Goal: Task Accomplishment & Management: Manage account settings

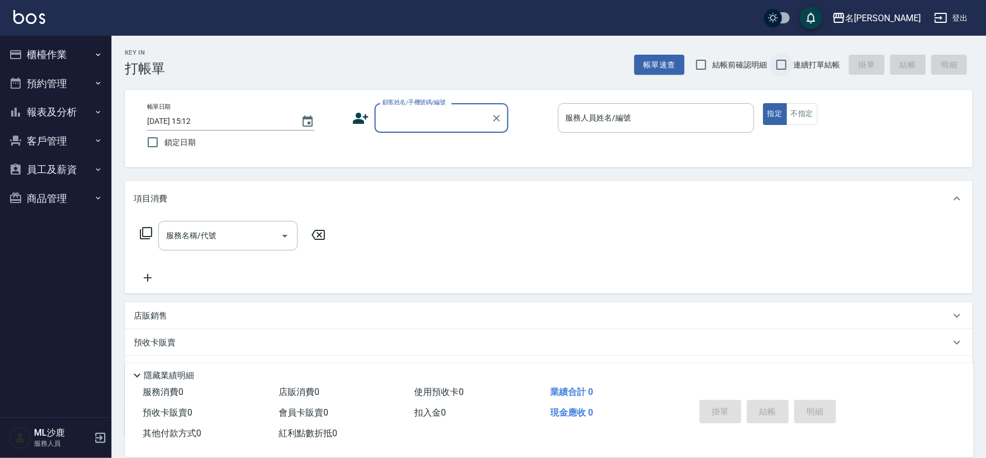
click at [784, 61] on input "連續打單結帳" at bounding box center [781, 64] width 23 height 23
checkbox input "true"
click at [410, 116] on input "顧客姓名/手機號碼/編號" at bounding box center [433, 118] width 107 height 20
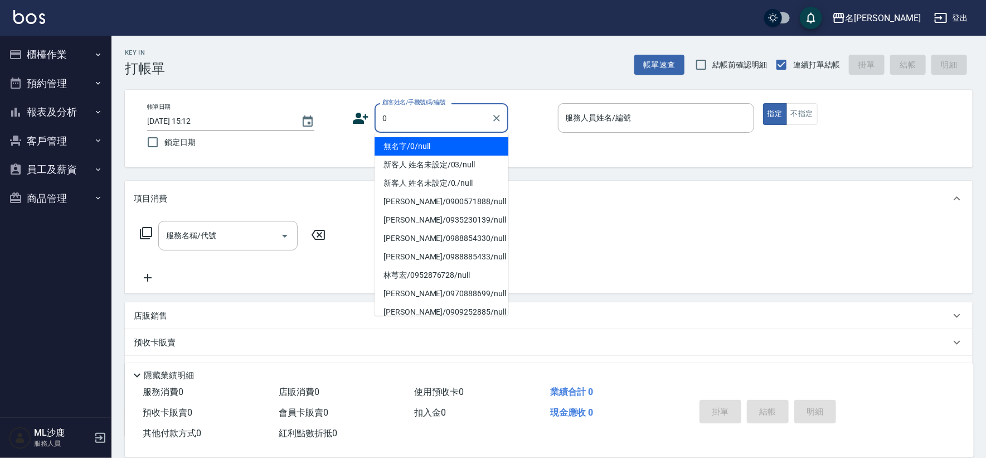
type input "無名字/0/null"
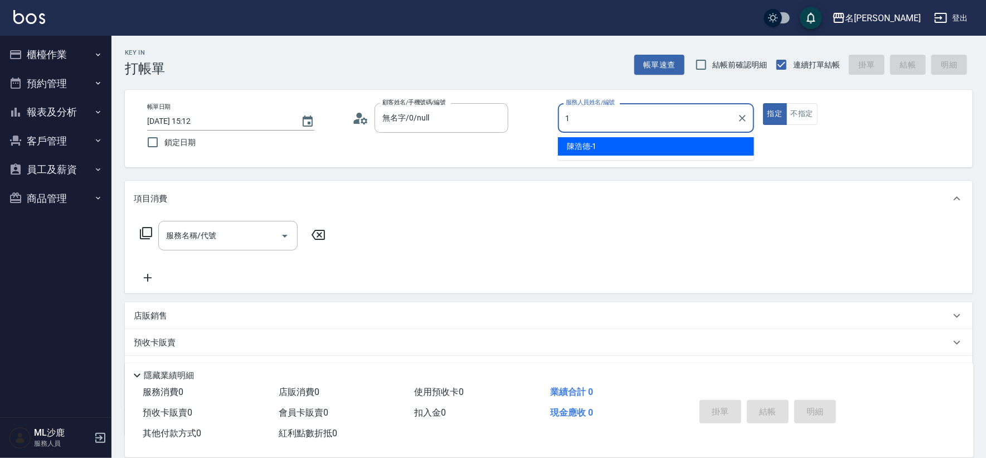
type input "[PERSON_NAME]1"
type button "true"
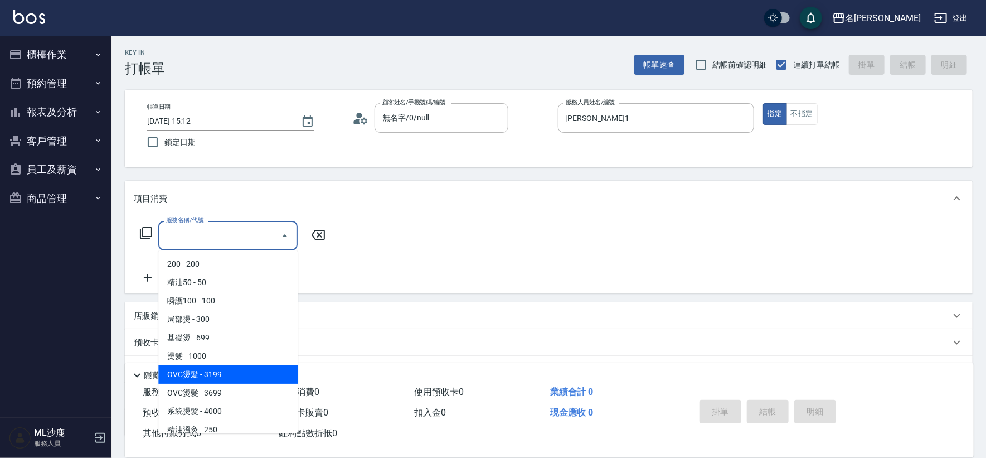
type input "OVC燙髮(203)"
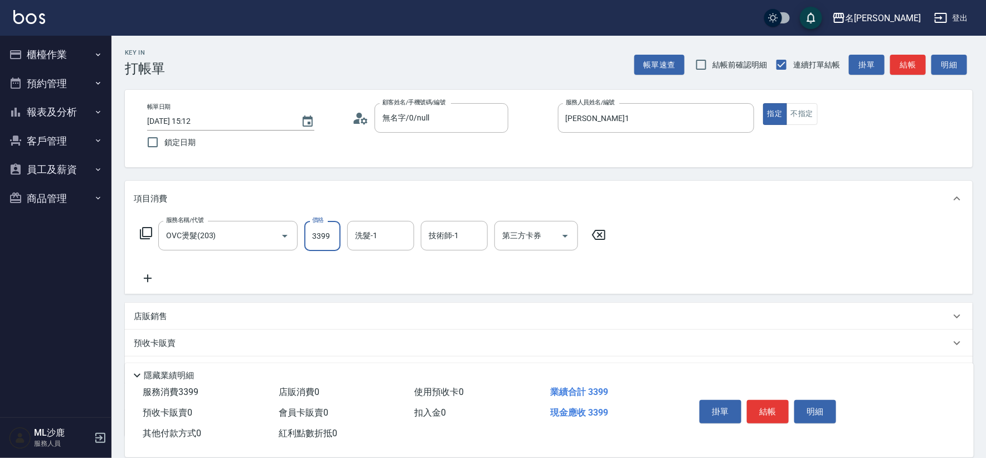
type input "3399"
type input "[PERSON_NAME]-34"
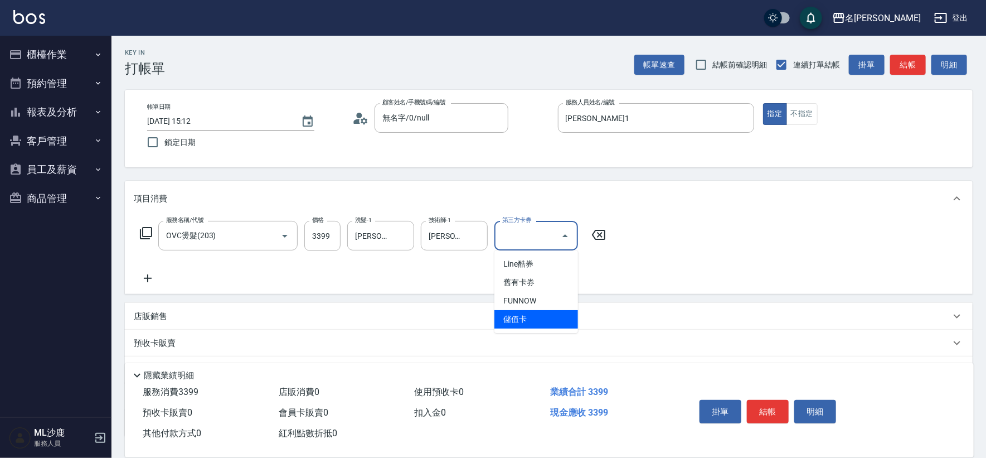
type input "儲值卡"
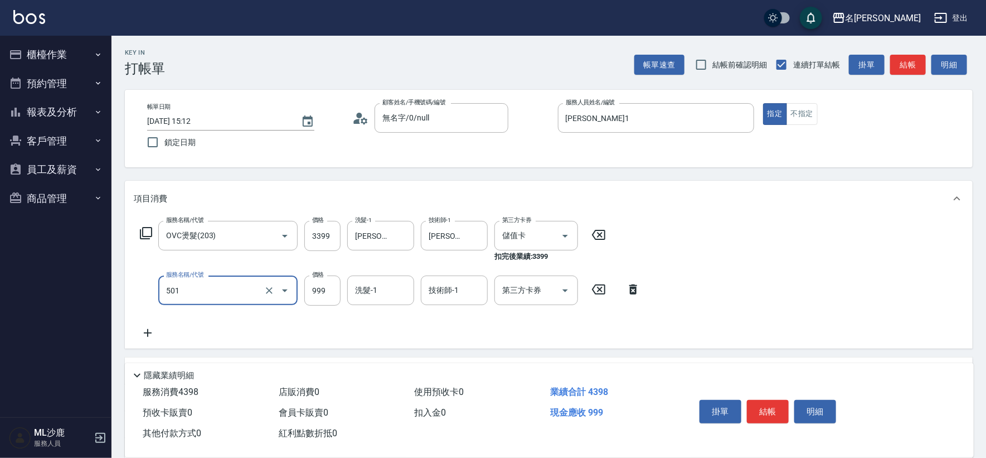
type input "染髮(501)"
type input "1200"
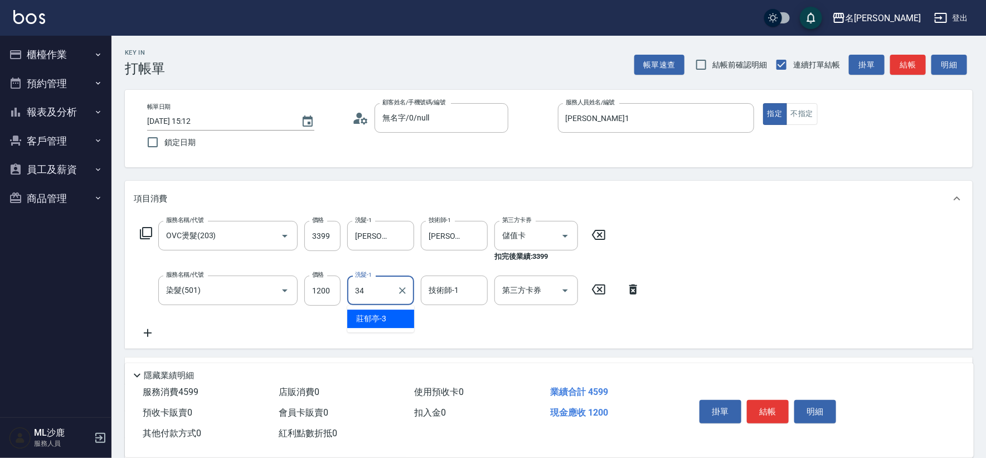
type input "[PERSON_NAME]-34"
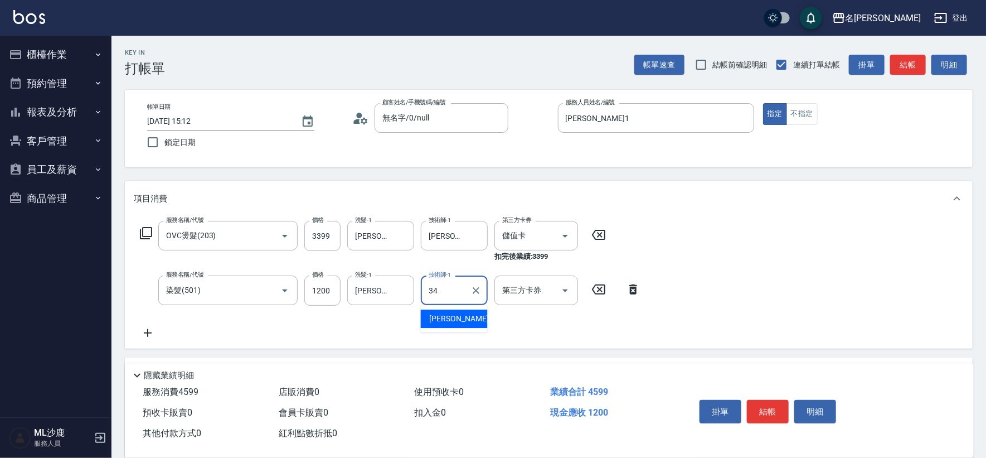
type input "[PERSON_NAME]-34"
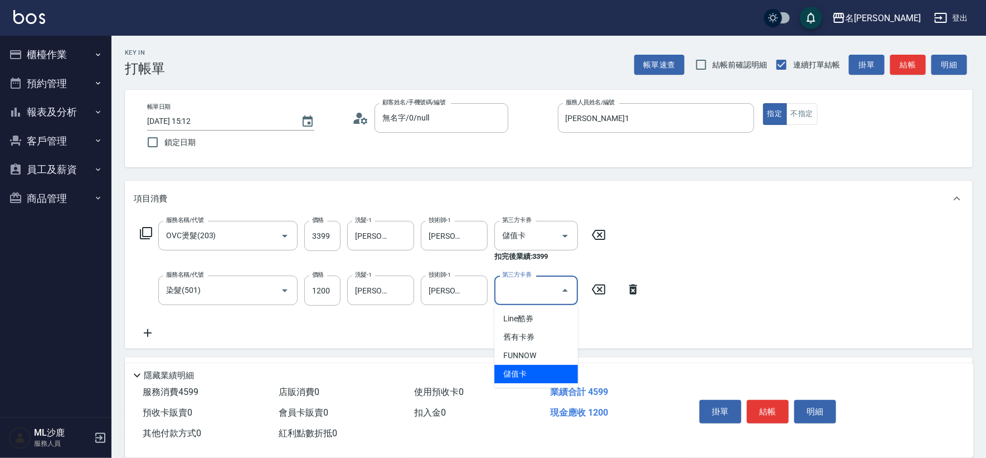
type input "儲值卡"
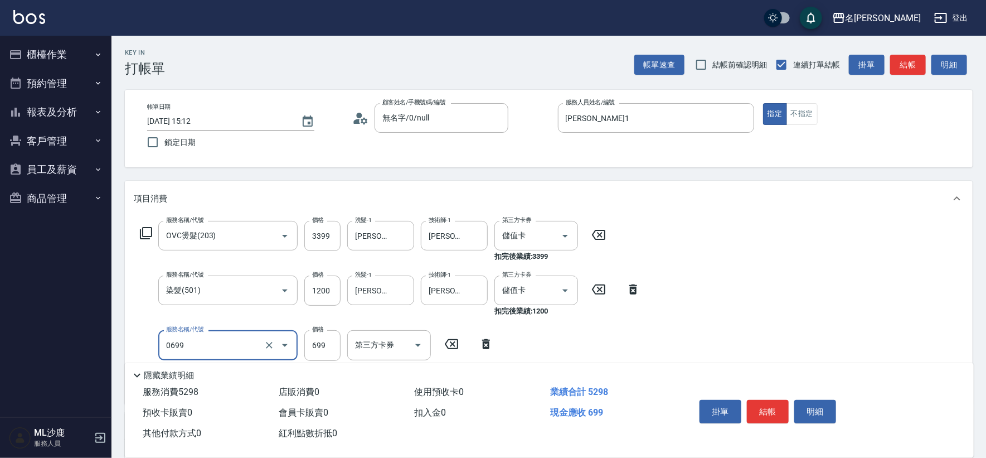
type input "精油SPA(0699)"
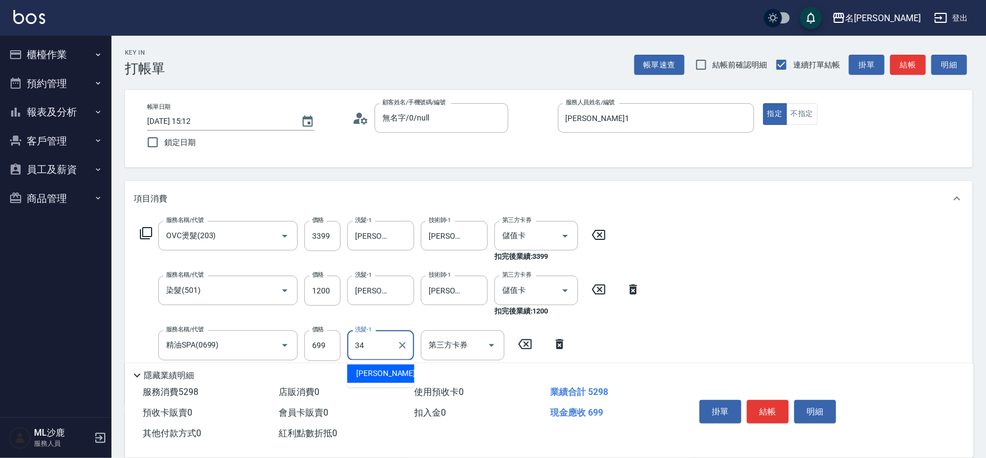
type input "[PERSON_NAME]-34"
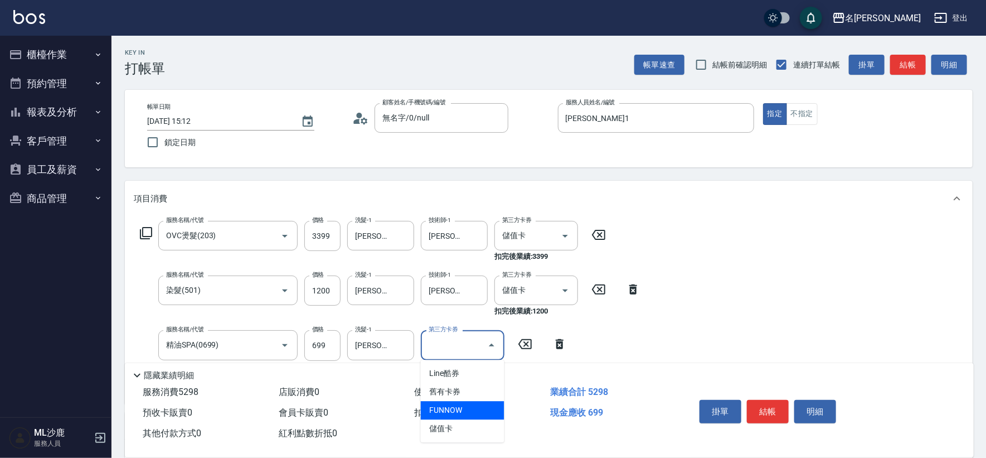
type input "儲值卡"
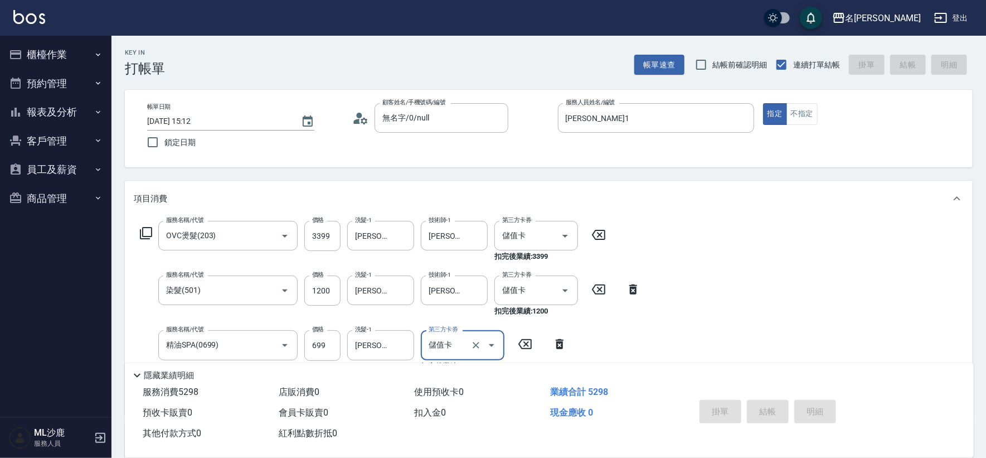
type input "[DATE] 19:03"
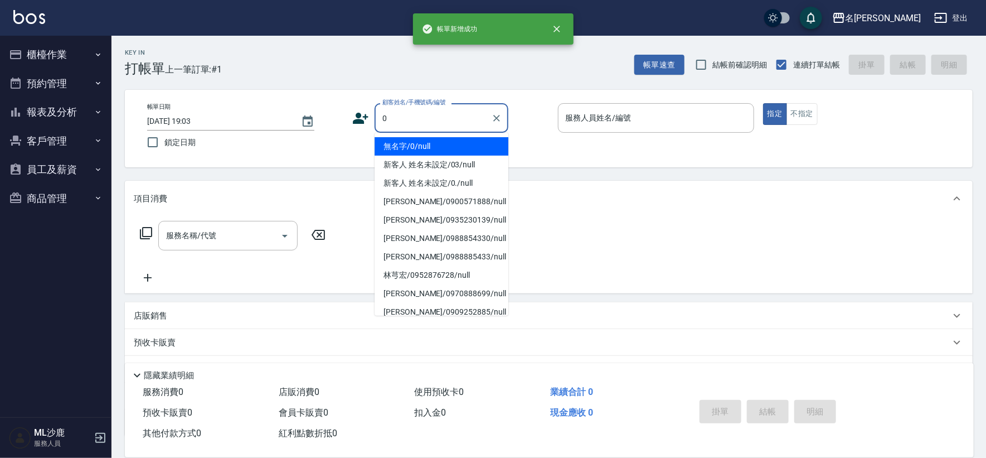
type input "無名字/0/null"
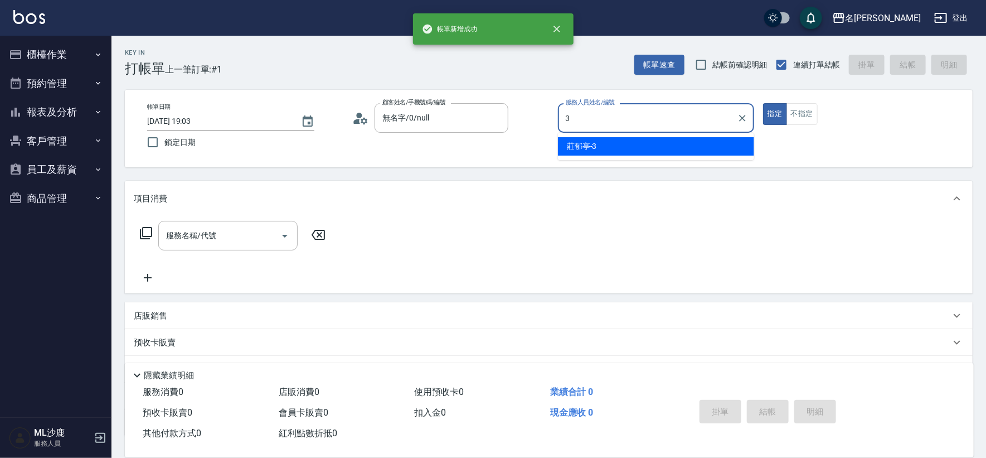
type input "[PERSON_NAME]-3"
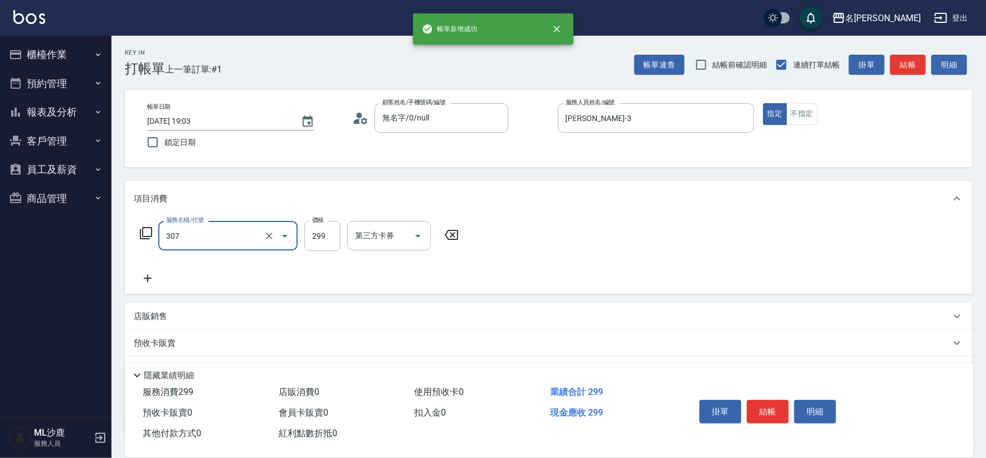
type input "剪髮(307)"
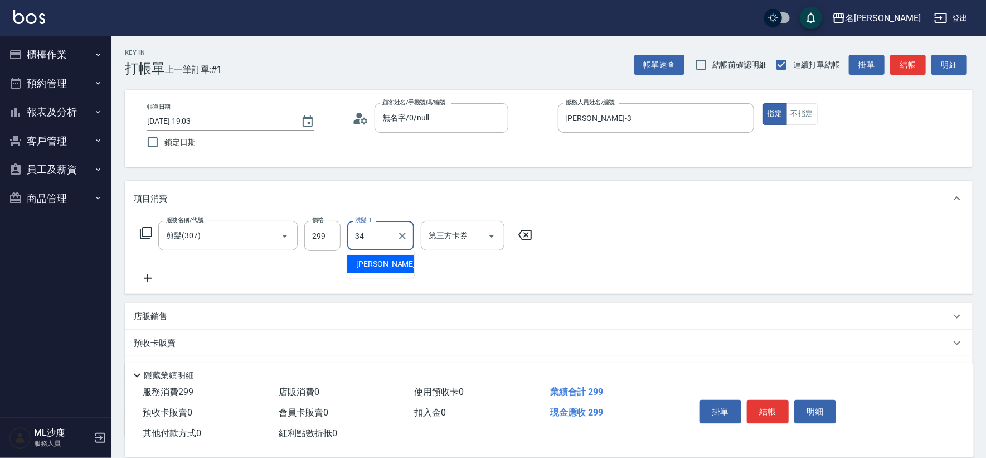
type input "[PERSON_NAME]-34"
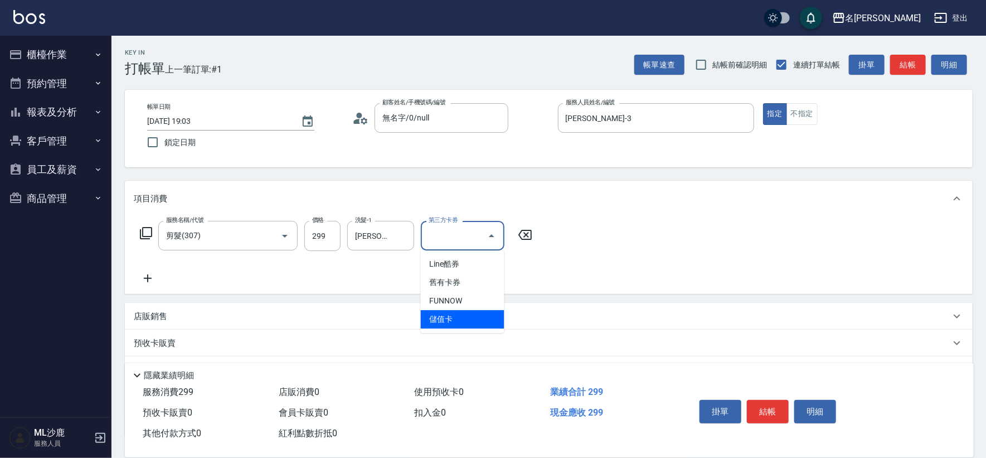
type input "儲值卡"
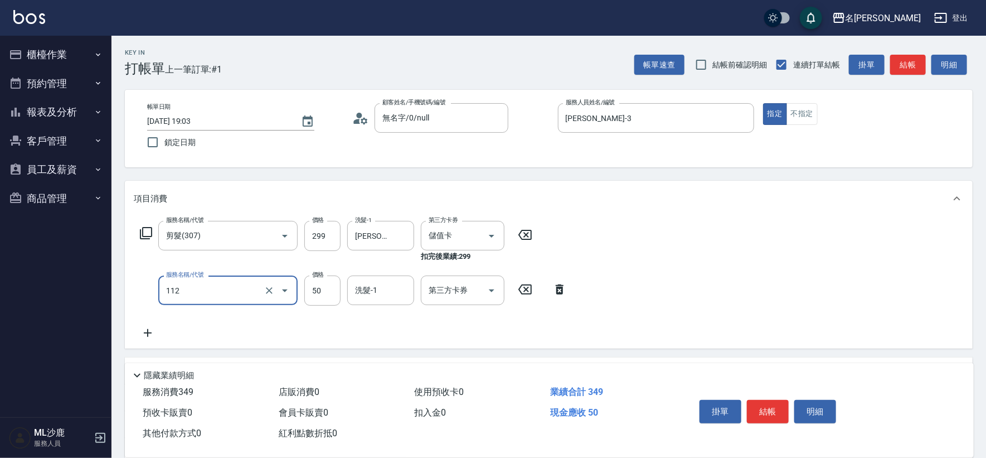
type input "精油50(112)"
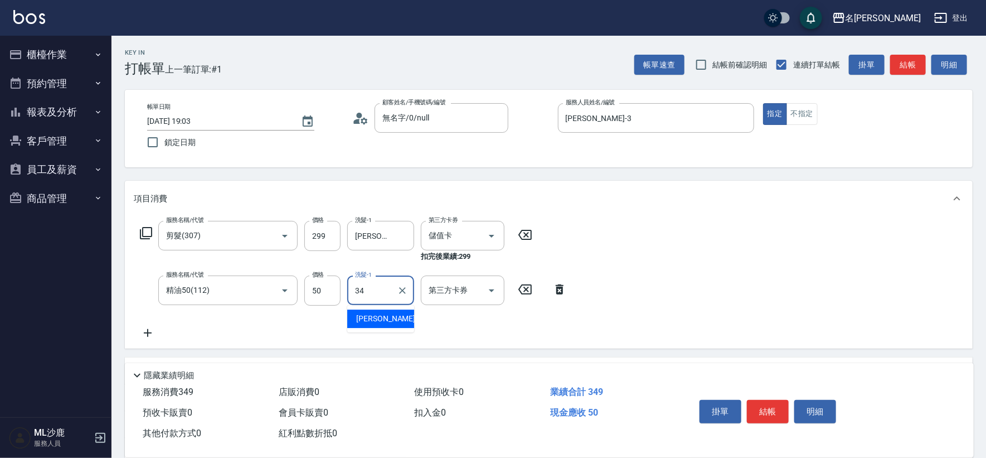
type input "[PERSON_NAME]-34"
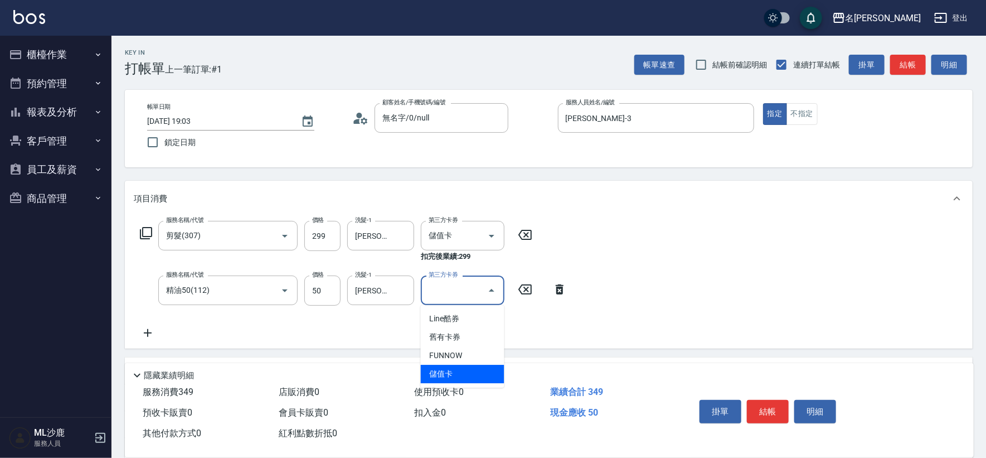
type input "儲值卡"
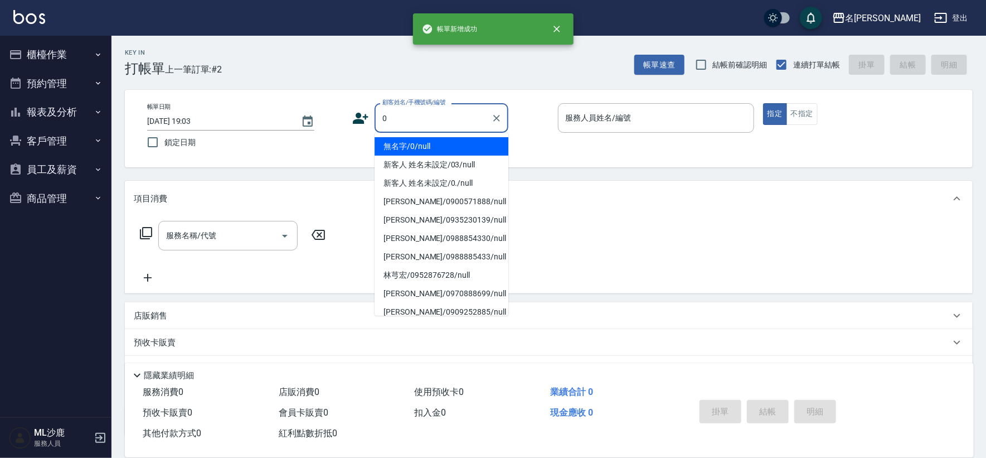
type input "無名字/0/null"
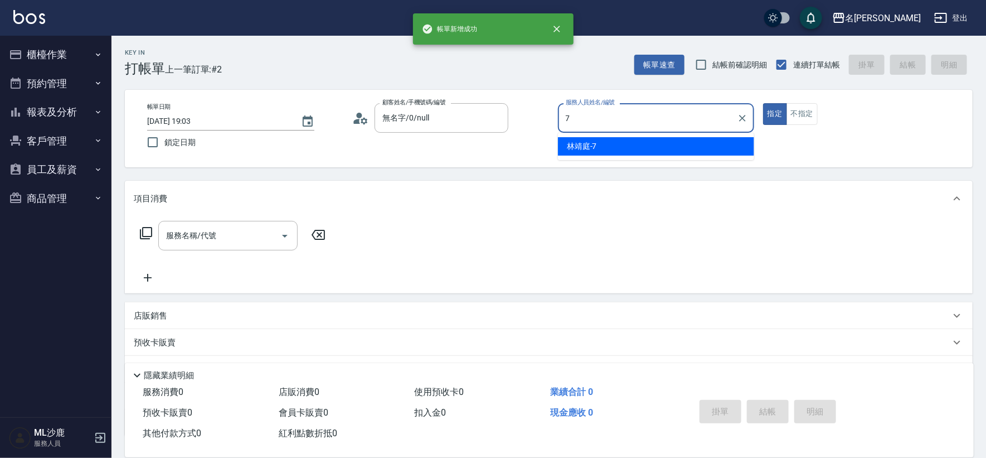
type input "[PERSON_NAME]-7"
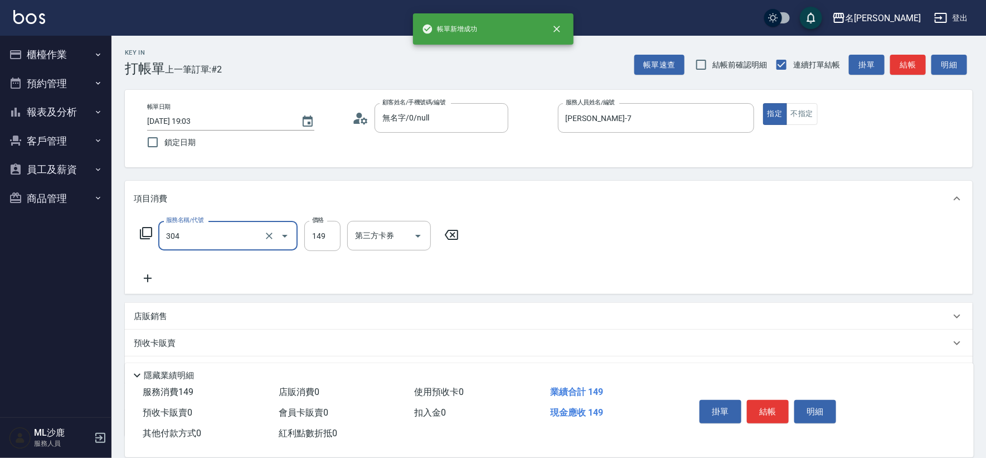
type input "剪髮(304)"
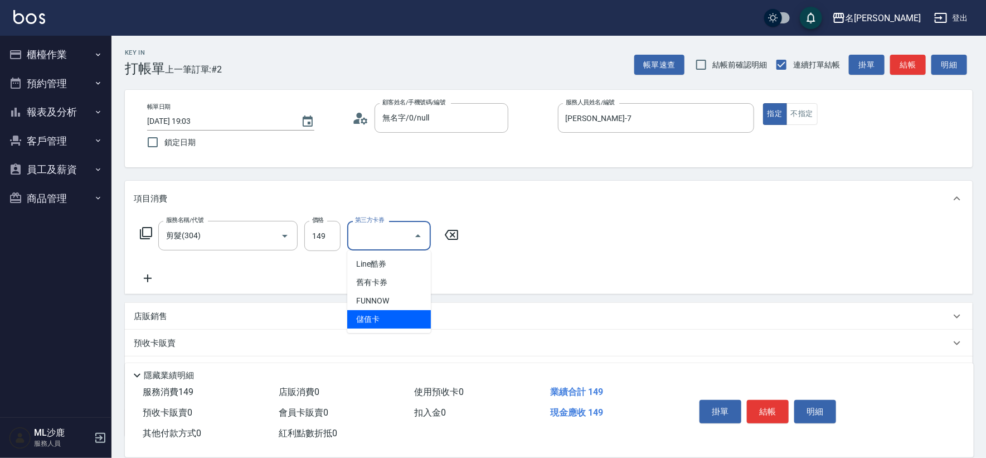
type input "儲值卡"
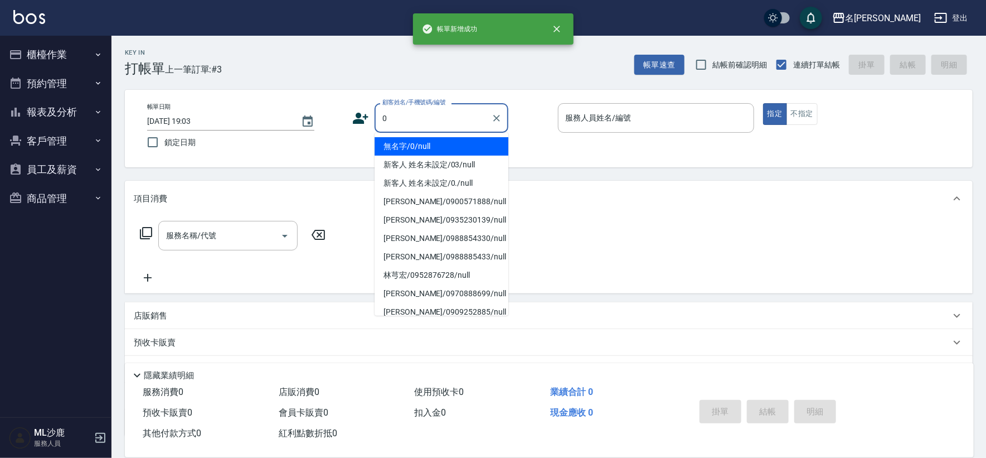
type input "無名字/0/null"
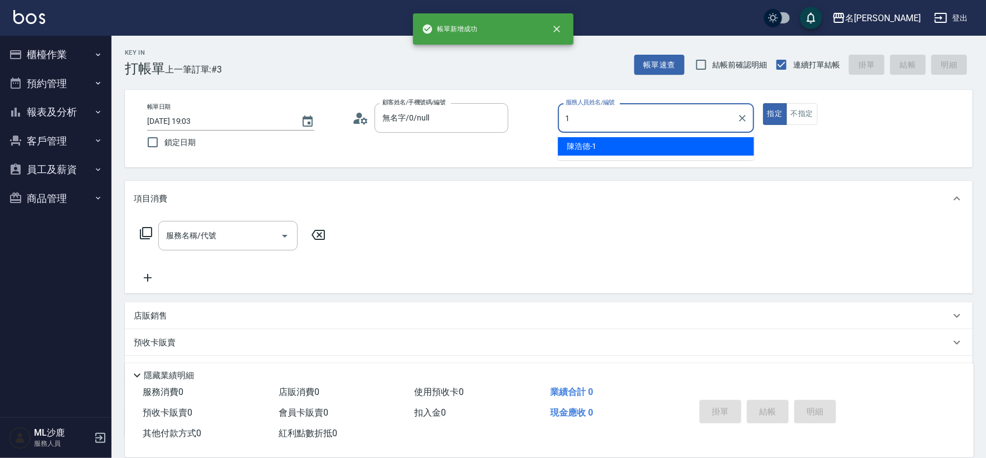
type input "[PERSON_NAME]1"
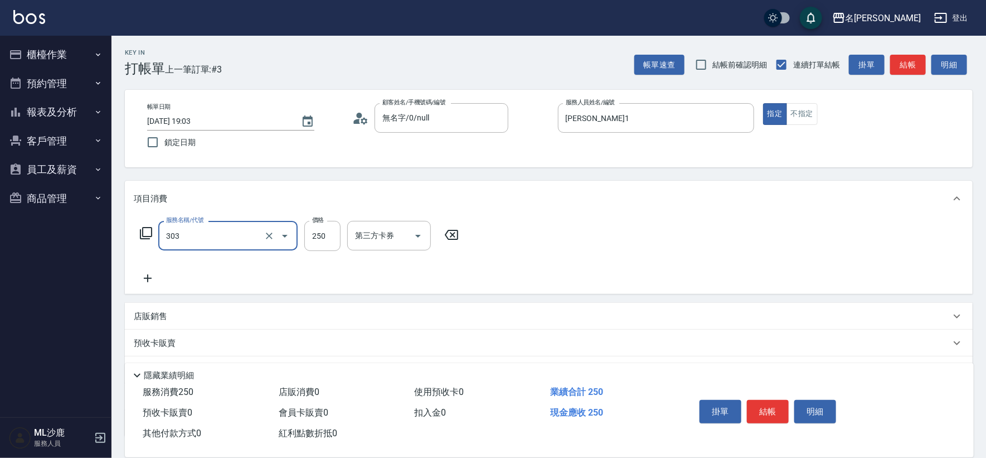
type input "剪髮(303)"
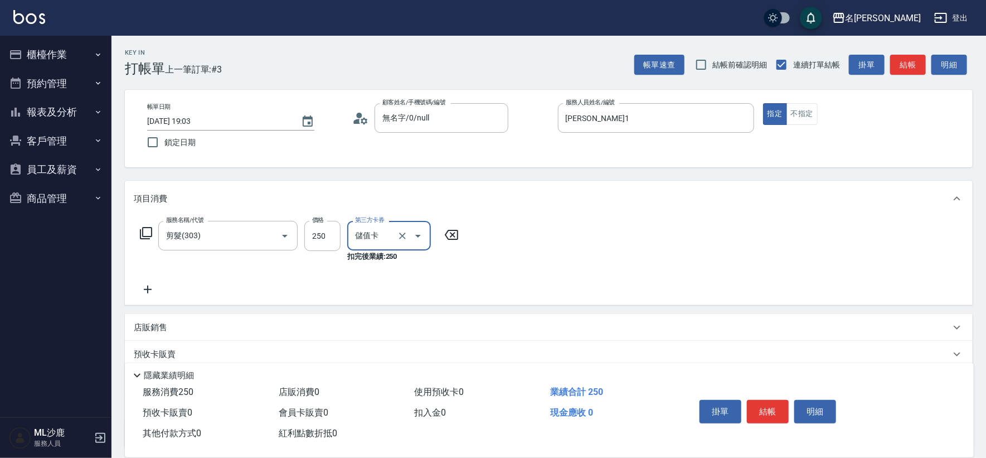
type input "儲值卡"
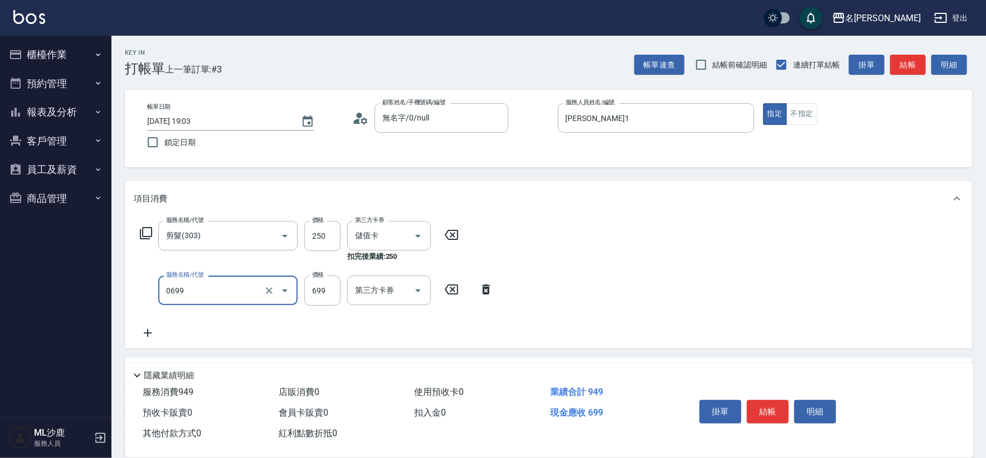
type input "精油SPA(0699)"
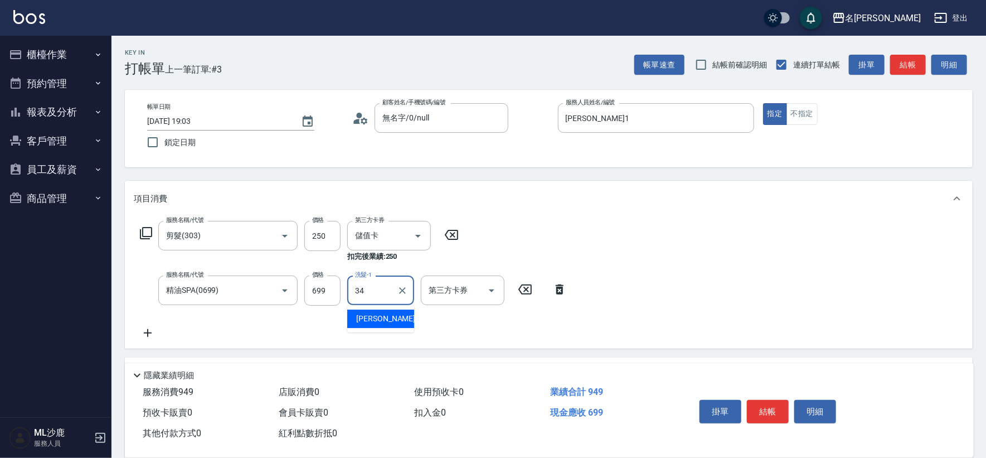
type input "[PERSON_NAME]-34"
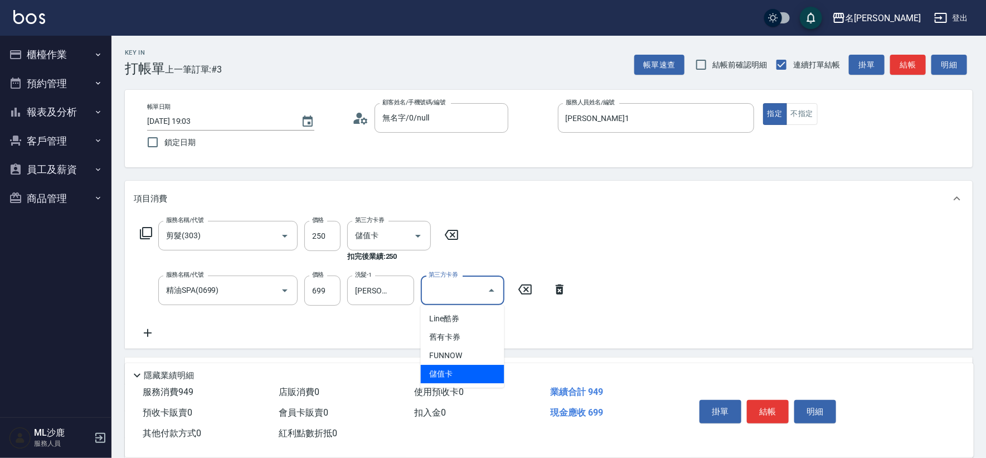
type input "儲值卡"
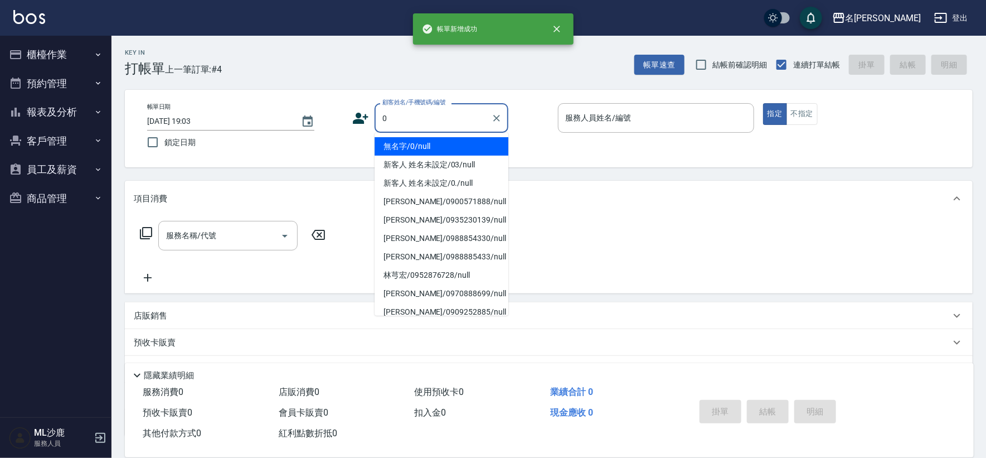
type input "無名字/0/null"
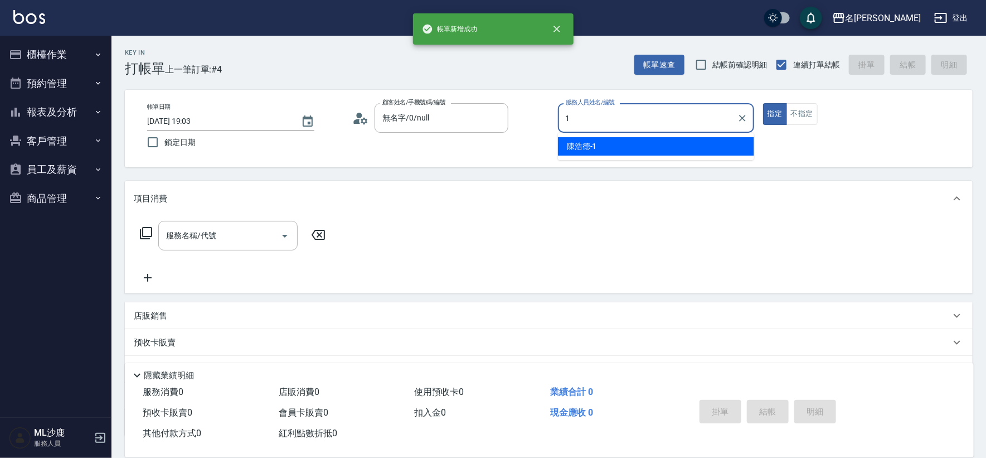
type input "[PERSON_NAME]1"
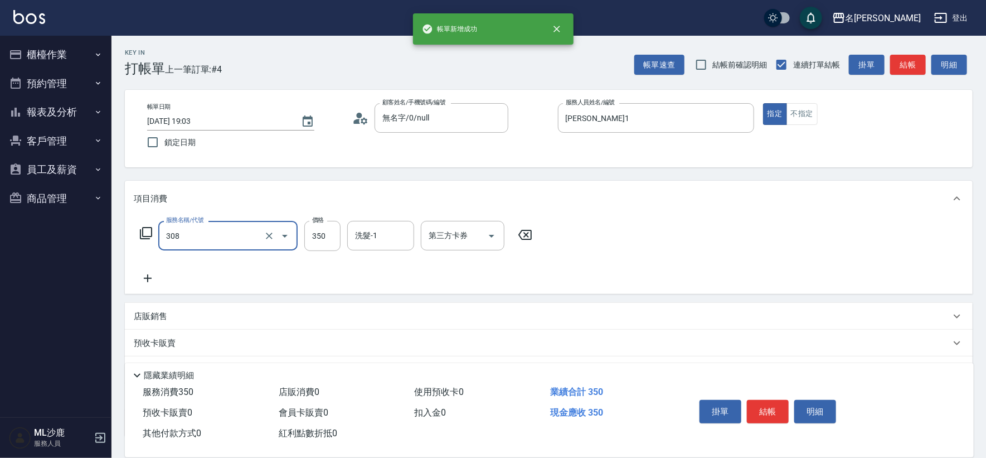
type input "洗+剪(308)"
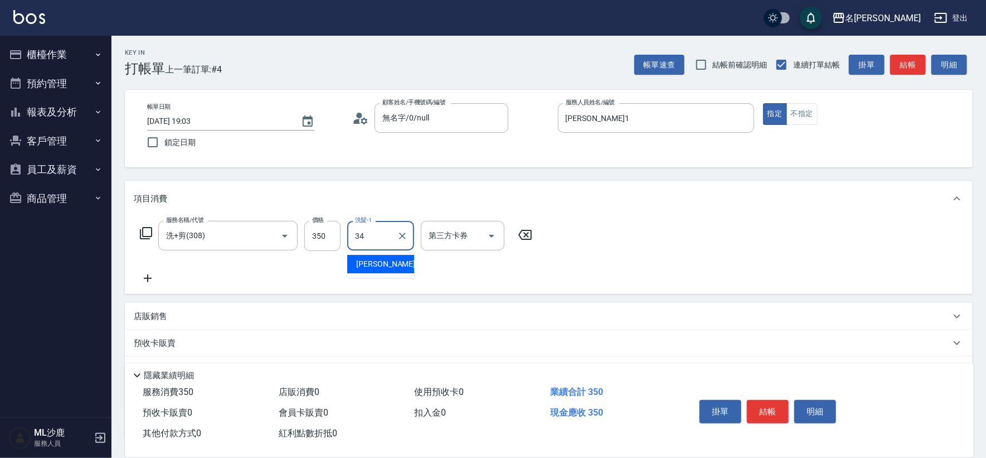
type input "[PERSON_NAME]-34"
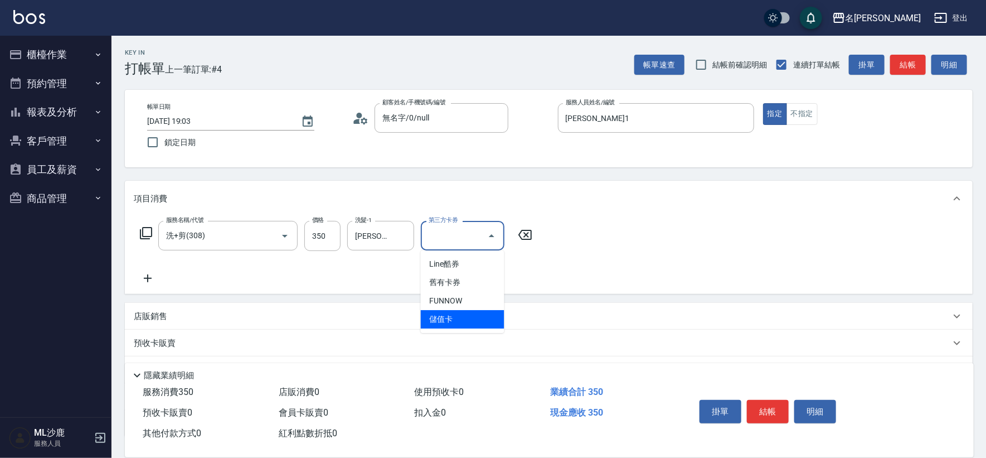
type input "儲值卡"
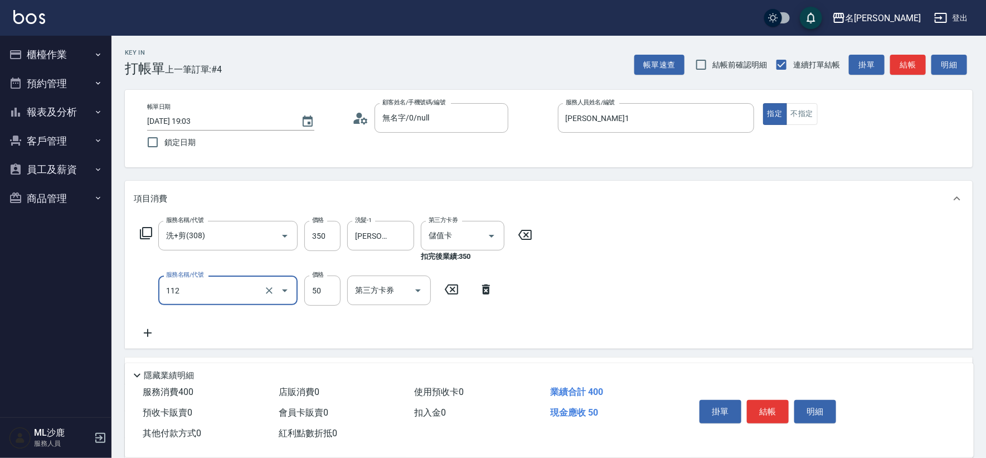
type input "精油50(112)"
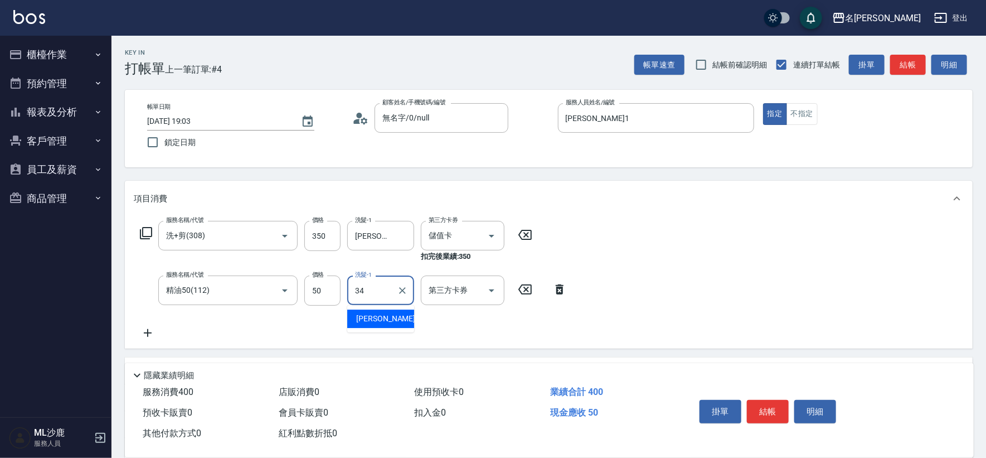
type input "[PERSON_NAME]-34"
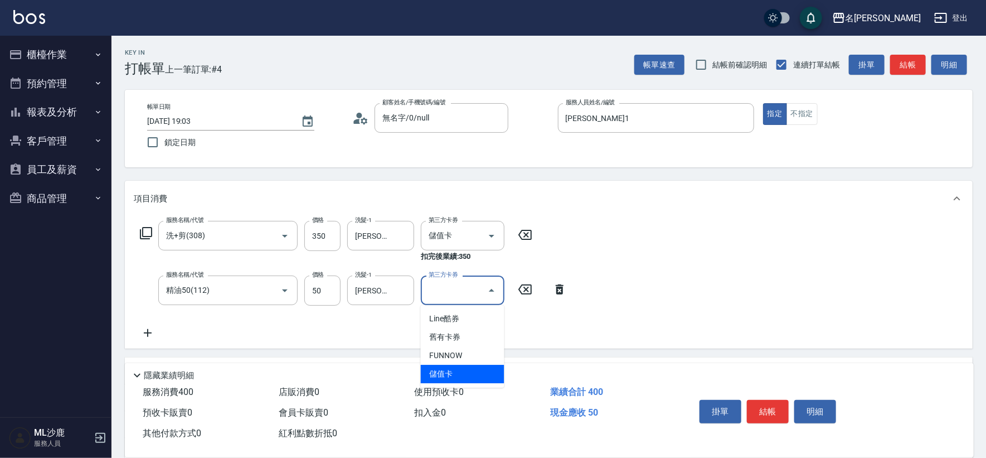
type input "儲值卡"
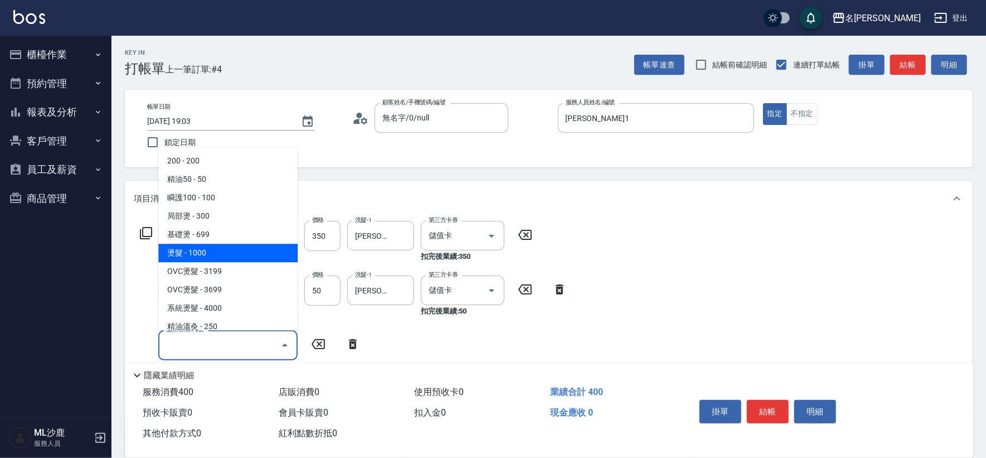
scroll to position [23, 0]
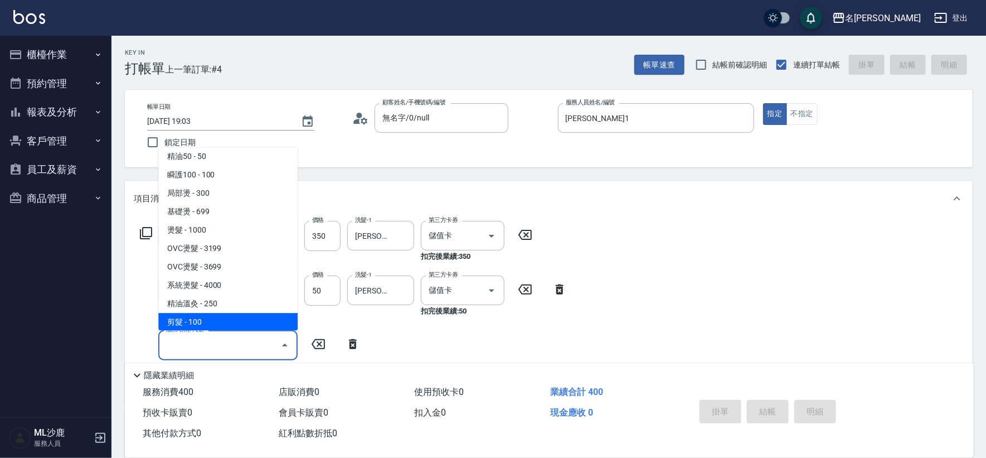
type input "[DATE] 19:04"
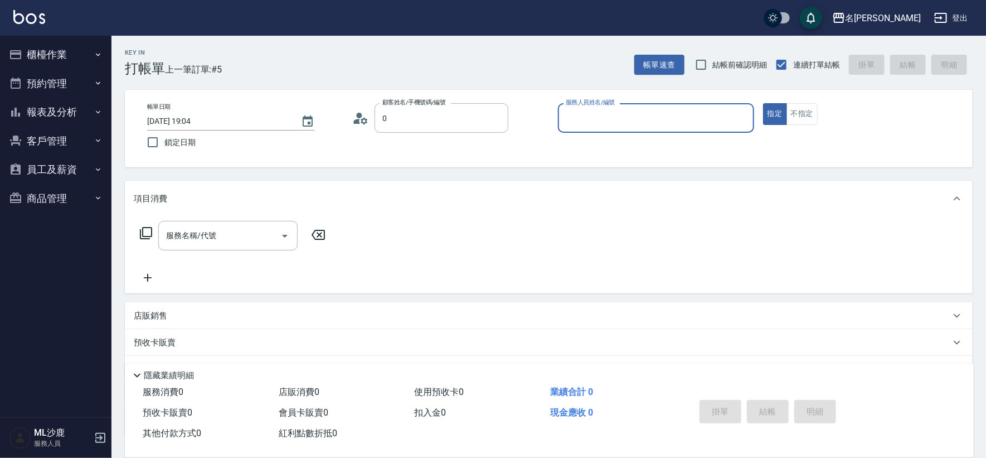
type input "無名字/0/null"
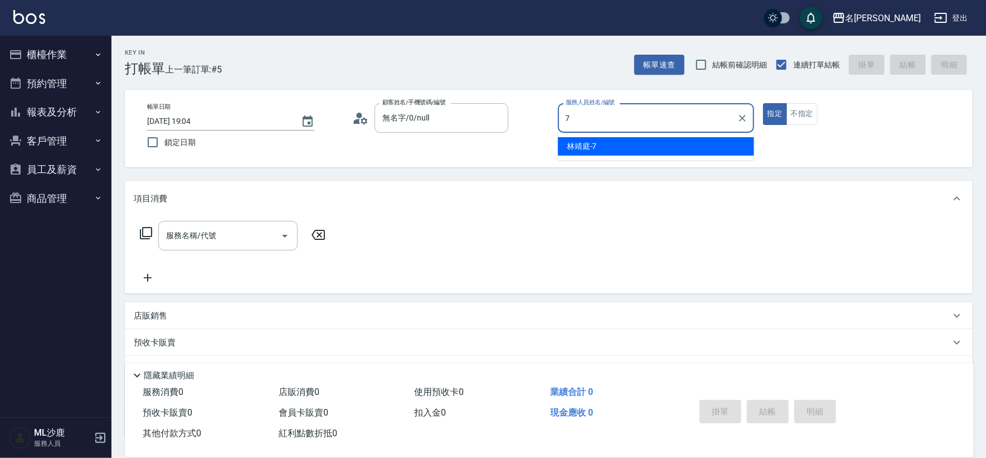
type input "[PERSON_NAME]-7"
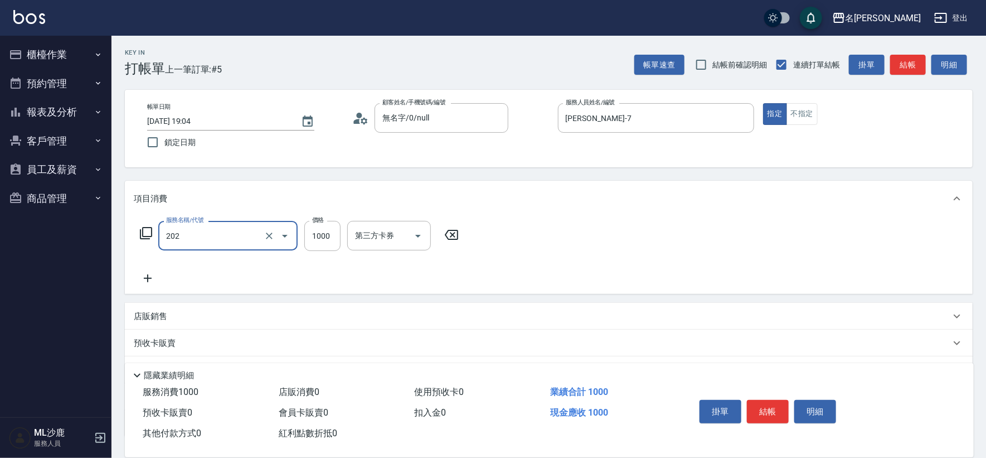
type input "燙髮(202)"
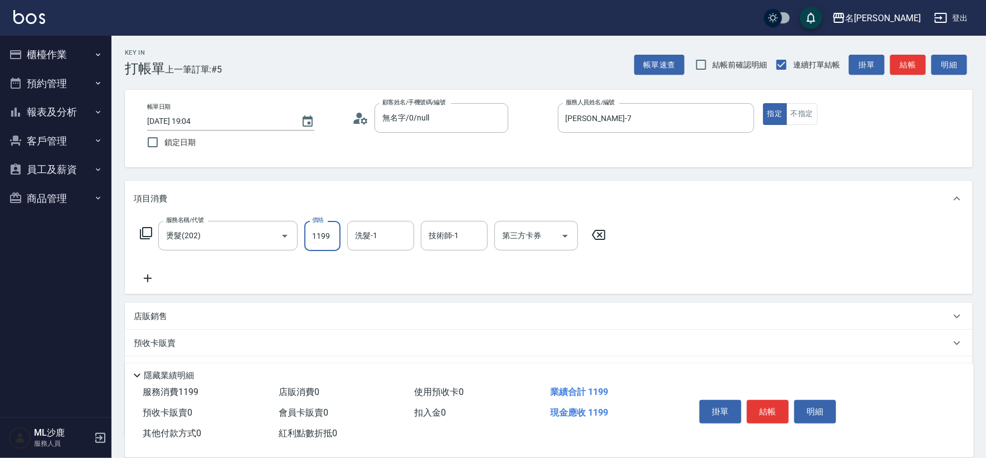
type input "1199"
type input "[PERSON_NAME]-34"
click at [434, 235] on input "技術師-1" at bounding box center [454, 236] width 57 height 20
type input "[PERSON_NAME]-34"
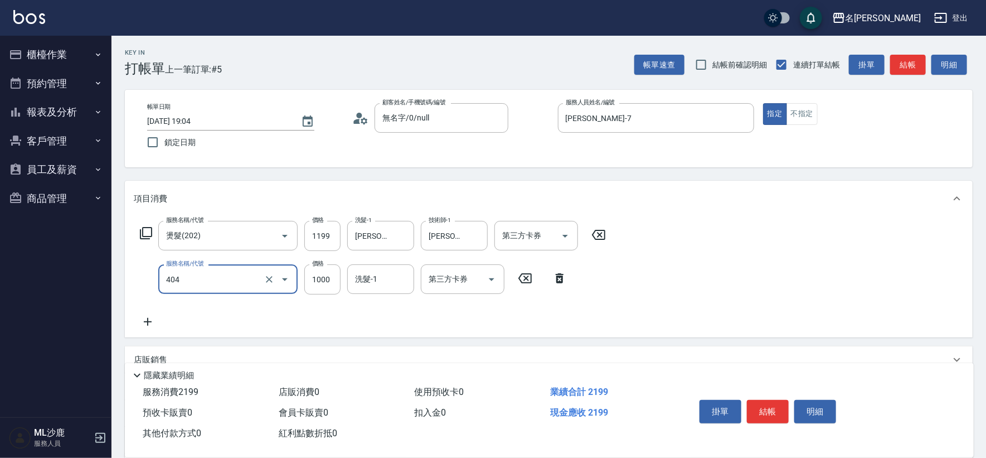
type input "1000護(404)"
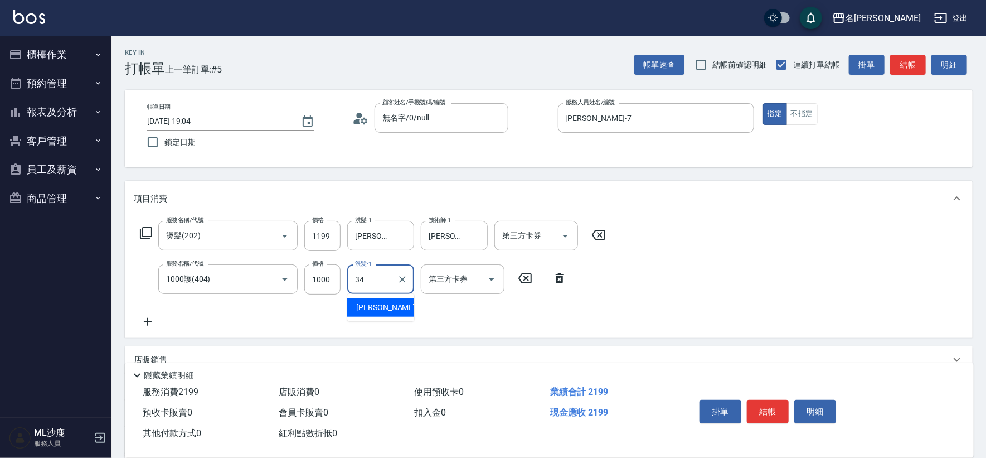
type input "[PERSON_NAME]-34"
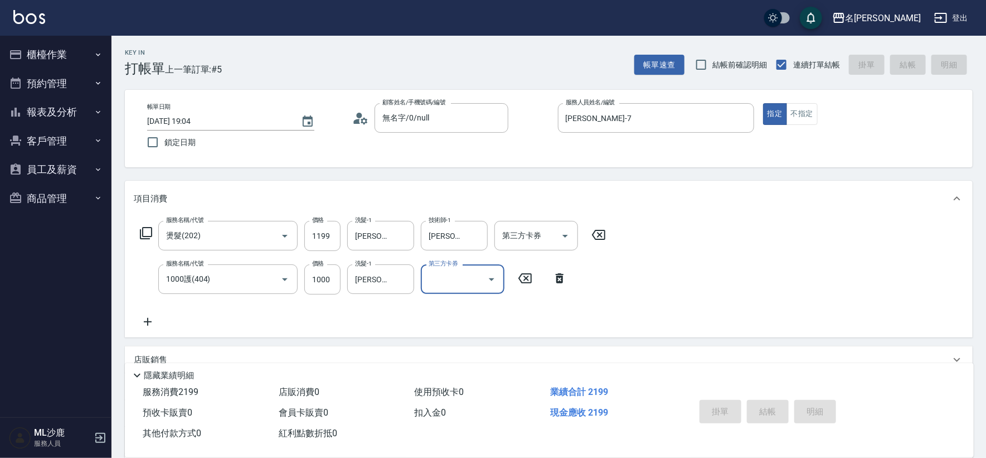
type input "[DATE] 19:06"
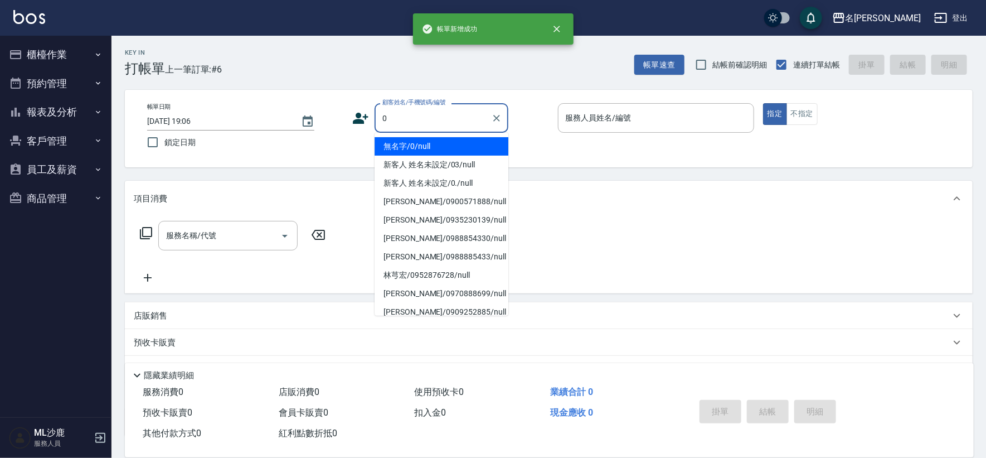
type input "無名字/0/null"
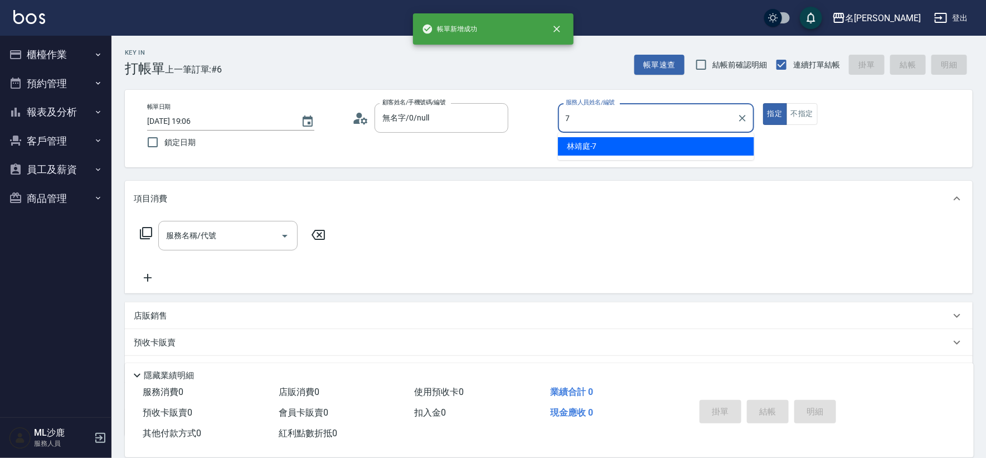
type input "[PERSON_NAME]-7"
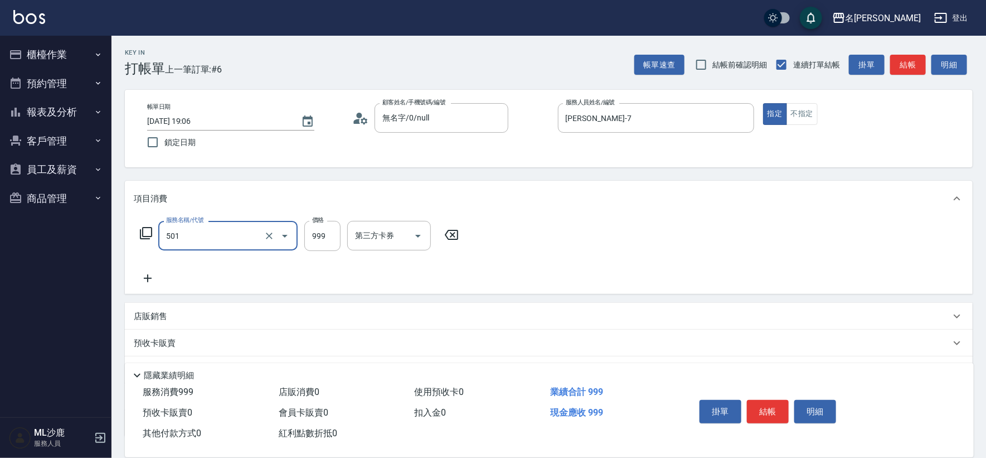
type input "染髮(501)"
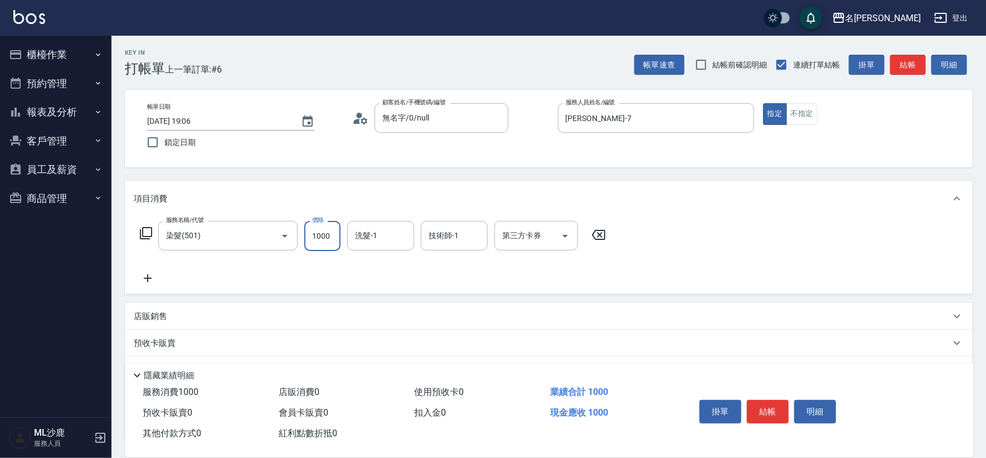
type input "1000"
type input "[PERSON_NAME]-34"
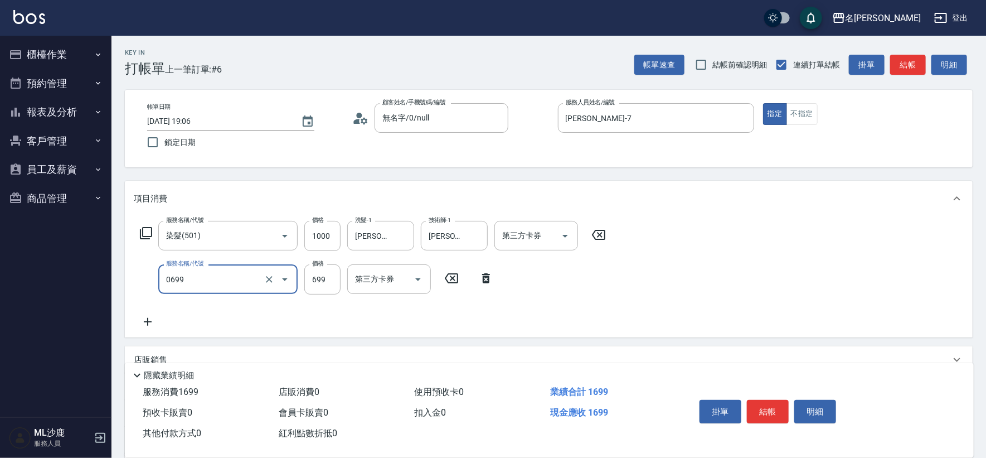
type input "精油SPA(0699)"
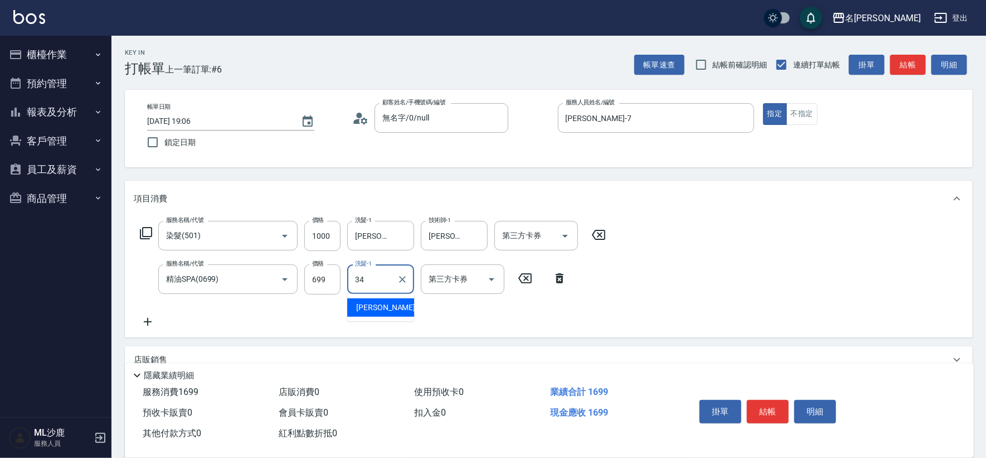
type input "[PERSON_NAME]-34"
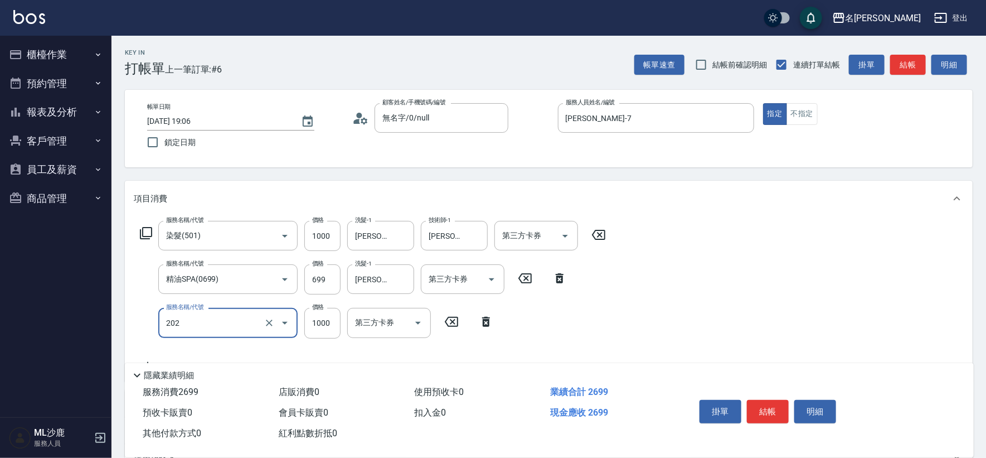
type input "燙髮(202)"
type input "1500"
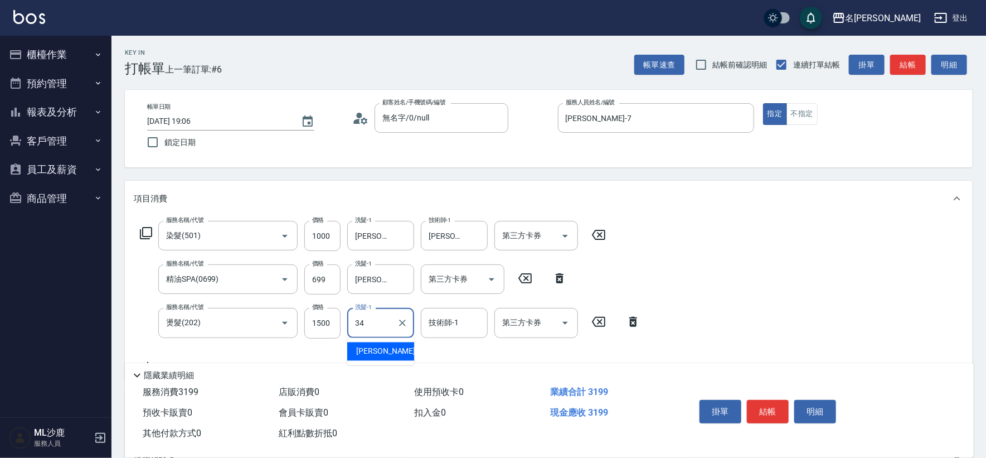
type input "[PERSON_NAME]-34"
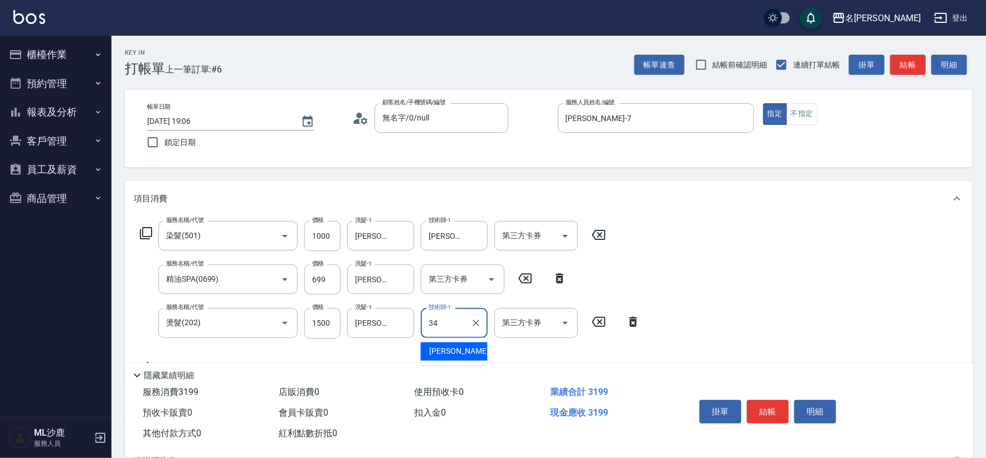
type input "[PERSON_NAME]-34"
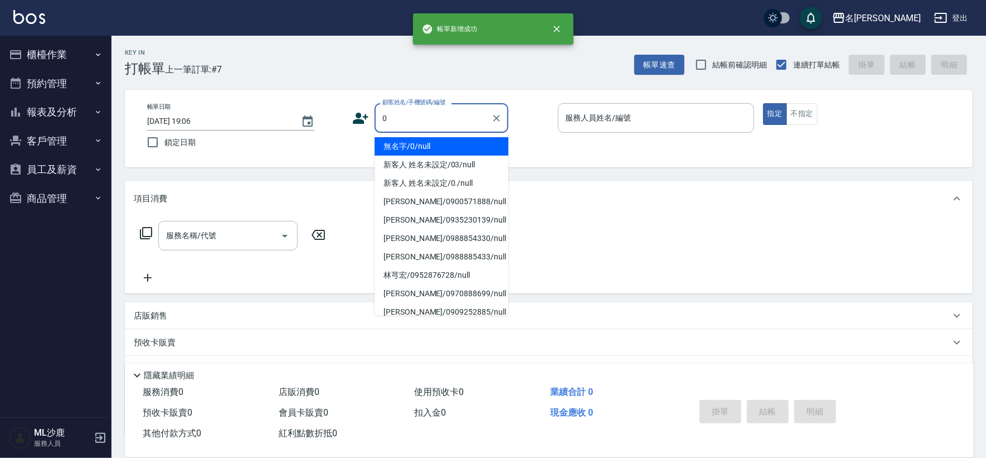
type input "無名字/0/null"
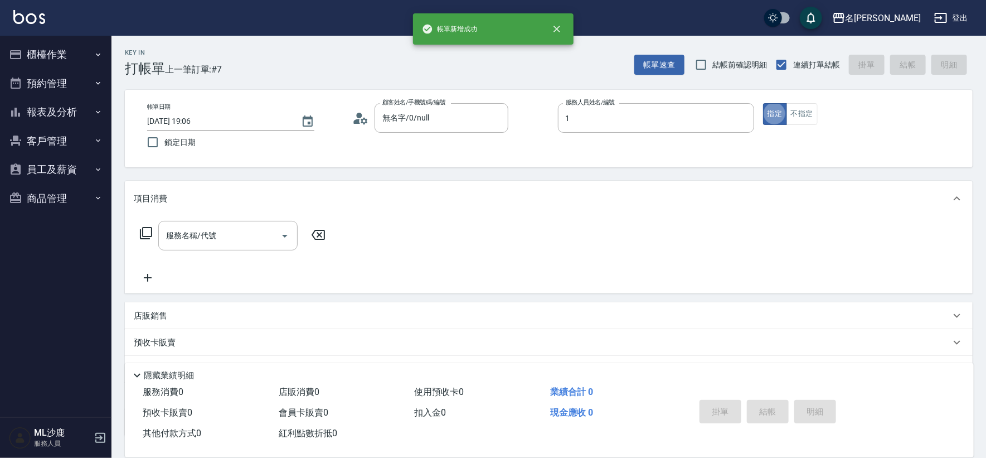
type input "[PERSON_NAME]1"
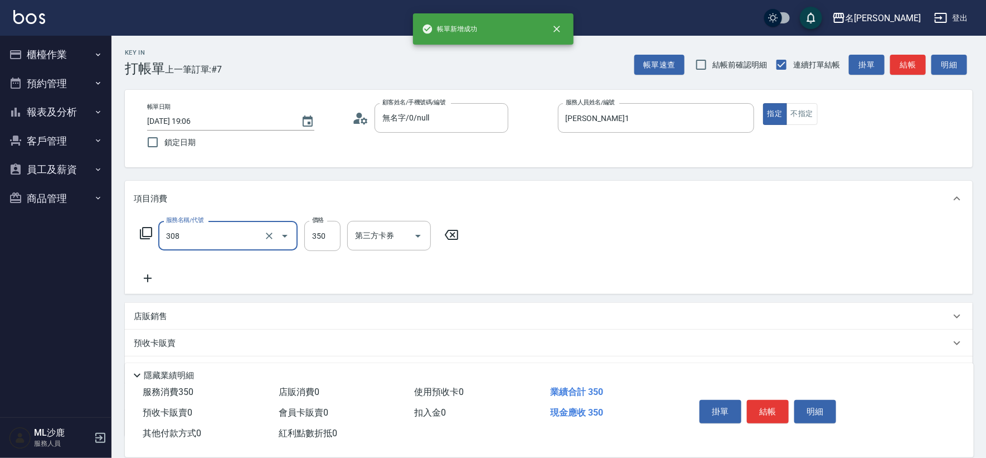
type input "洗+剪(308)"
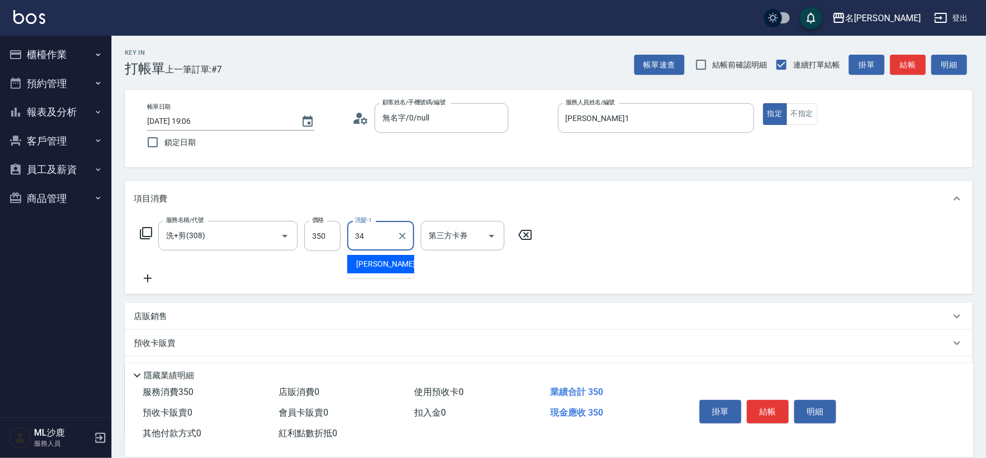
type input "[PERSON_NAME]-34"
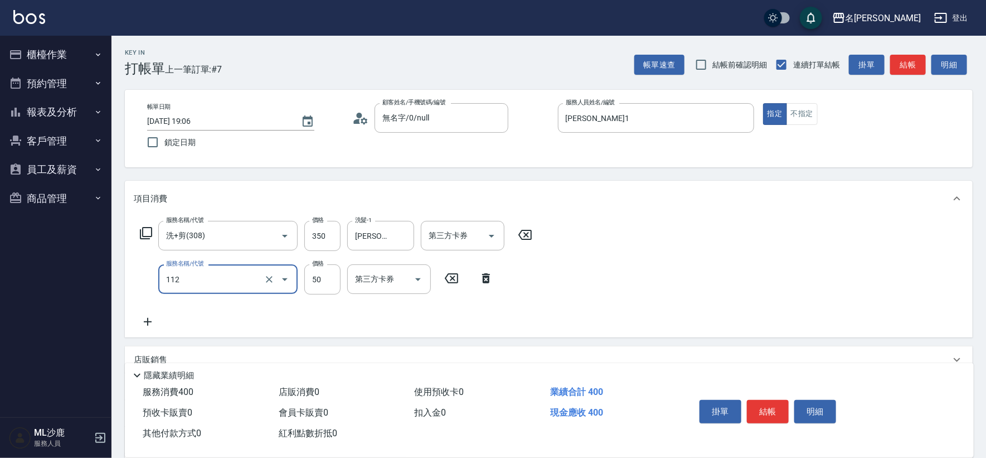
type input "精油50(112)"
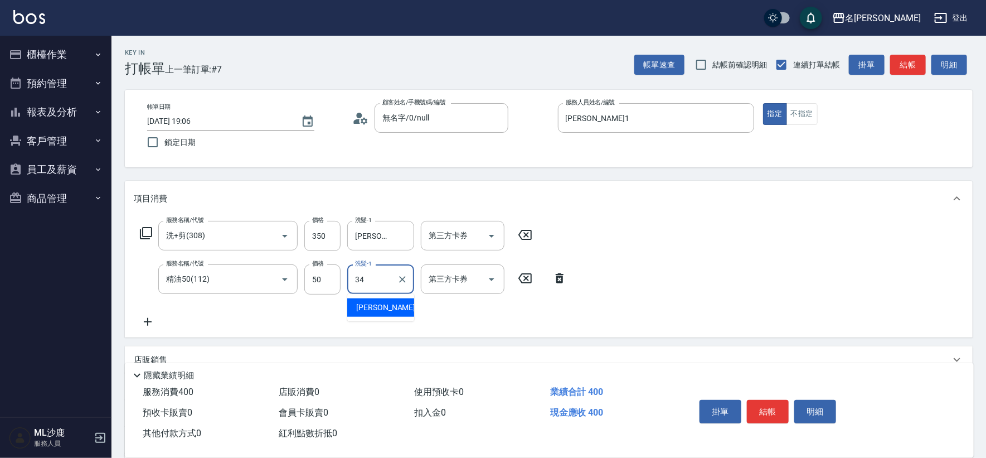
type input "[PERSON_NAME]-34"
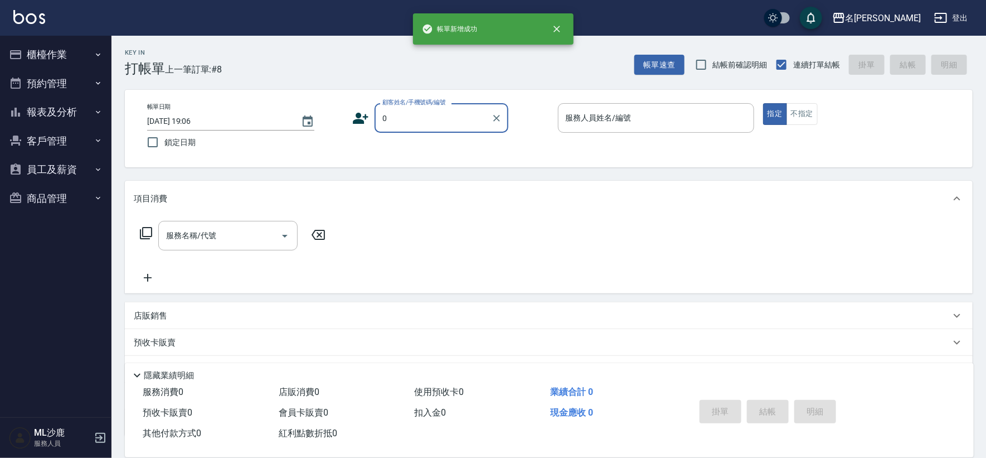
type input "無名字/0/null"
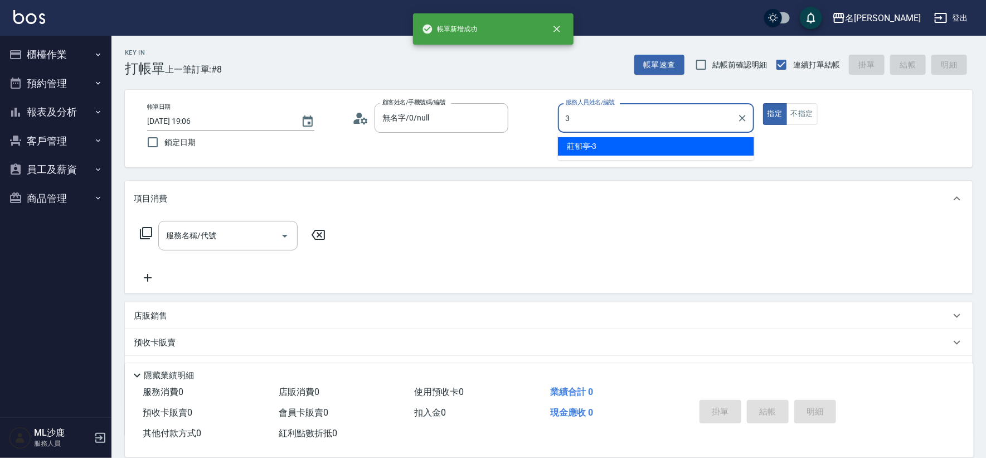
type input "[PERSON_NAME]-3"
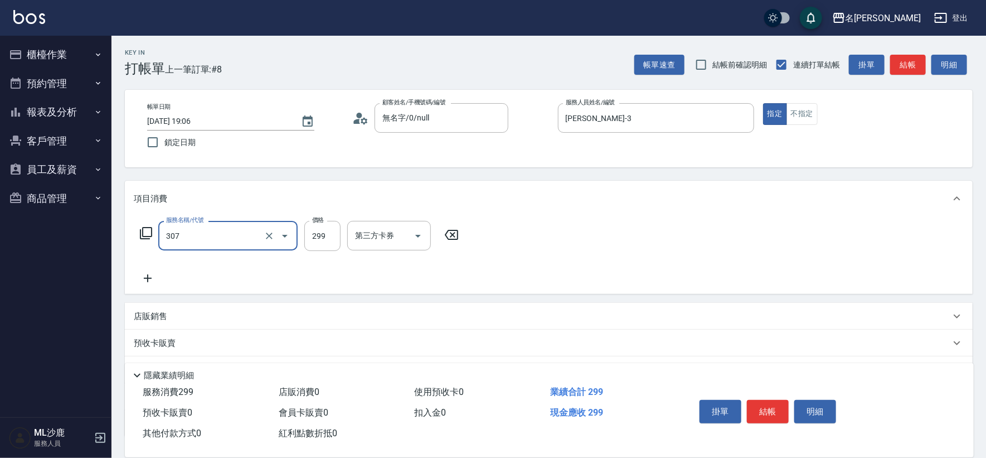
type input "剪髮(307)"
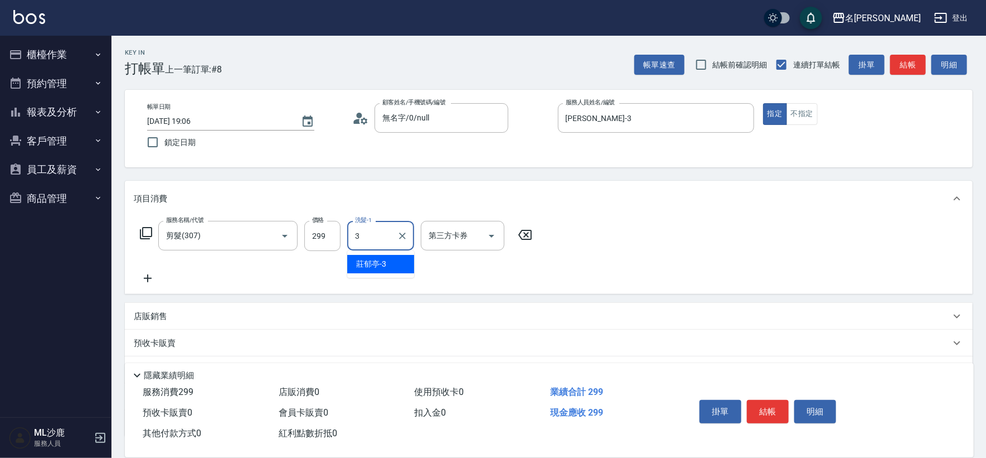
type input "[PERSON_NAME]-3"
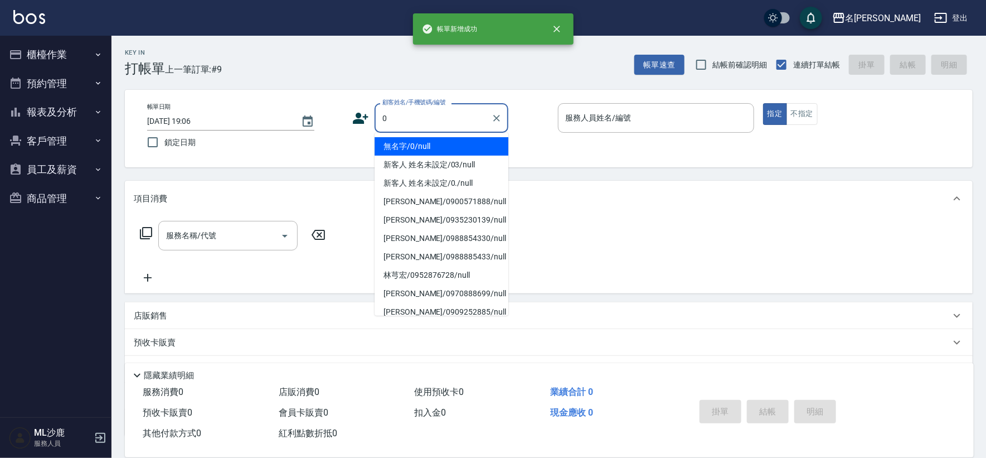
type input "無名字/0/null"
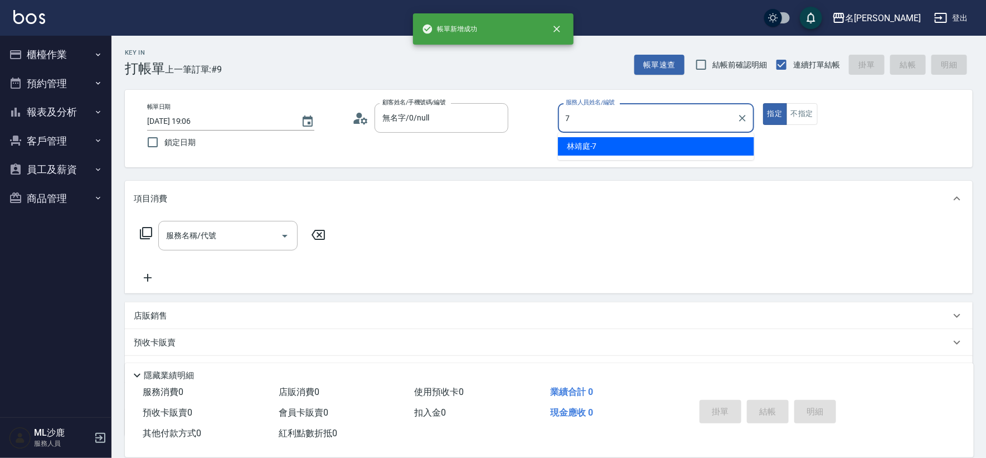
type input "[PERSON_NAME]-7"
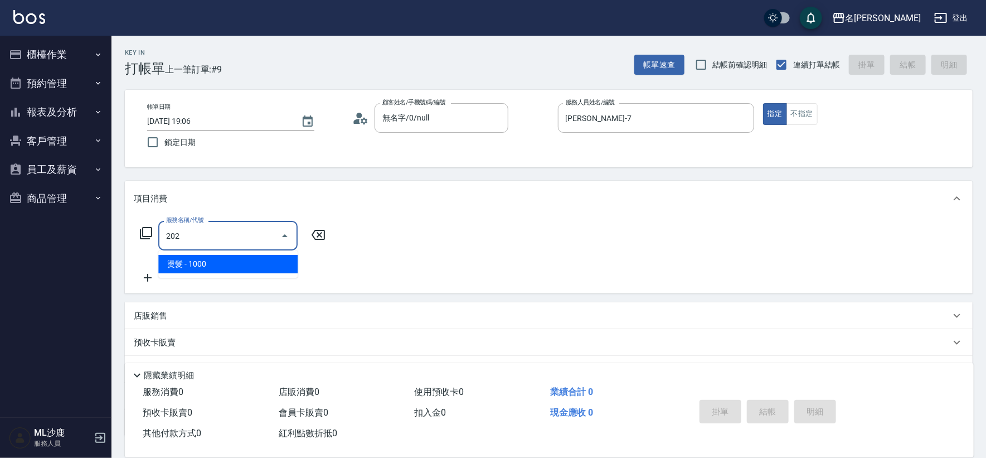
type input "燙髮(202)"
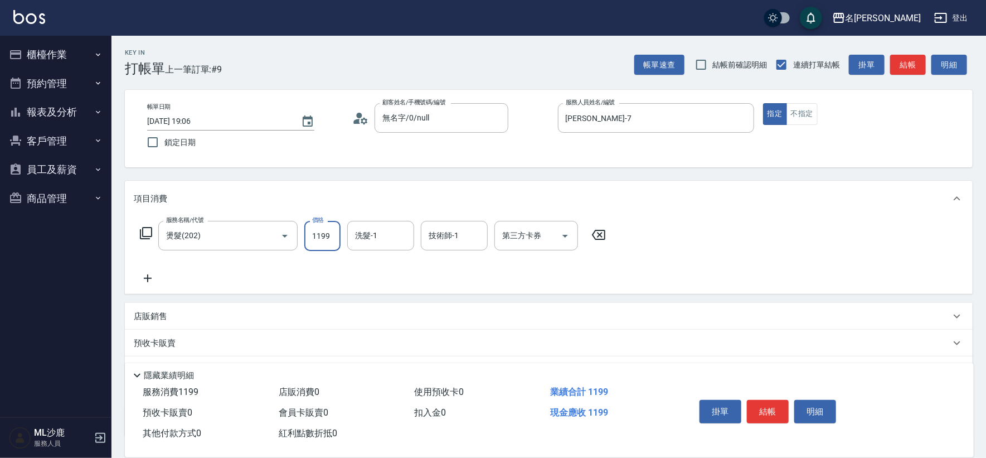
type input "1199"
type input "[PERSON_NAME]-34"
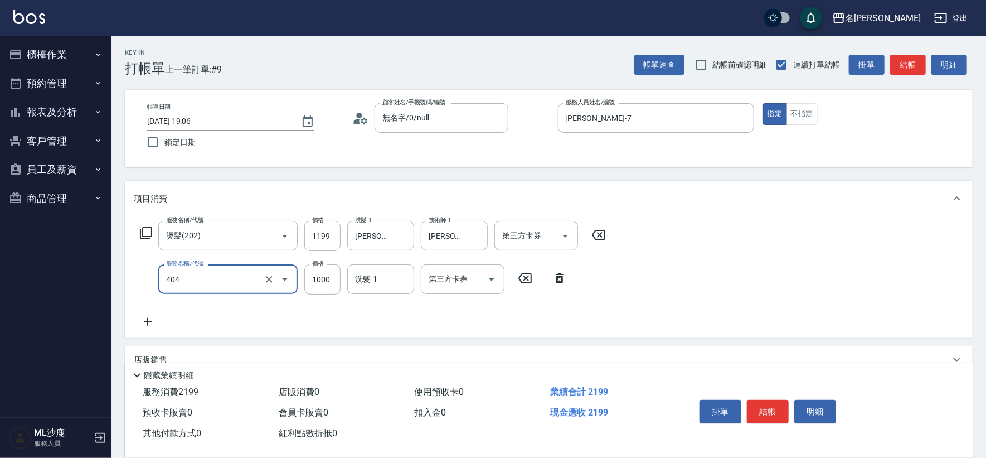
type input "1000護(404)"
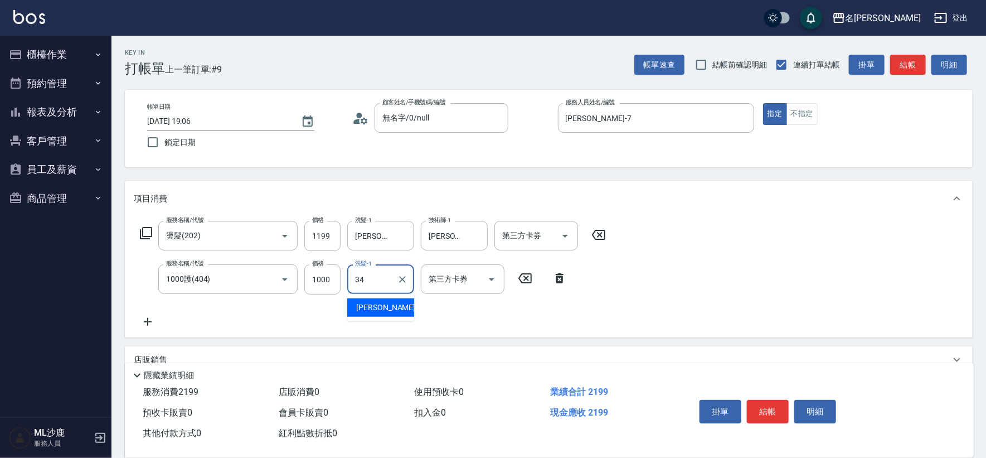
type input "[PERSON_NAME]-34"
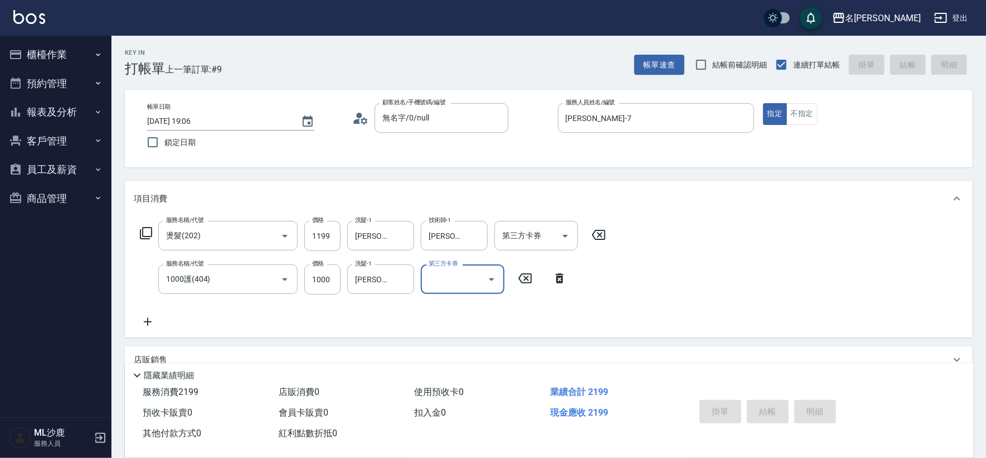
type input "[DATE] 19:07"
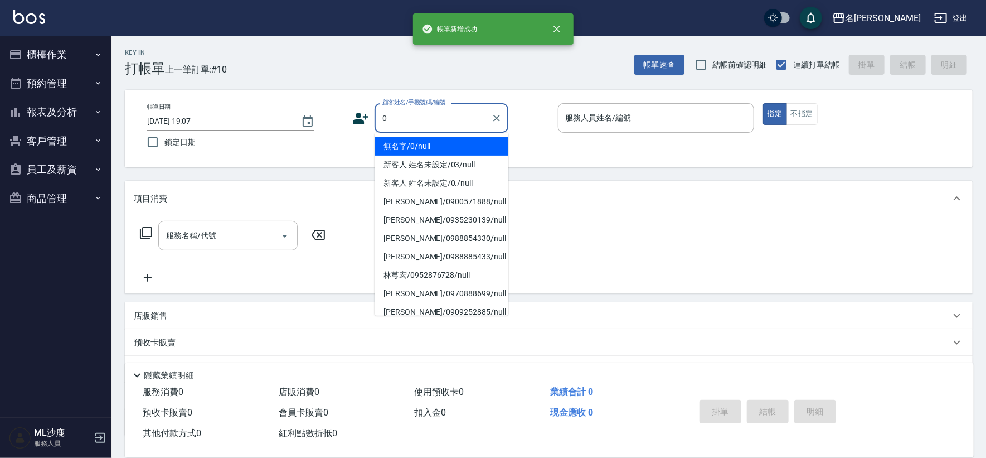
type input "無名字/0/null"
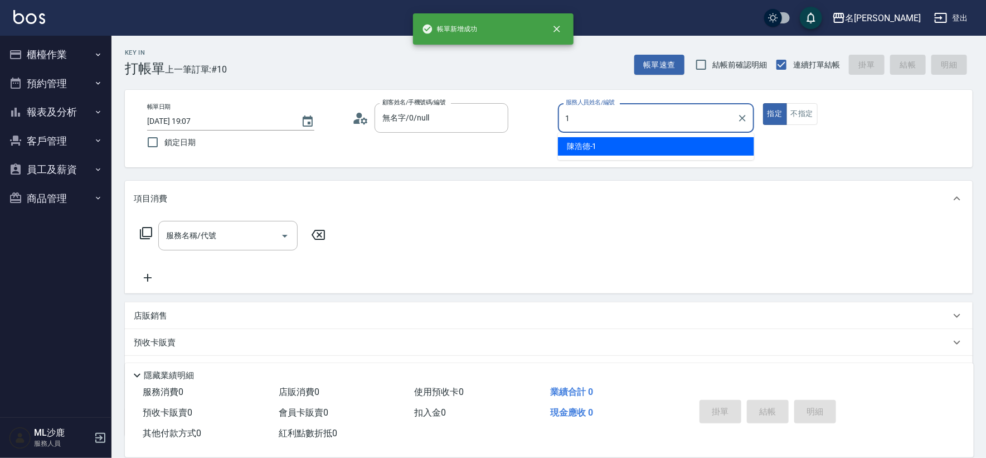
type input "[PERSON_NAME]1"
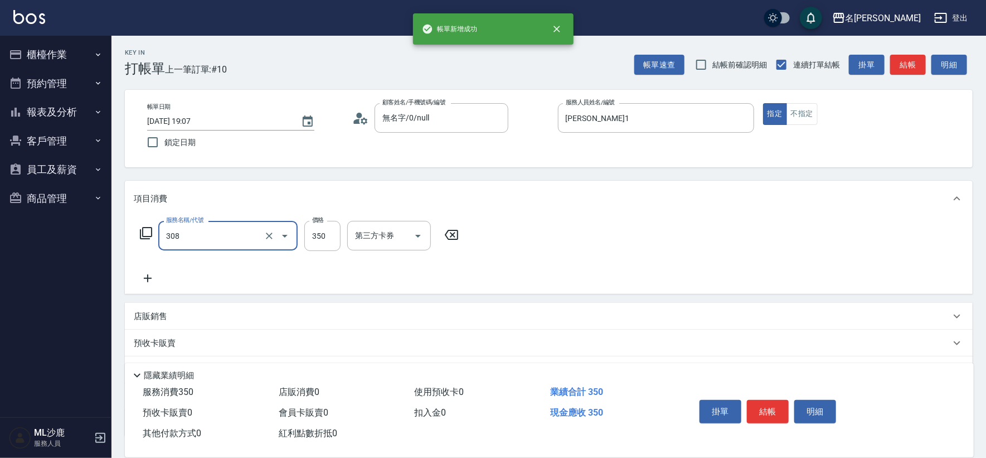
type input "洗+剪(308)"
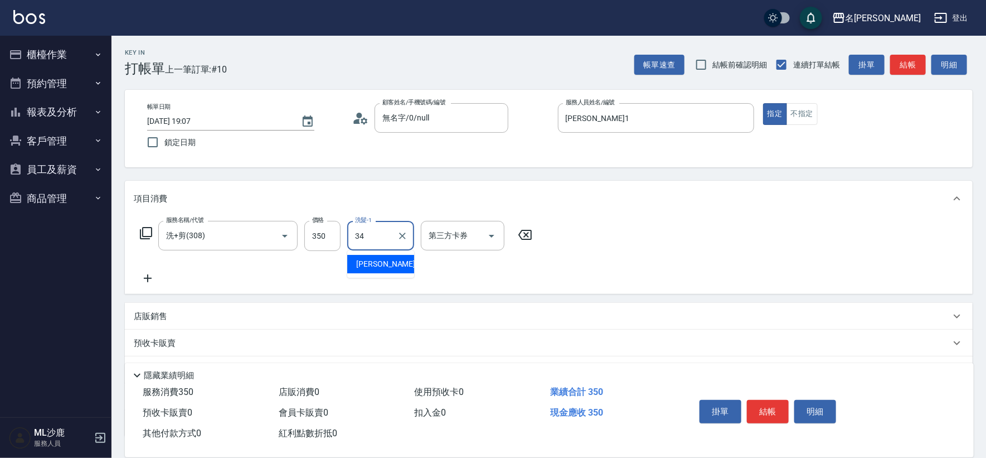
type input "[PERSON_NAME]-34"
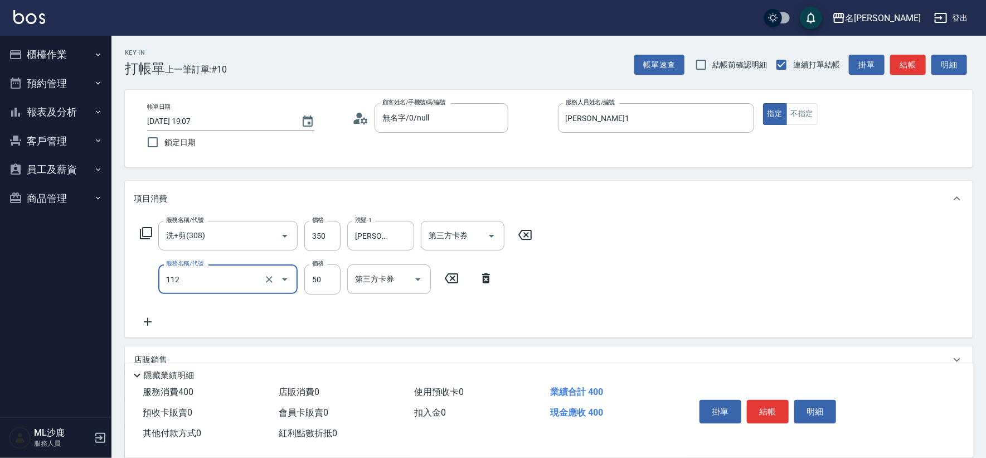
type input "精油50(112)"
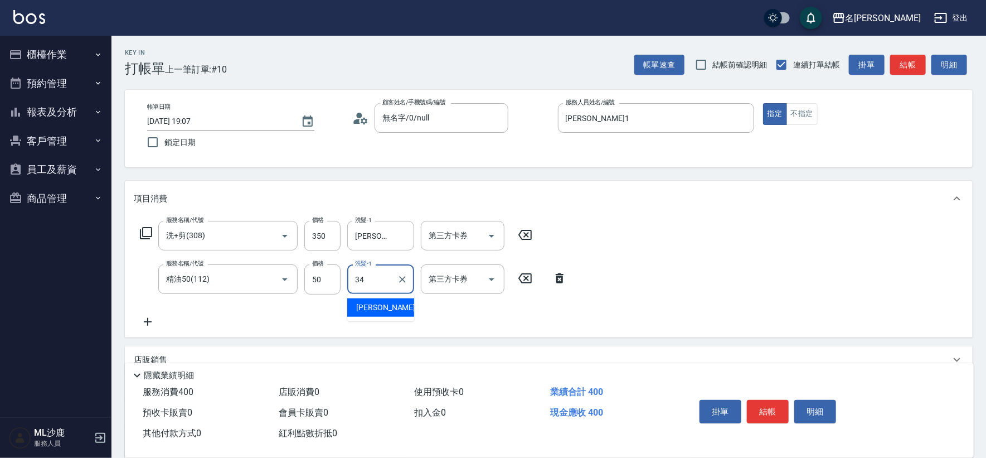
type input "[PERSON_NAME]-34"
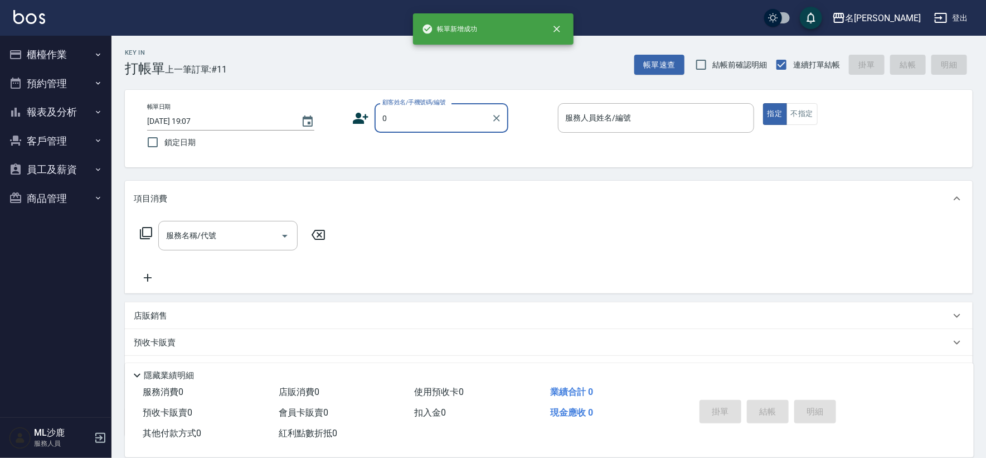
type input "無名字/0/null"
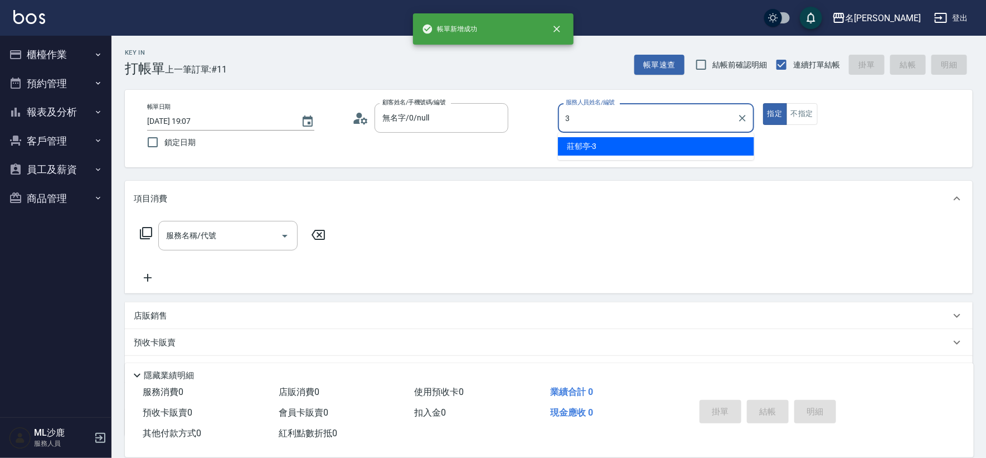
type input "[PERSON_NAME]-3"
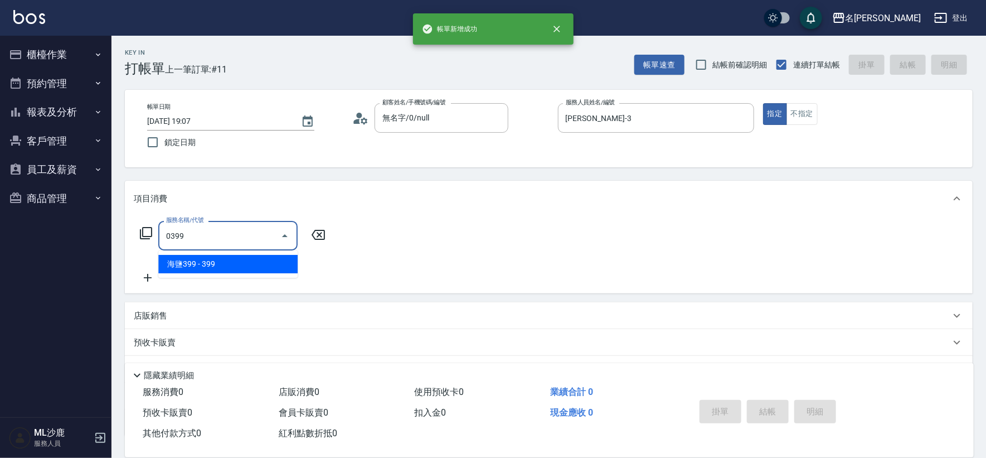
type input "海鹽399(0399)"
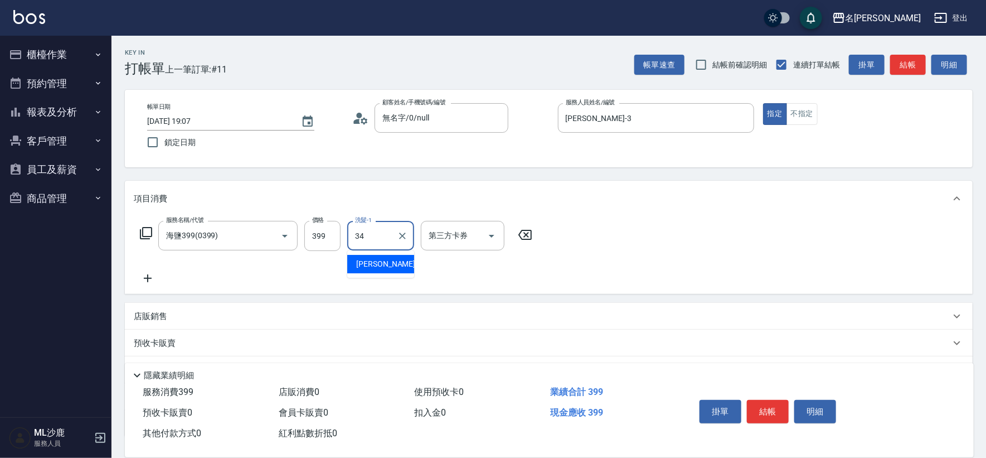
type input "[PERSON_NAME]-34"
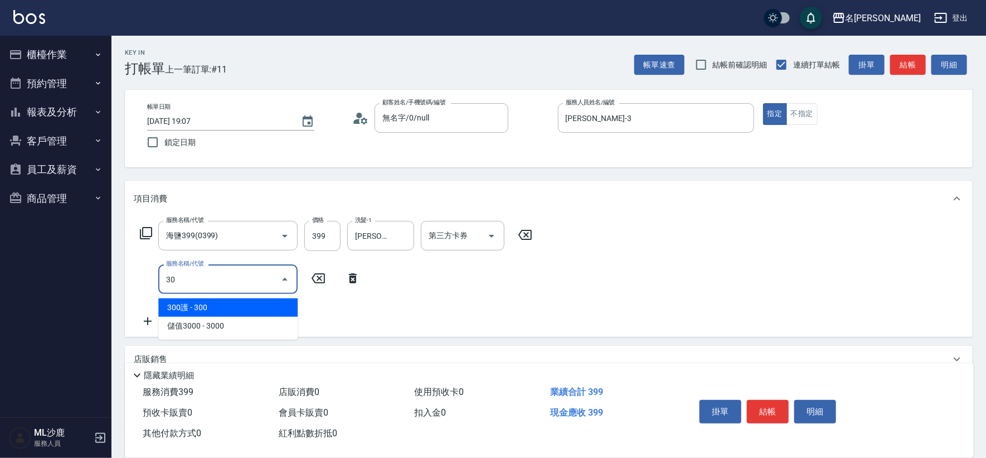
type input "305"
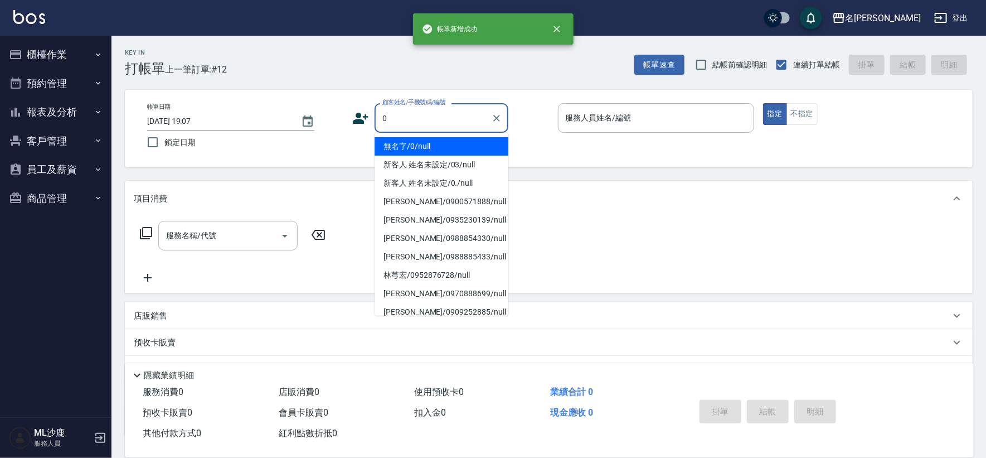
type input "無名字/0/null"
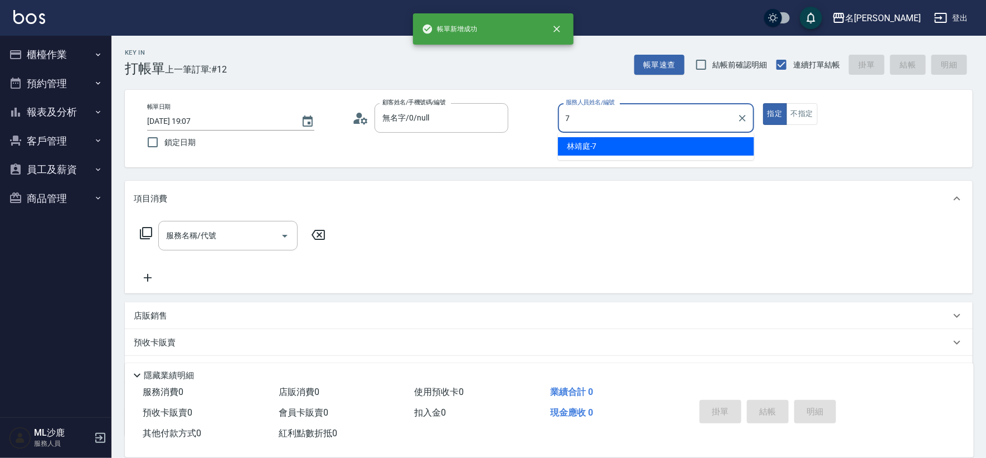
type input "[PERSON_NAME]-7"
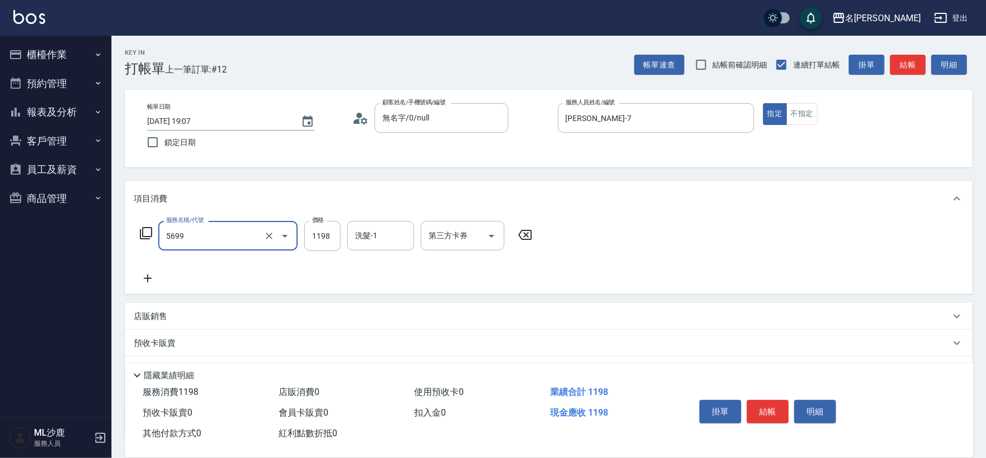
type input "水沁涼套餐(5699)"
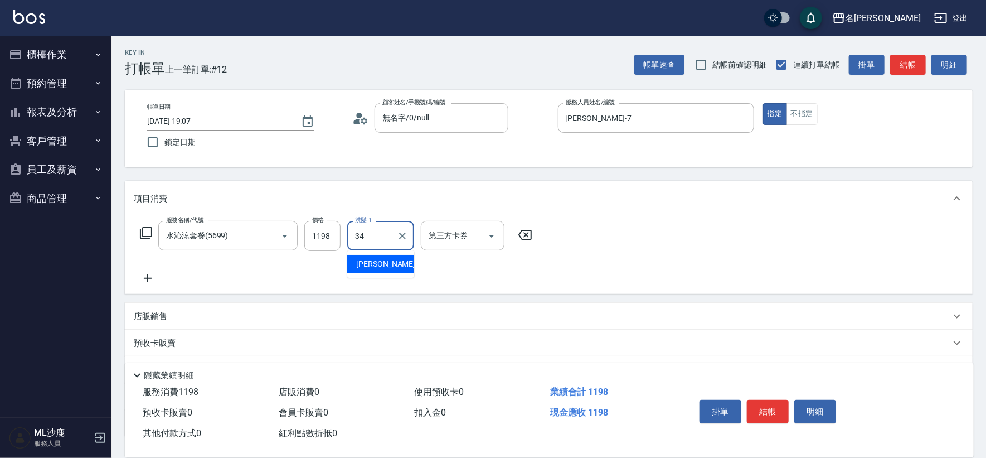
type input "[PERSON_NAME]-34"
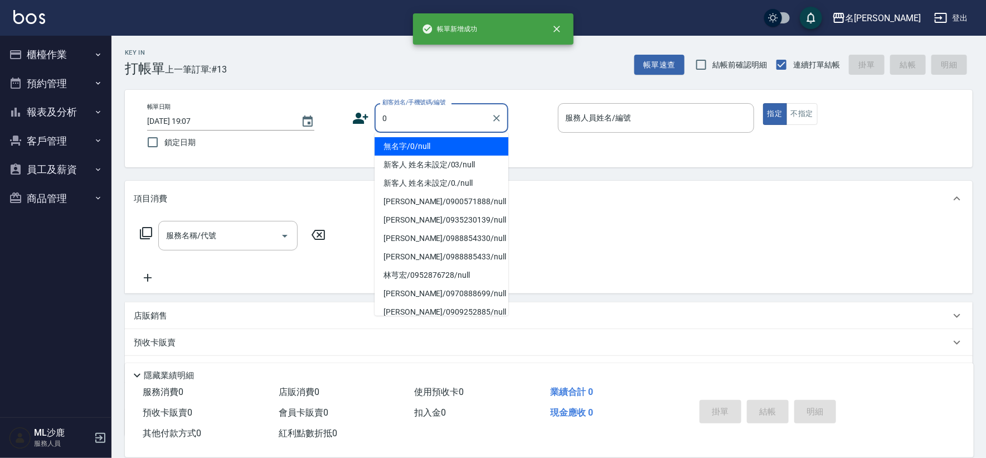
type input "無名字/0/null"
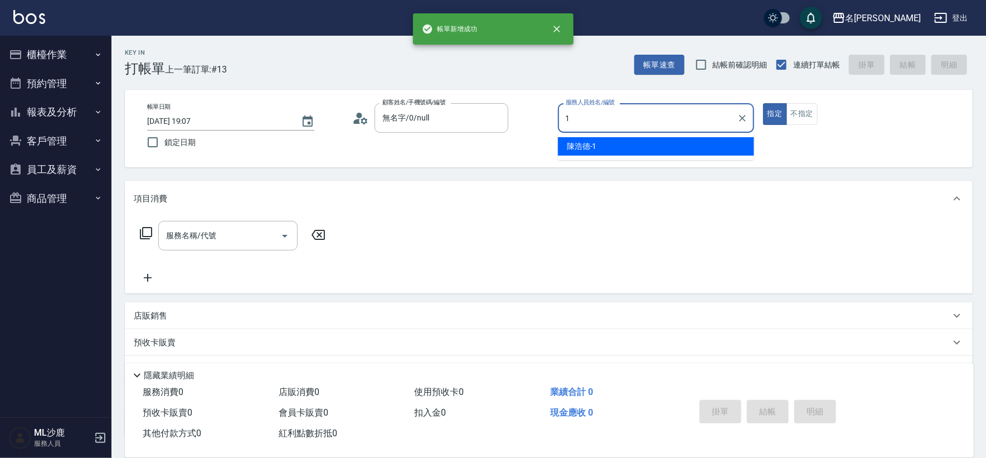
type input "[PERSON_NAME]1"
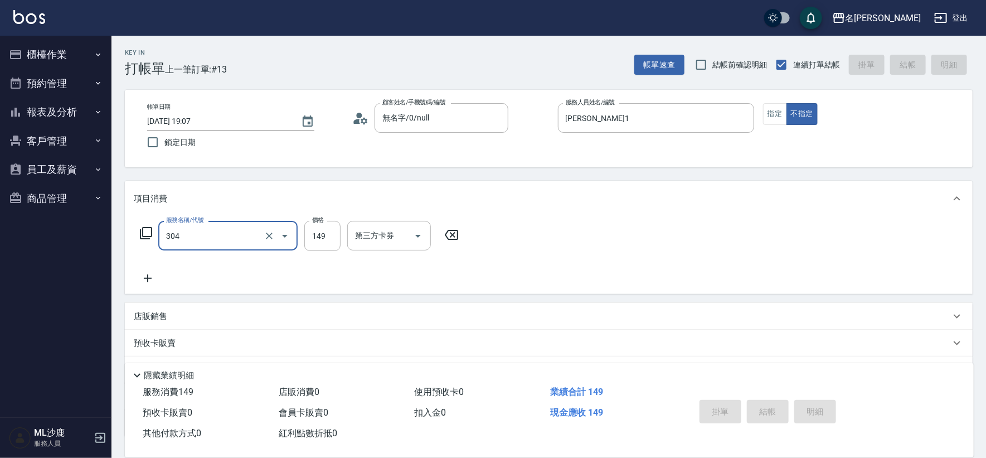
type input "304"
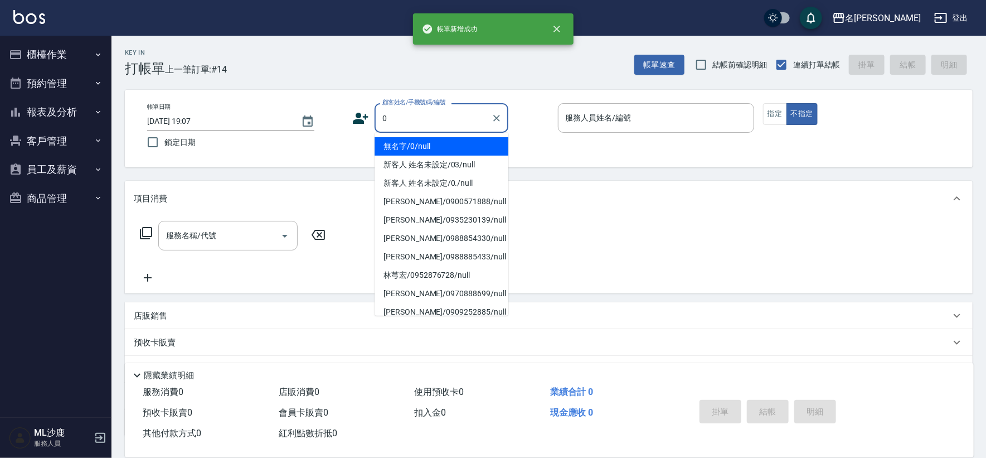
type input "無名字/0/null"
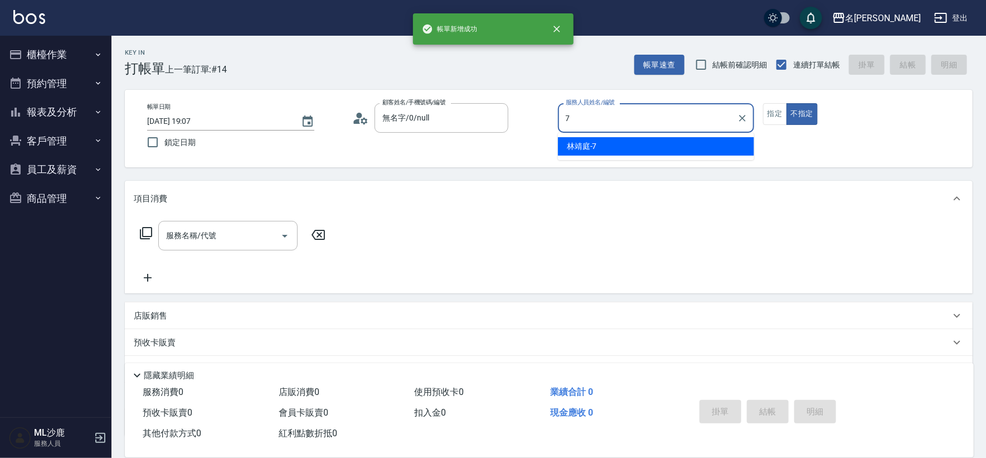
type input "[PERSON_NAME]-7"
type button "false"
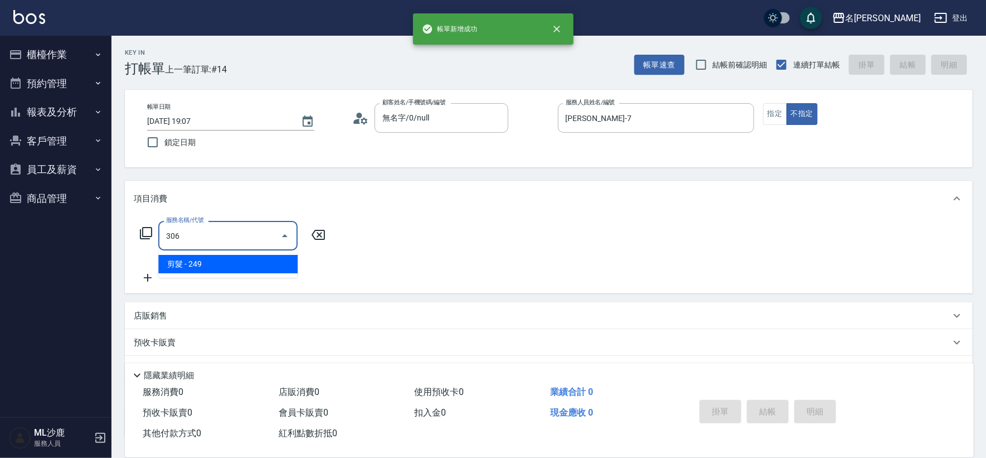
type input "剪髮(306)"
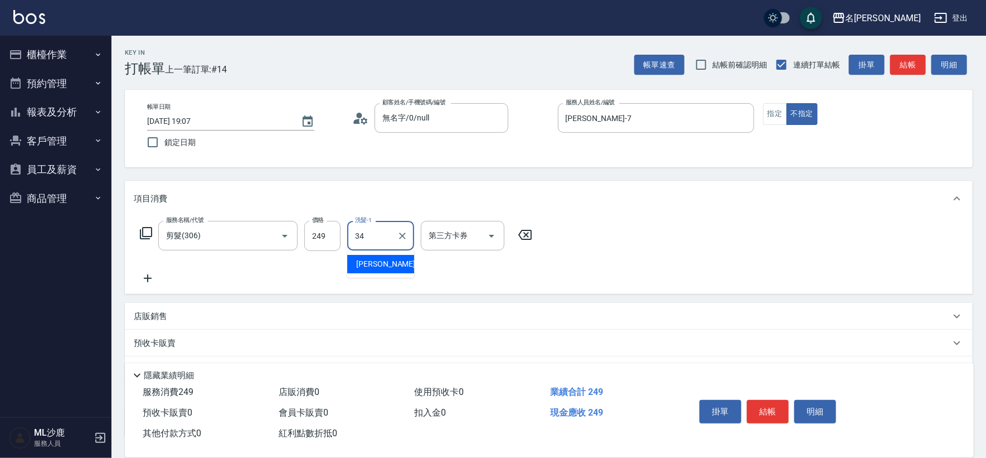
type input "[PERSON_NAME]-34"
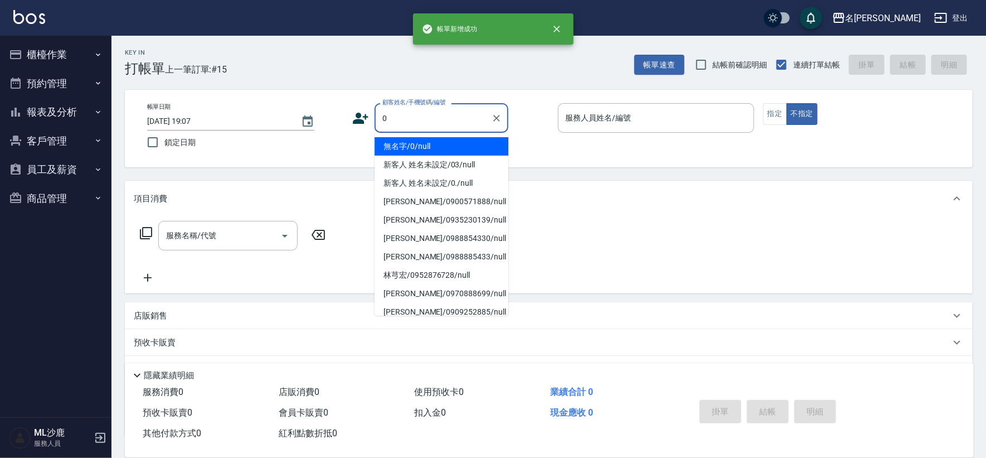
type input "無名字/0/null"
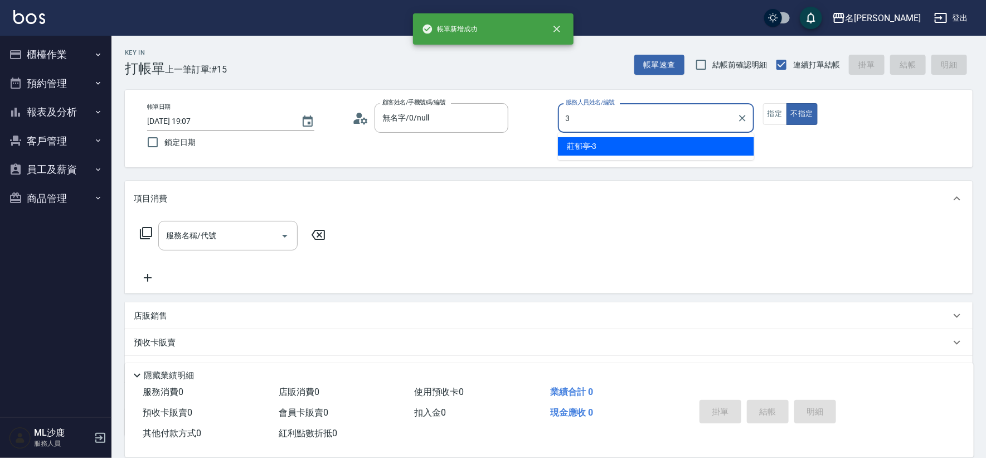
type input "[PERSON_NAME]-3"
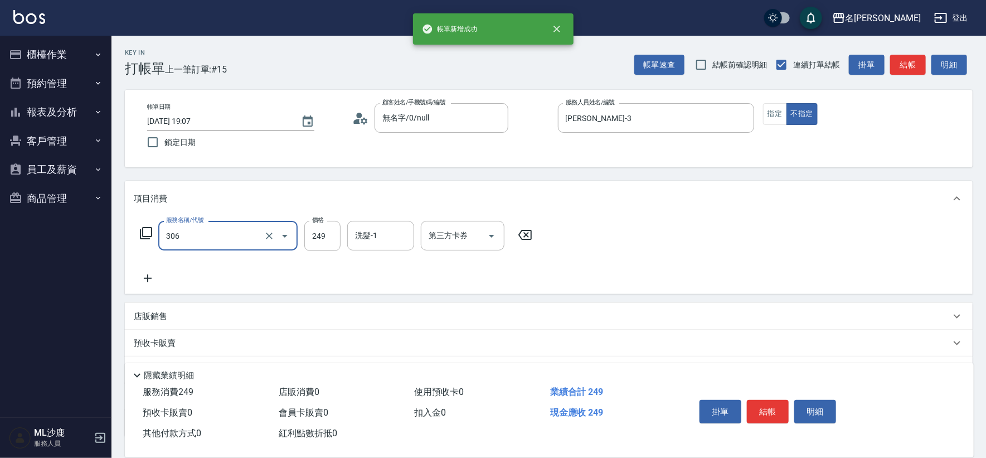
type input "剪髮(306)"
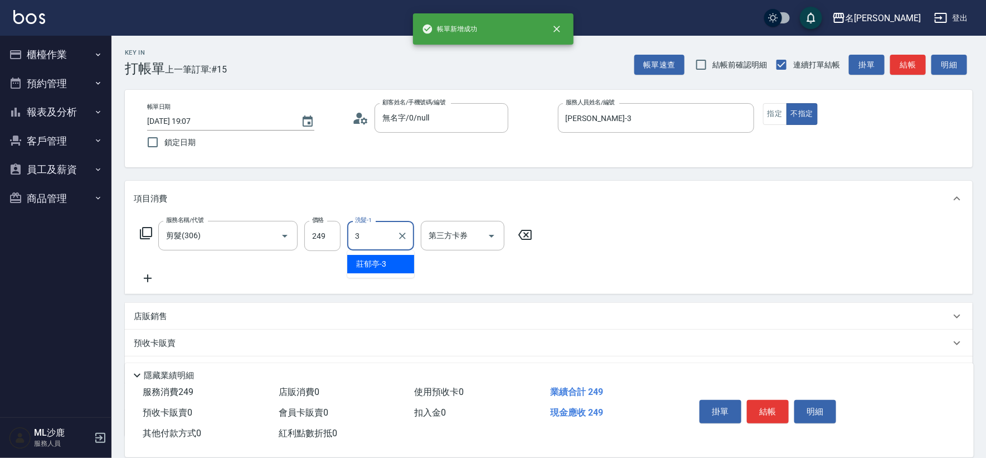
type input "[PERSON_NAME]-3"
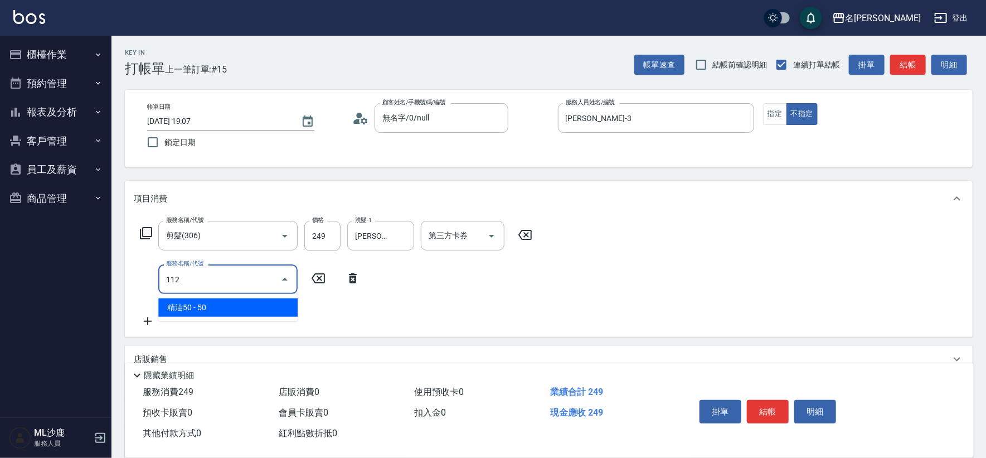
type input "精油50(112)"
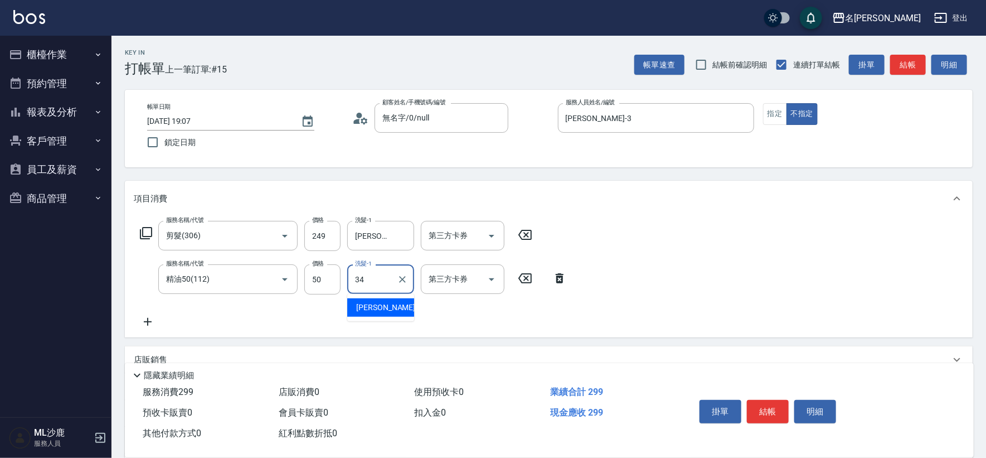
type input "[PERSON_NAME]-34"
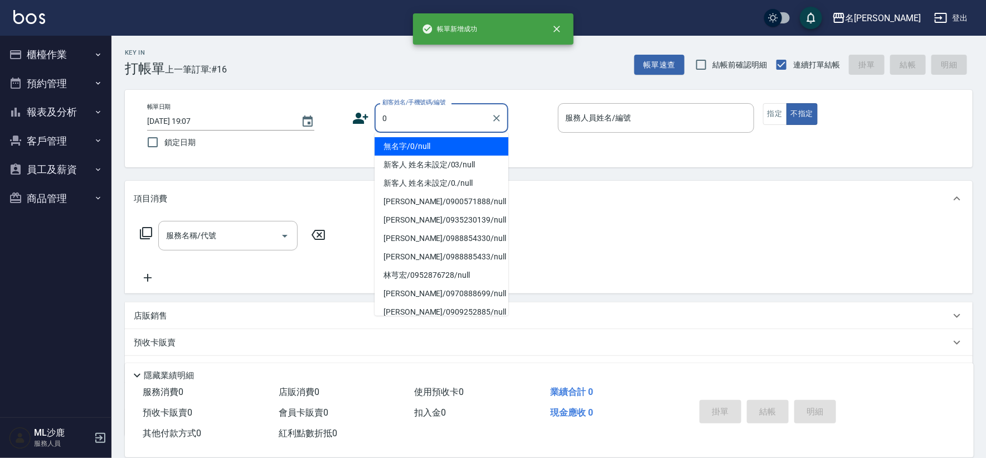
type input "無名字/0/null"
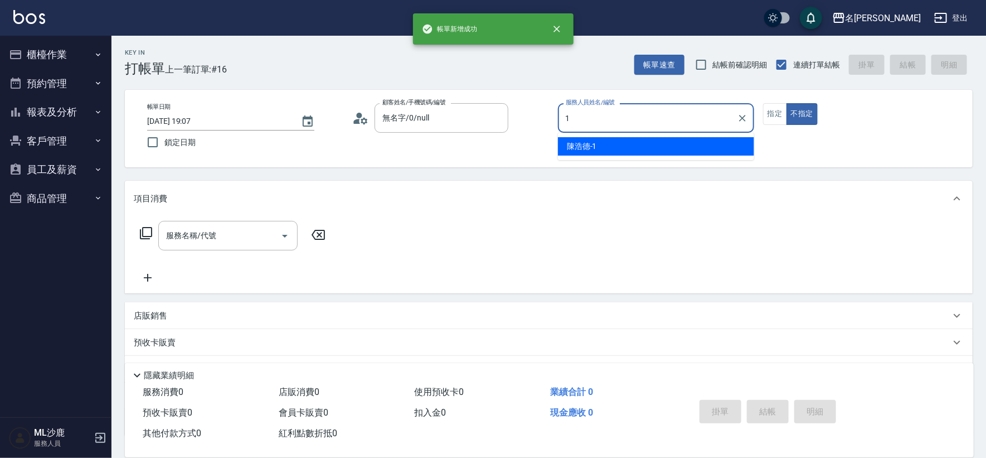
type input "[PERSON_NAME]1"
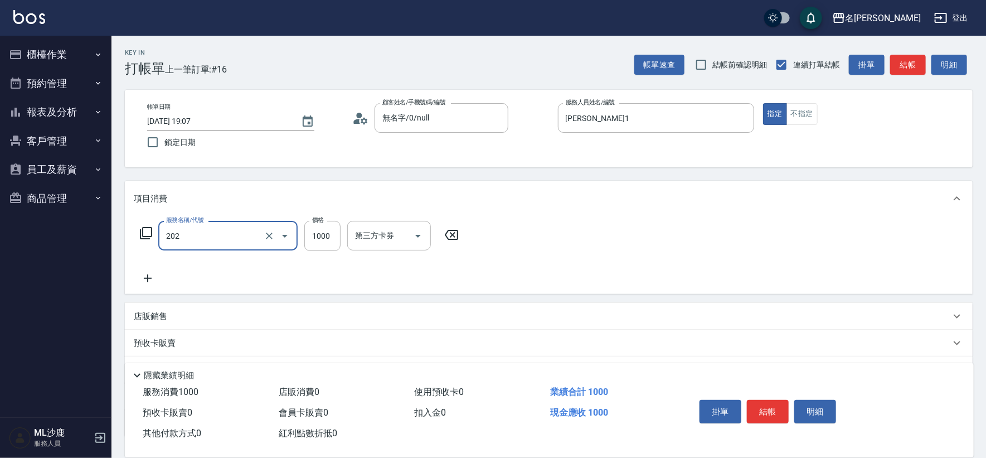
type input "燙髮(202)"
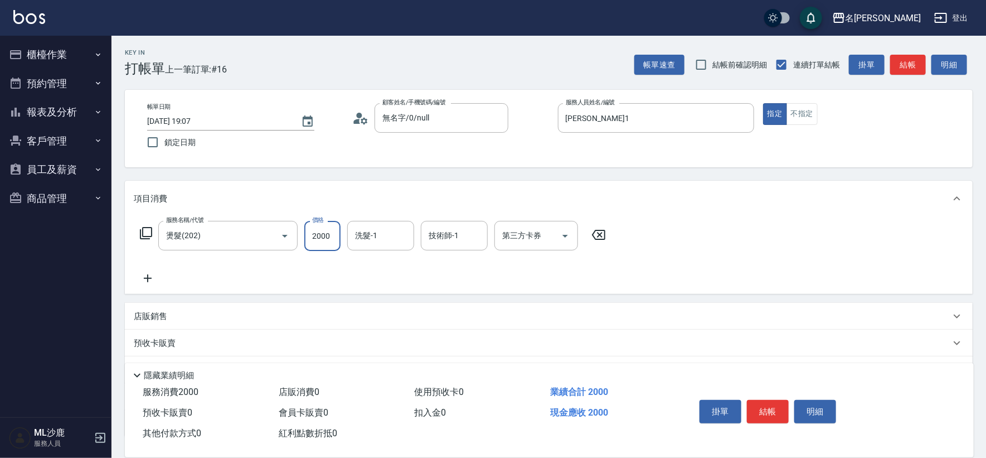
type input "2000"
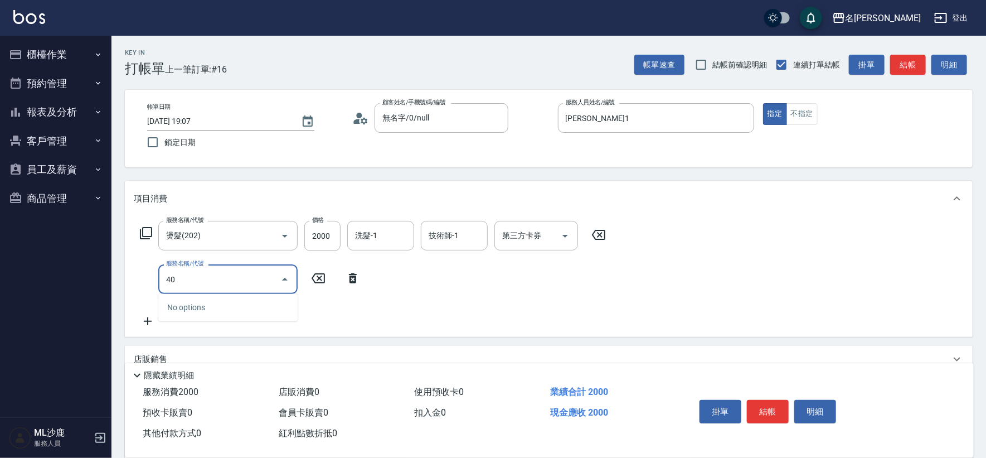
type input "404"
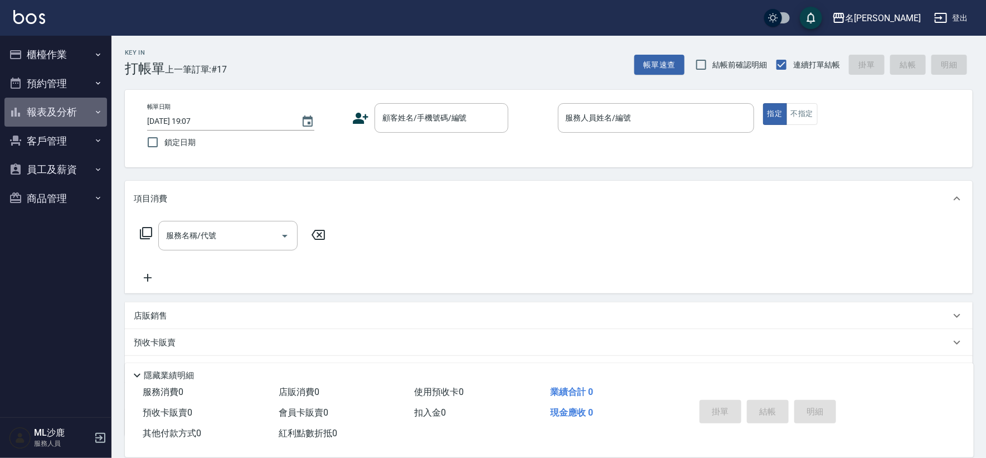
click at [52, 120] on button "報表及分析" at bounding box center [55, 112] width 103 height 29
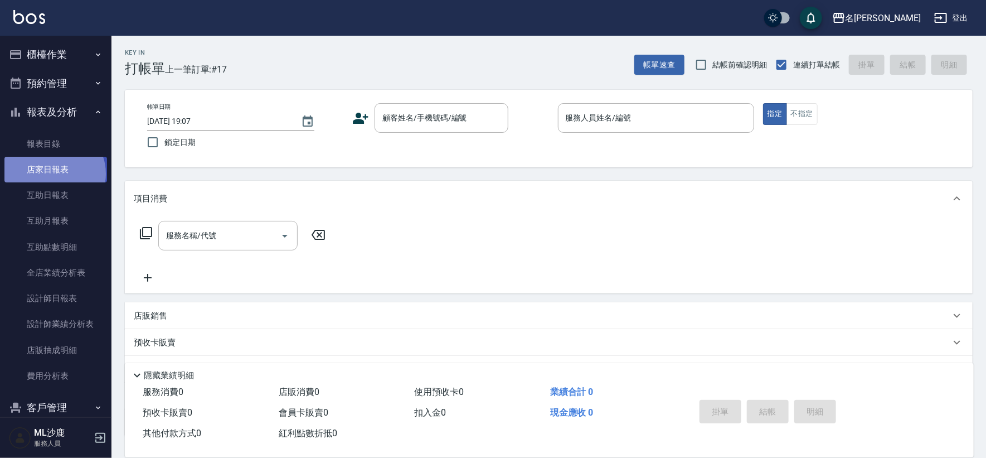
click at [52, 174] on link "店家日報表" at bounding box center [55, 170] width 103 height 26
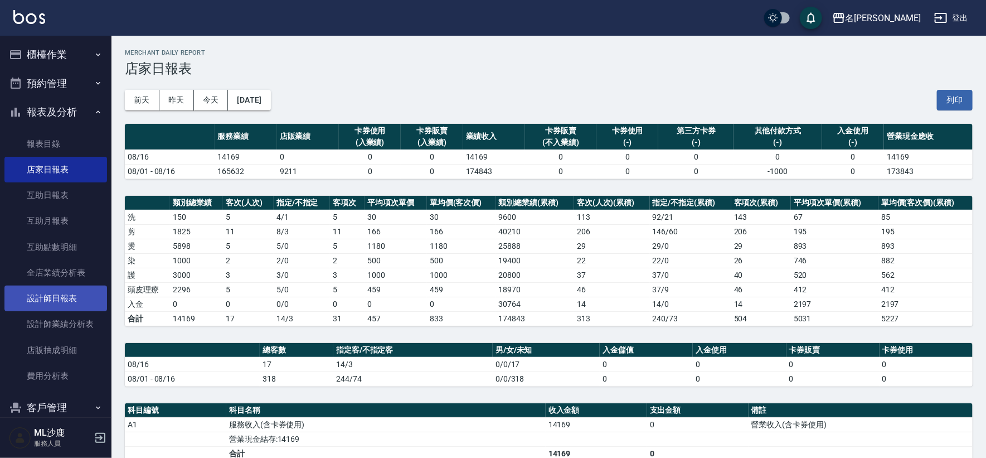
click at [72, 306] on link "設計師日報表" at bounding box center [55, 298] width 103 height 26
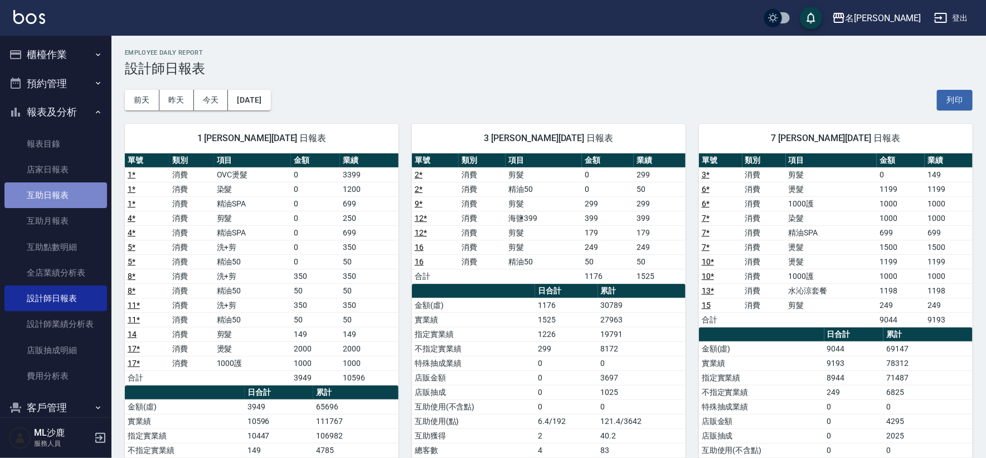
click at [58, 201] on link "互助日報表" at bounding box center [55, 195] width 103 height 26
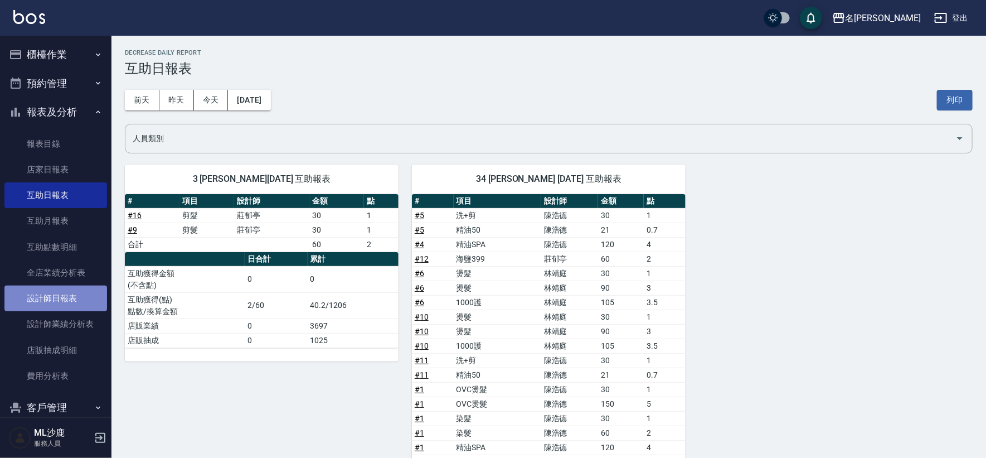
click at [70, 291] on link "設計師日報表" at bounding box center [55, 298] width 103 height 26
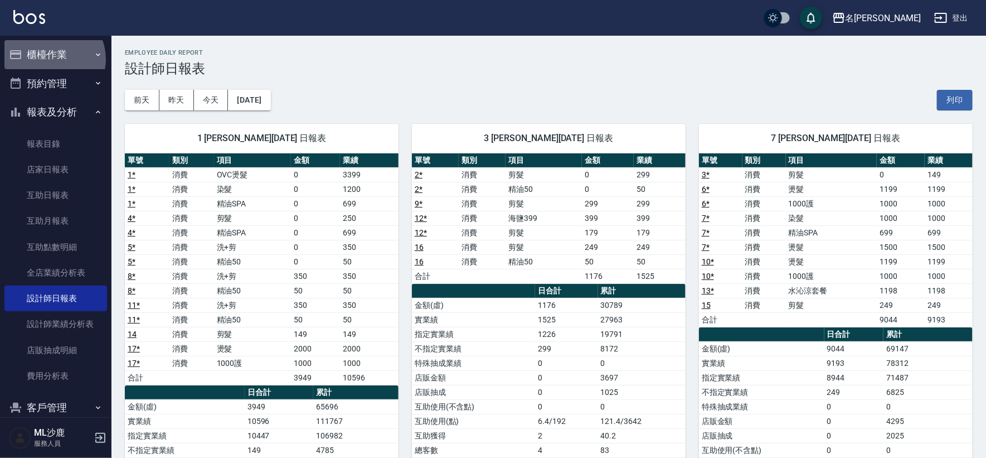
click at [51, 59] on button "櫃檯作業" at bounding box center [55, 54] width 103 height 29
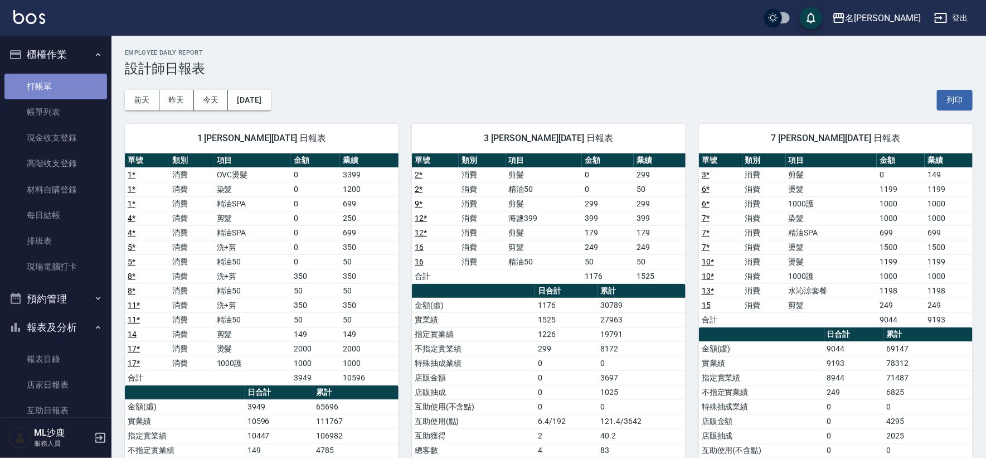
click at [56, 80] on link "打帳單" at bounding box center [55, 87] width 103 height 26
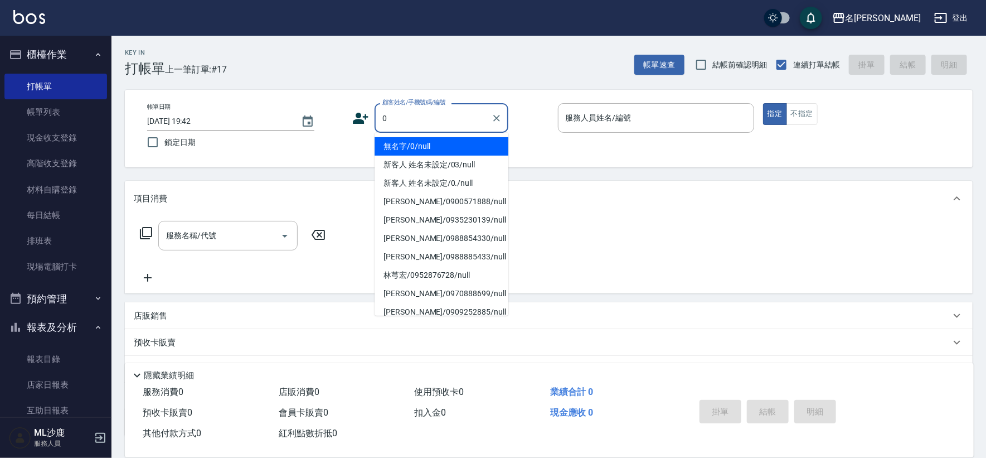
type input "無名字/0/null"
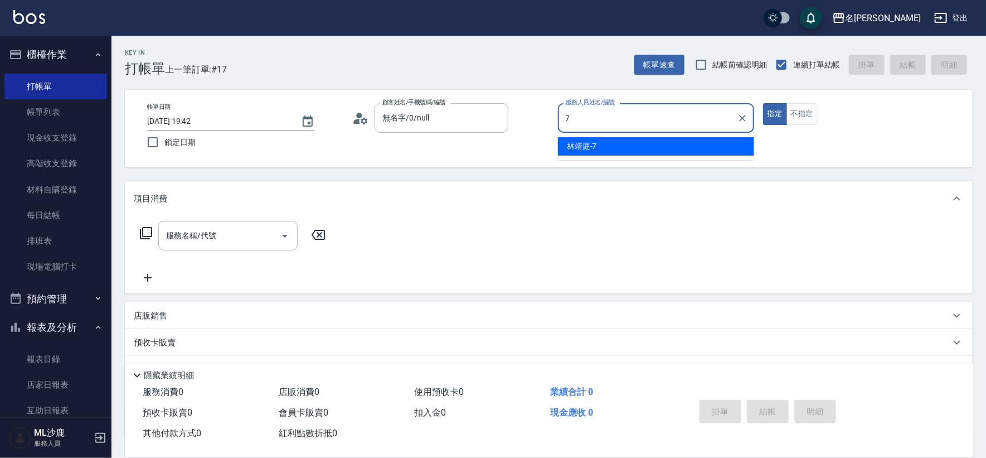
type input "[PERSON_NAME]-7"
type button "true"
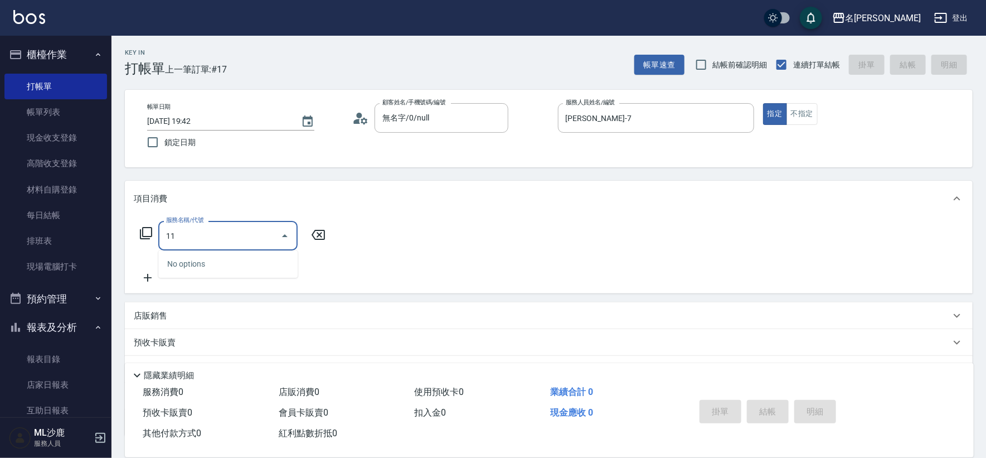
type input "1"
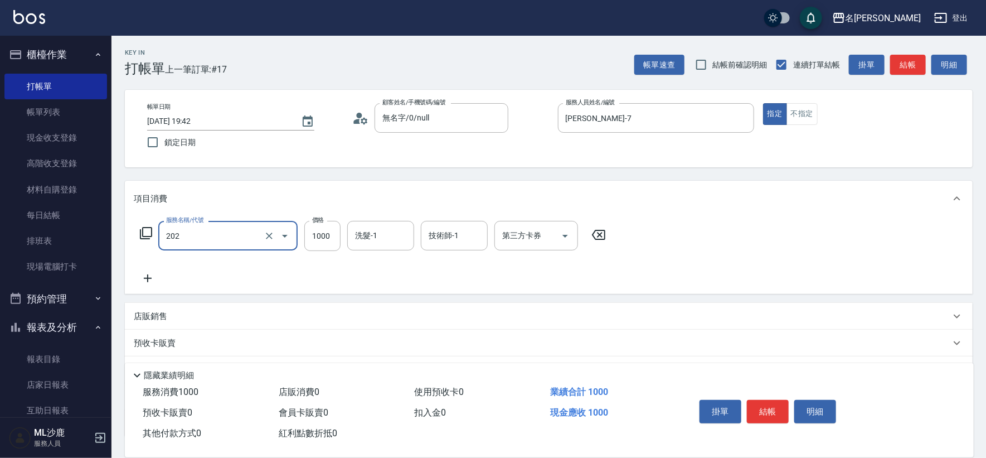
type input "燙髮(202)"
type input "1199"
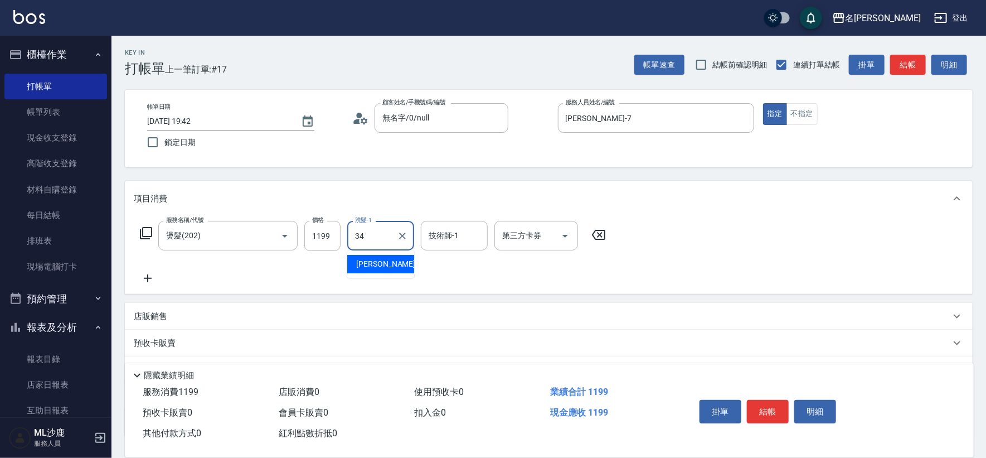
type input "[PERSON_NAME]-34"
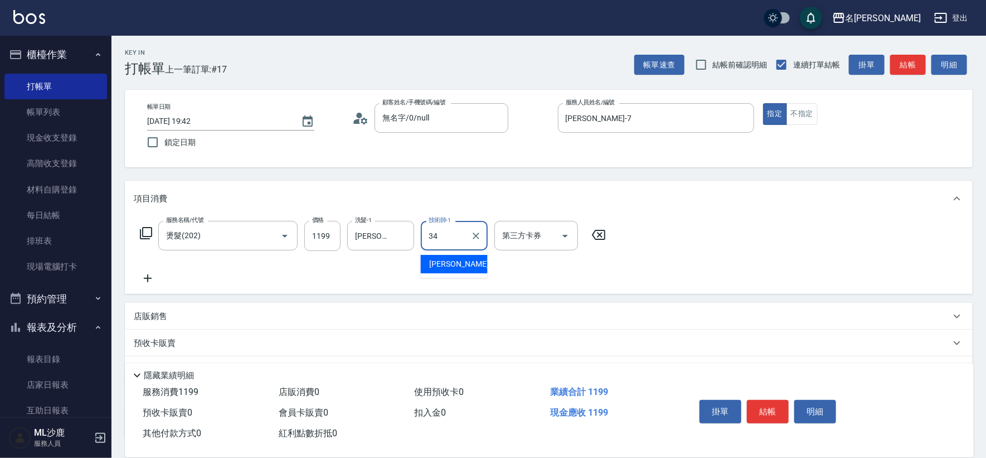
type input "[PERSON_NAME]-34"
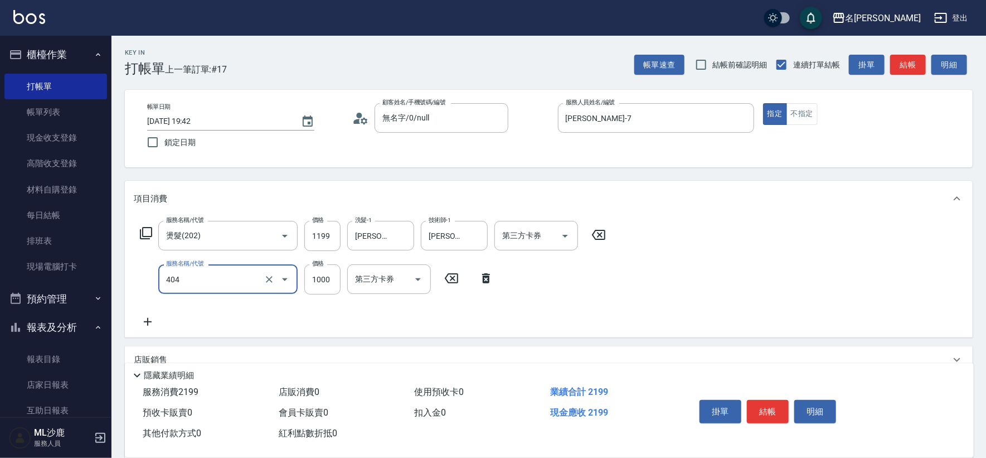
type input "1000護(404)"
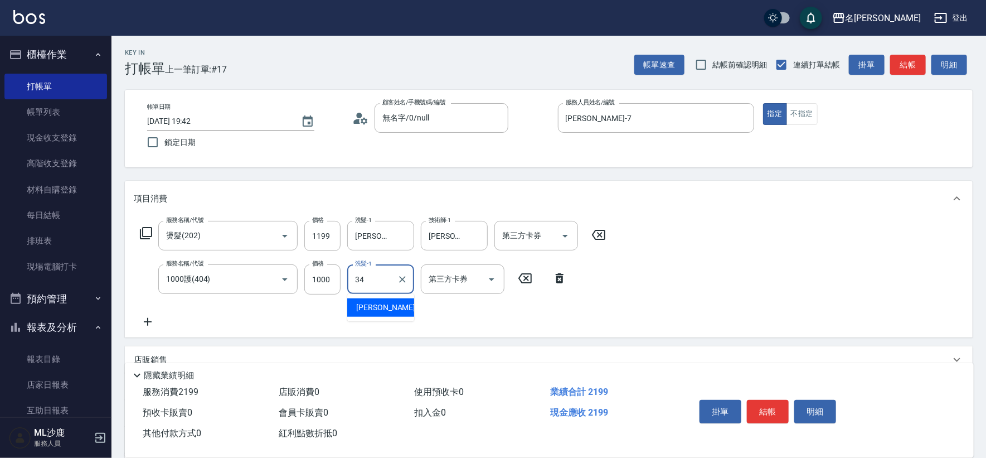
type input "[PERSON_NAME]-34"
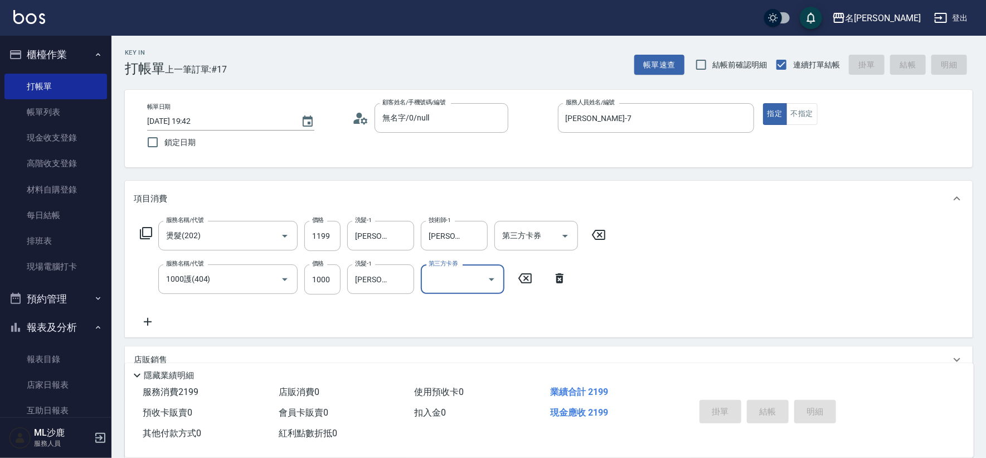
type input "[DATE] 20:05"
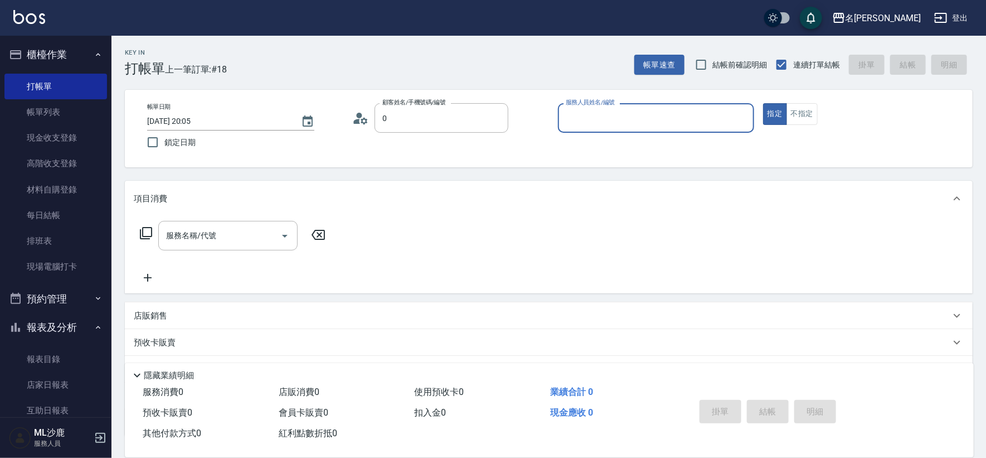
type input "無名字/0/null"
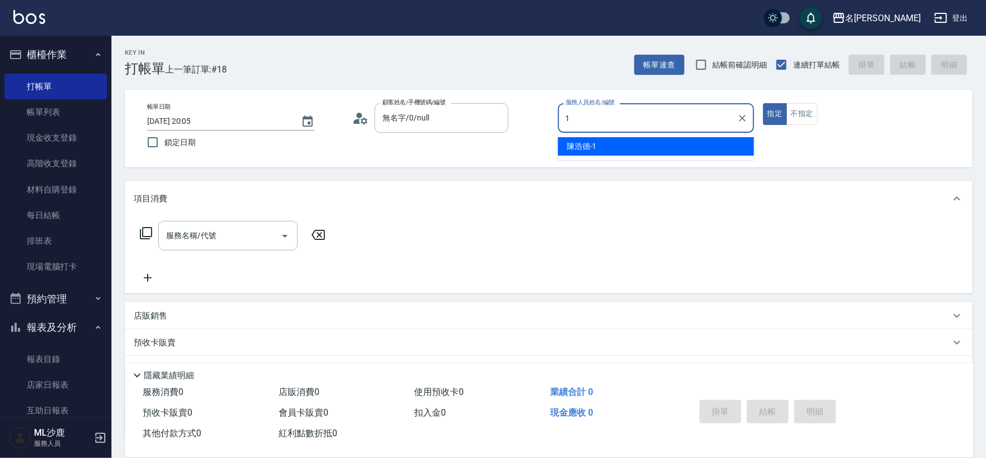
type input "[PERSON_NAME]1"
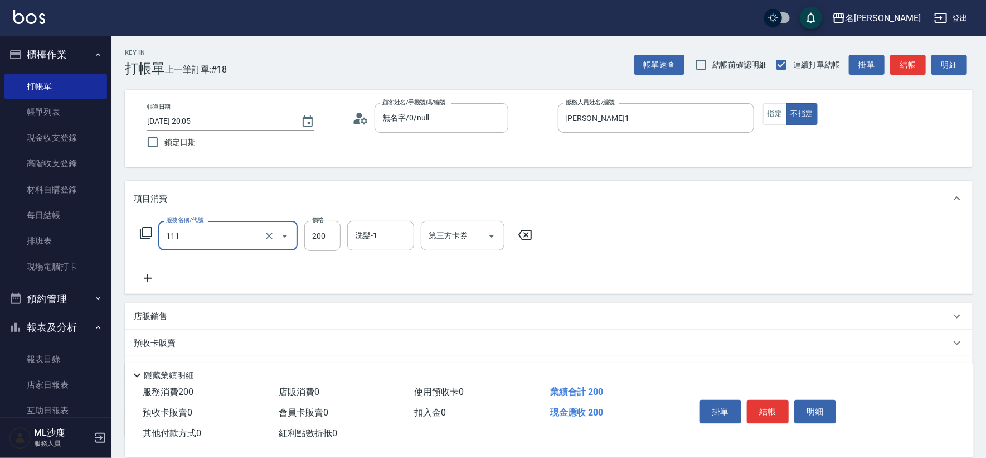
type input "200(111)"
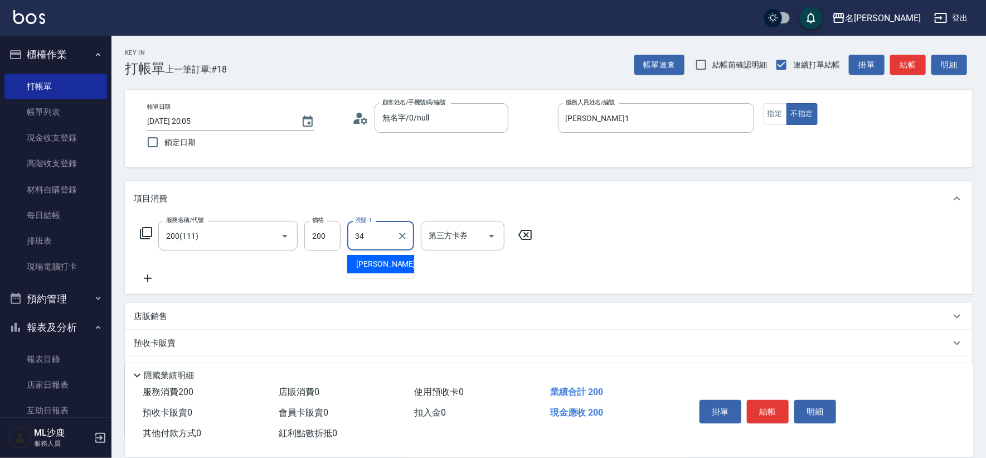
type input "[PERSON_NAME]-34"
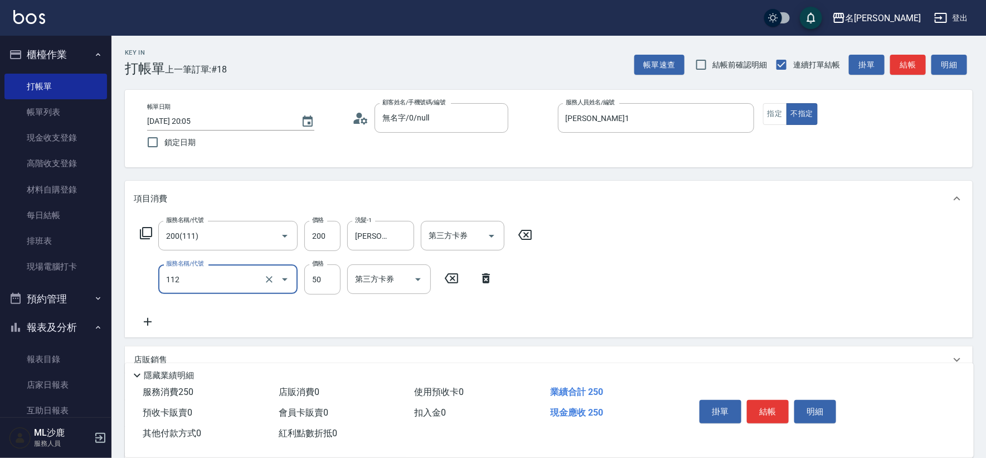
type input "精油50(112)"
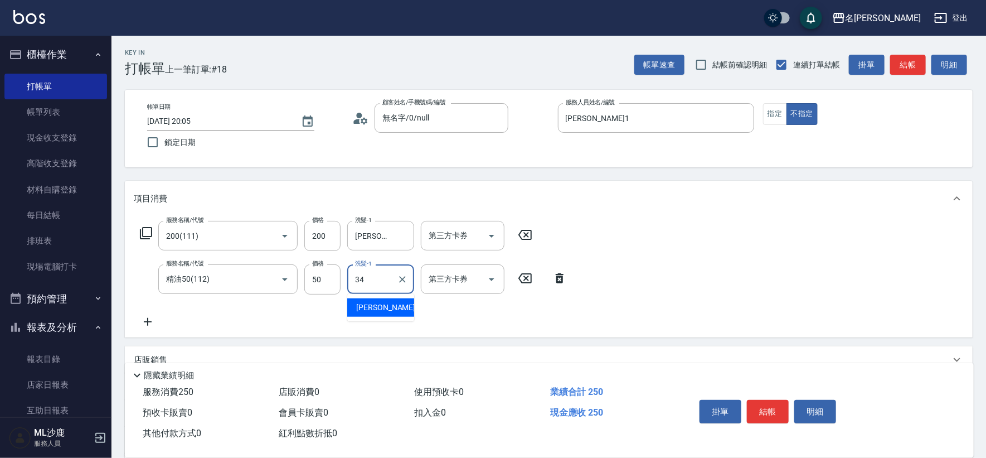
type input "[PERSON_NAME]-34"
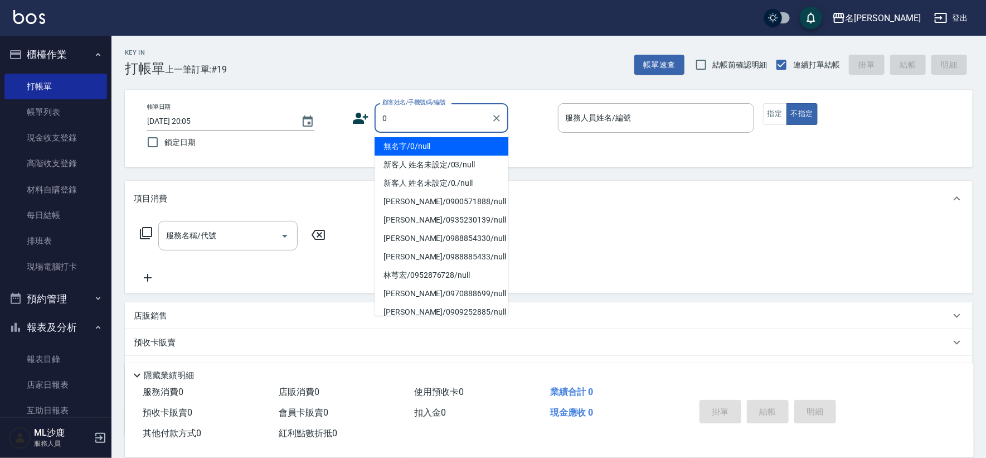
type input "無名字/0/null"
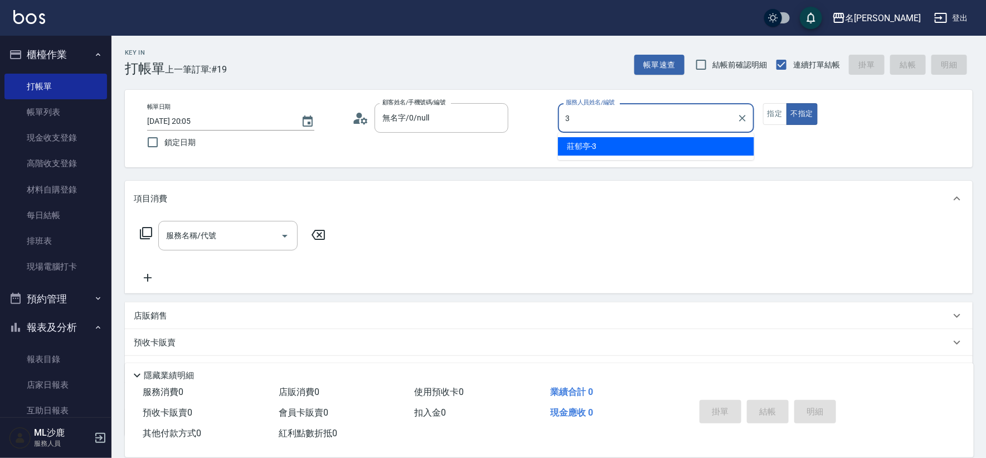
type input "[PERSON_NAME]-3"
type button "false"
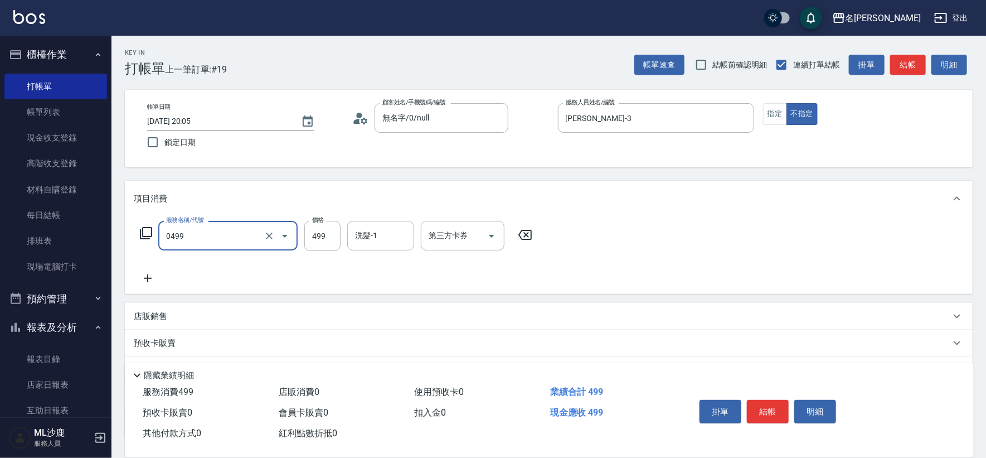
type input "[PERSON_NAME]499(0499)"
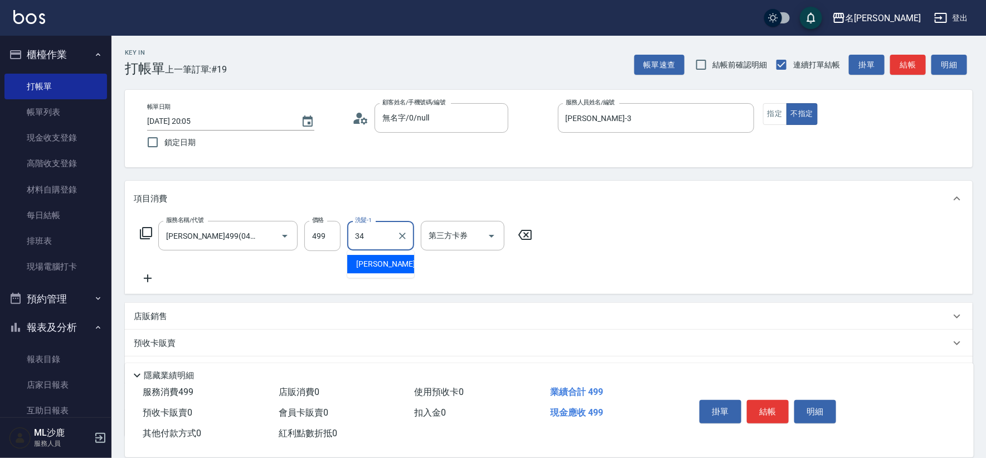
type input "[PERSON_NAME]-34"
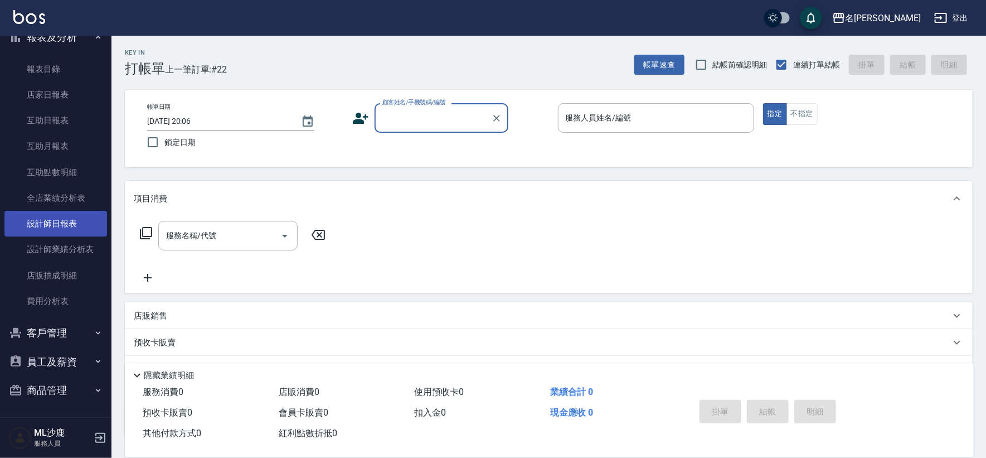
scroll to position [290, 0]
click at [77, 221] on link "設計師日報表" at bounding box center [55, 223] width 103 height 26
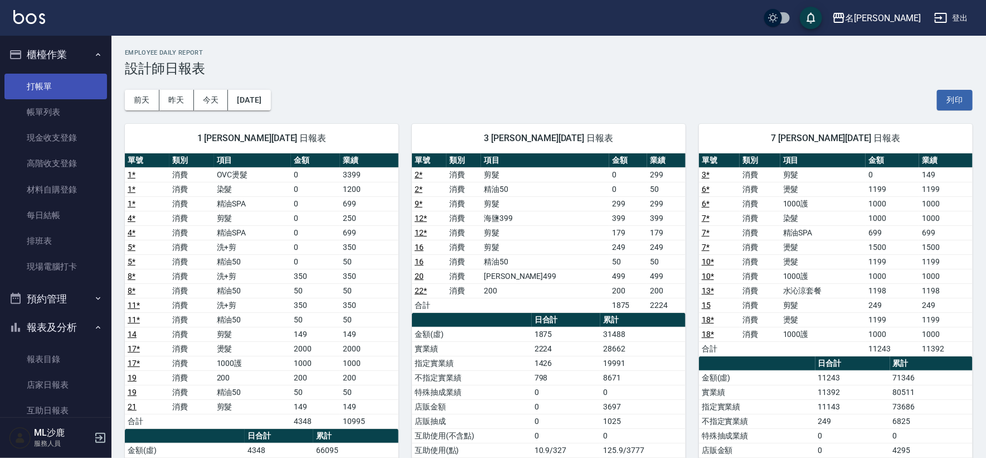
click at [57, 89] on link "打帳單" at bounding box center [55, 87] width 103 height 26
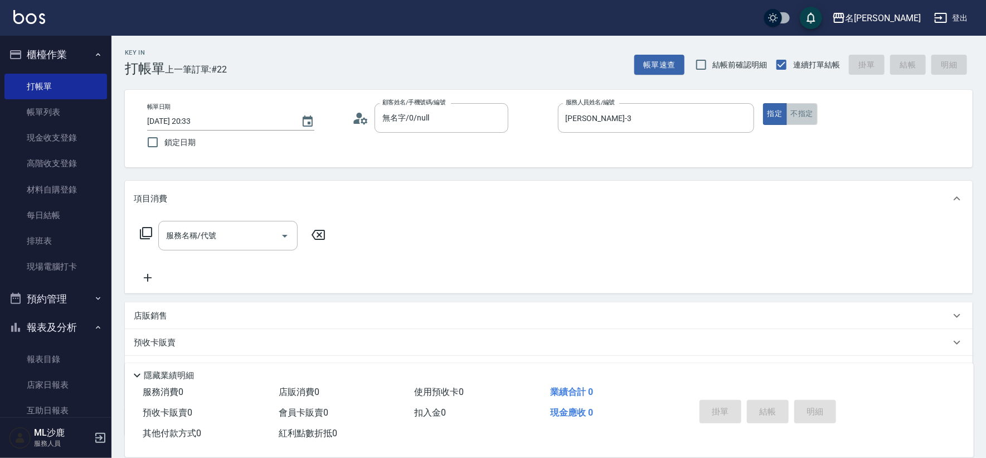
click at [803, 117] on button "不指定" at bounding box center [801, 114] width 31 height 22
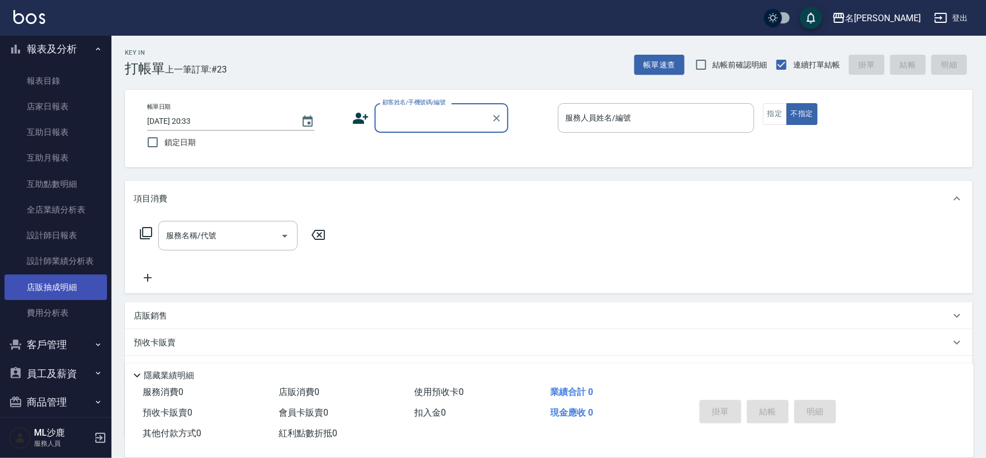
scroll to position [290, 0]
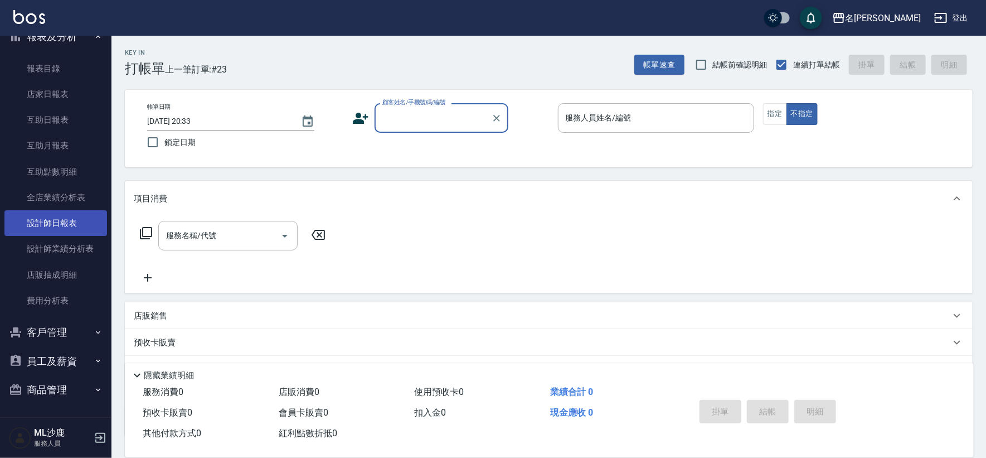
click at [67, 218] on link "設計師日報表" at bounding box center [55, 223] width 103 height 26
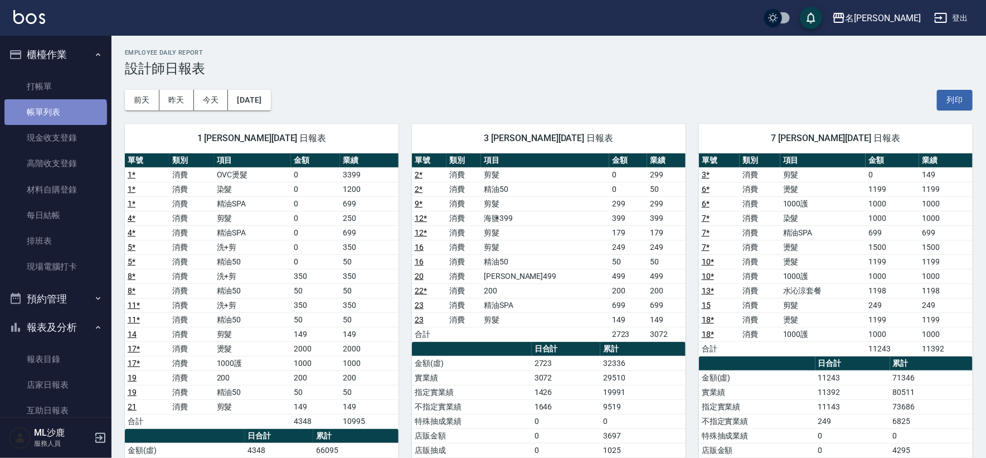
click at [55, 115] on link "帳單列表" at bounding box center [55, 112] width 103 height 26
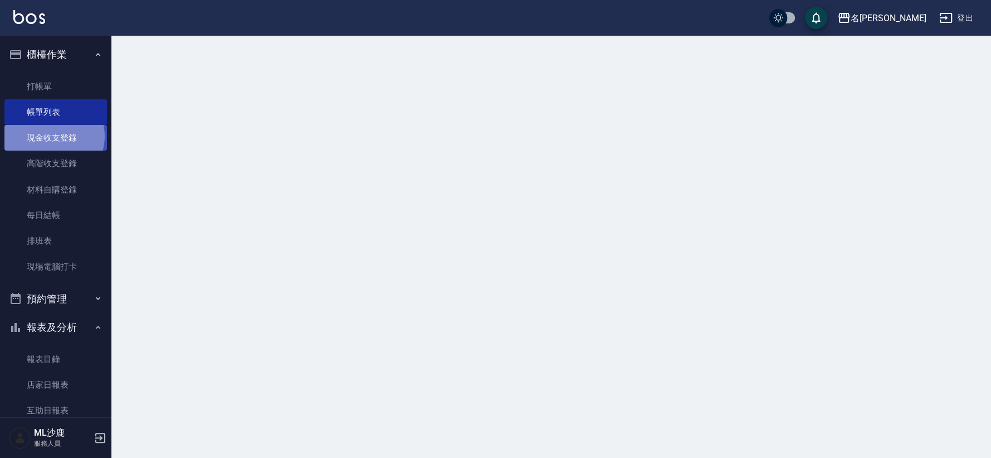
click at [53, 136] on link "現金收支登錄" at bounding box center [55, 138] width 103 height 26
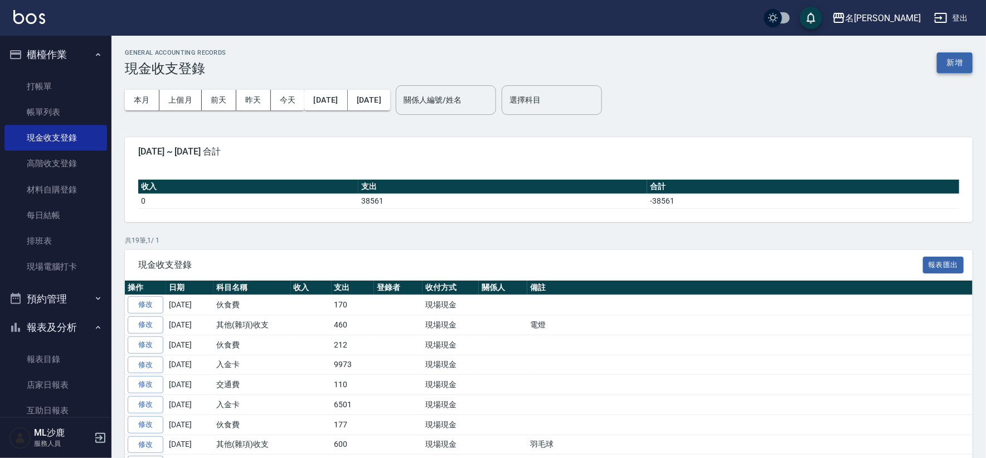
click at [940, 62] on button "新增" at bounding box center [955, 62] width 36 height 21
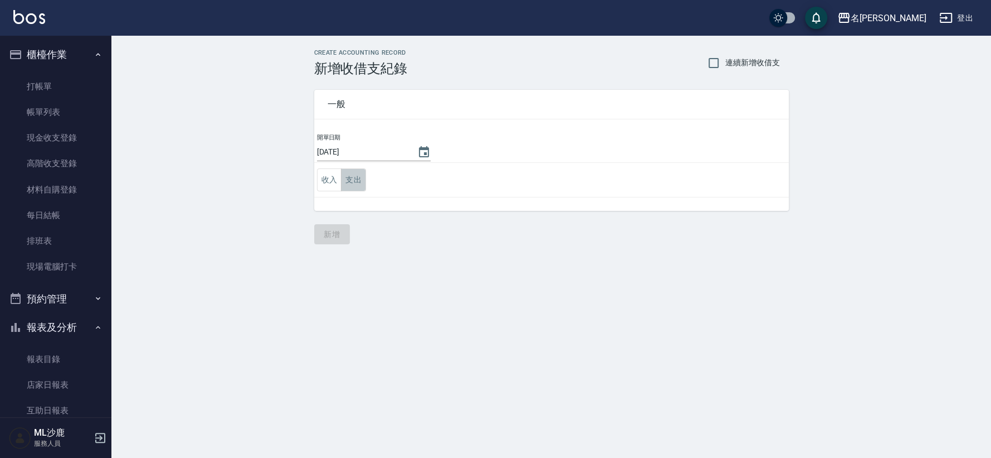
click at [365, 184] on button "支出" at bounding box center [353, 179] width 25 height 23
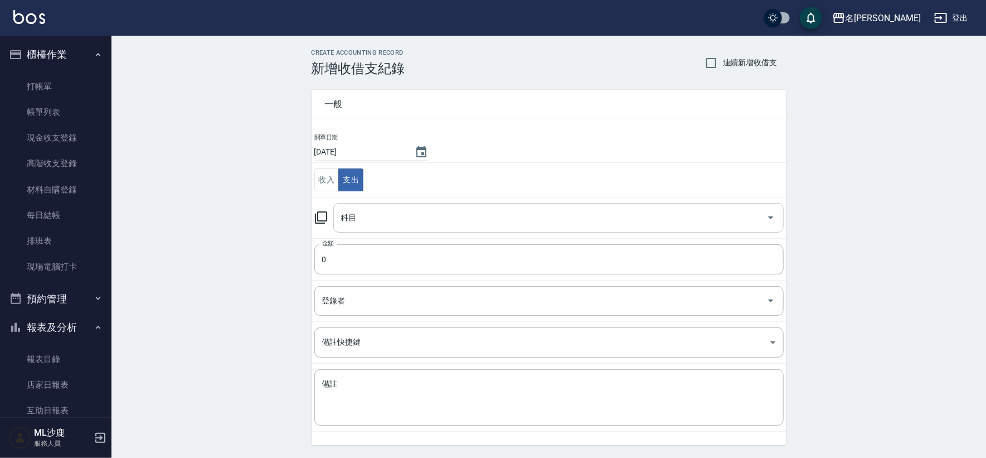
click at [349, 205] on div "科目" at bounding box center [558, 218] width 450 height 30
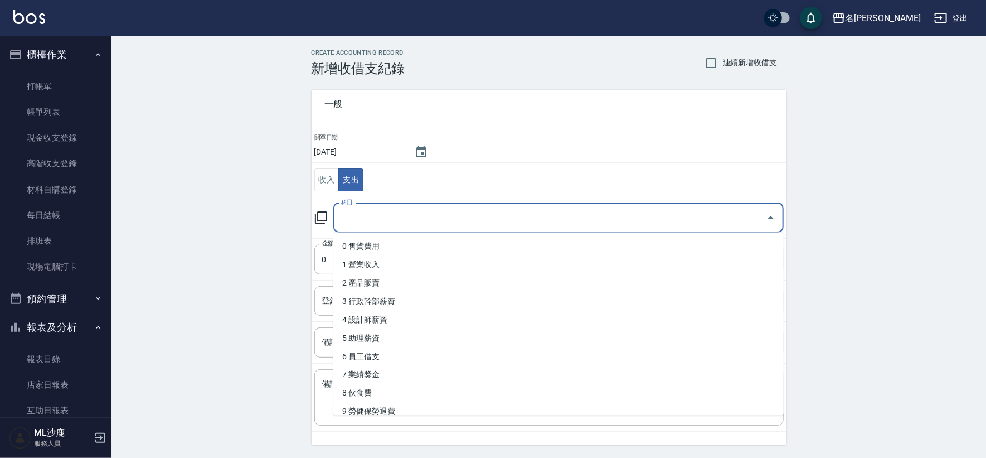
click at [352, 212] on input "科目" at bounding box center [550, 218] width 424 height 20
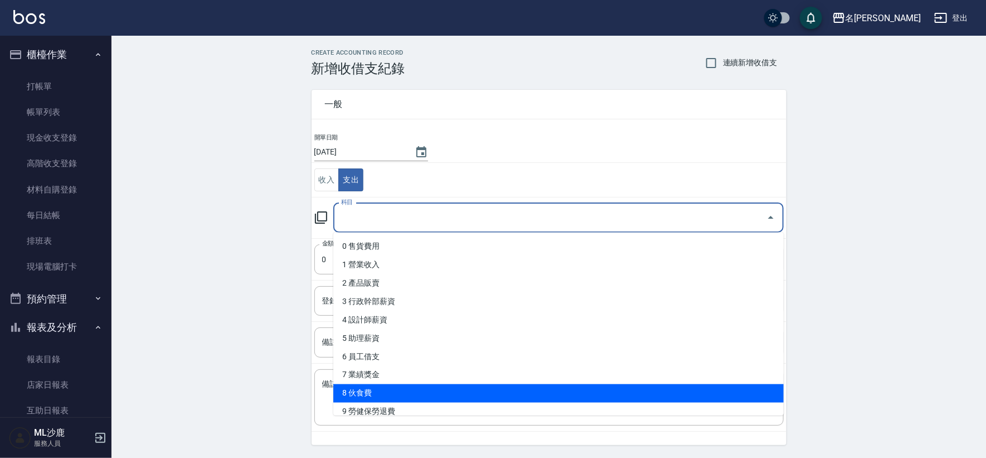
drag, startPoint x: 362, startPoint y: 386, endPoint x: 311, endPoint y: 362, distance: 56.6
click at [363, 388] on li "8 伙食費" at bounding box center [558, 393] width 450 height 18
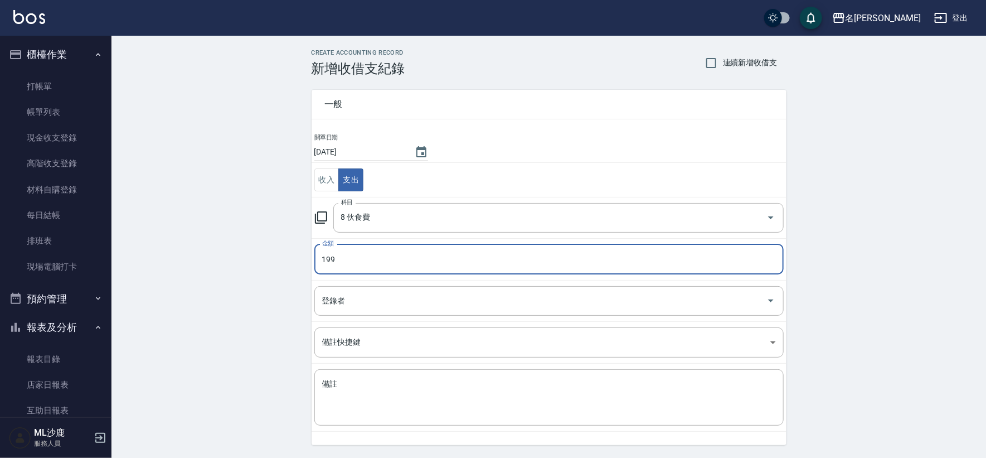
click at [203, 305] on div "CREATE ACCOUNTING RECORD 新增收借支紀錄 連續新增收借支 一般 開單日期 [DATE] 收入 支出 科目 8 伙食費 科目 金額 19…" at bounding box center [548, 264] width 874 height 456
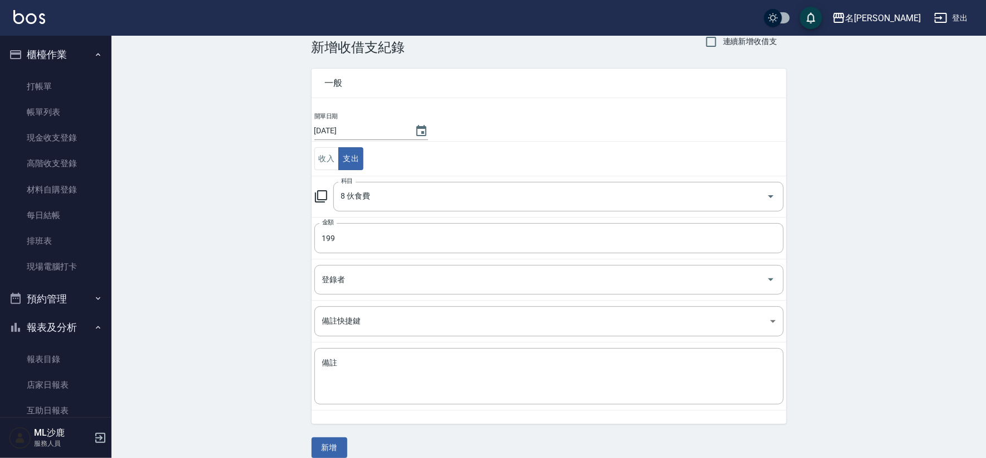
scroll to position [33, 0]
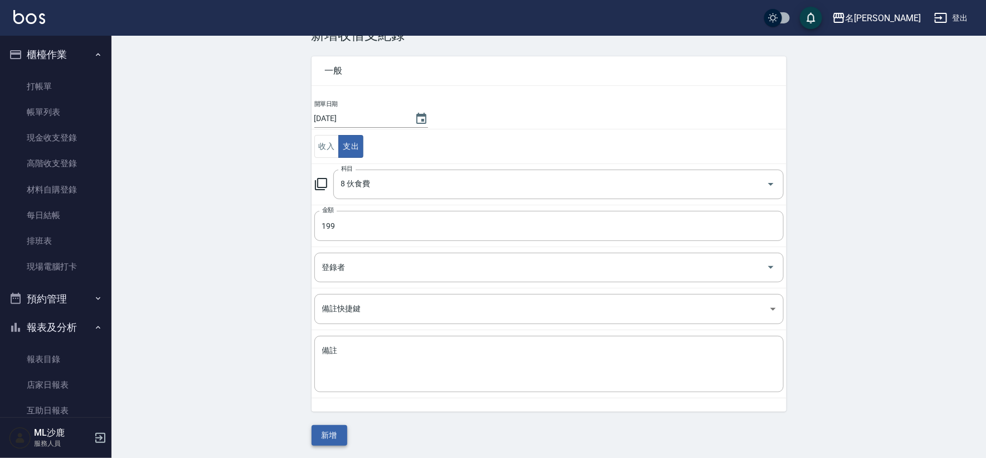
click at [331, 425] on button "新增" at bounding box center [330, 435] width 36 height 21
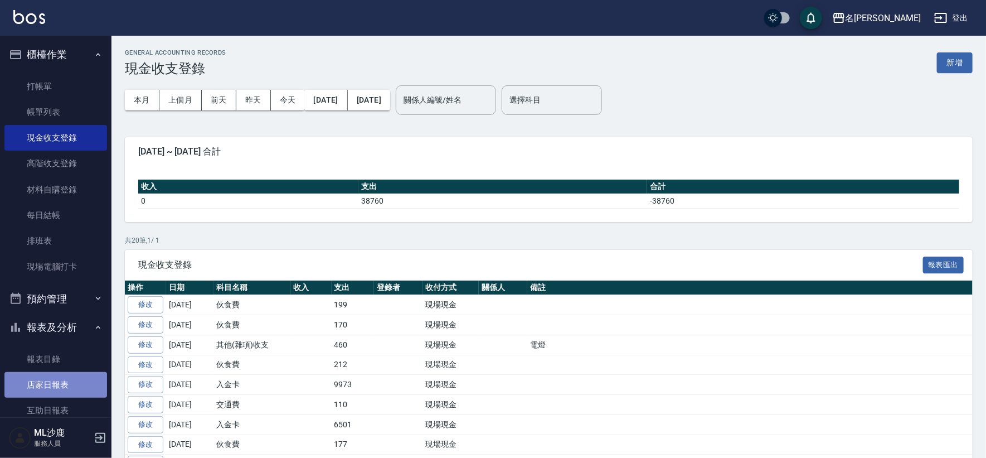
click at [84, 388] on link "店家日報表" at bounding box center [55, 385] width 103 height 26
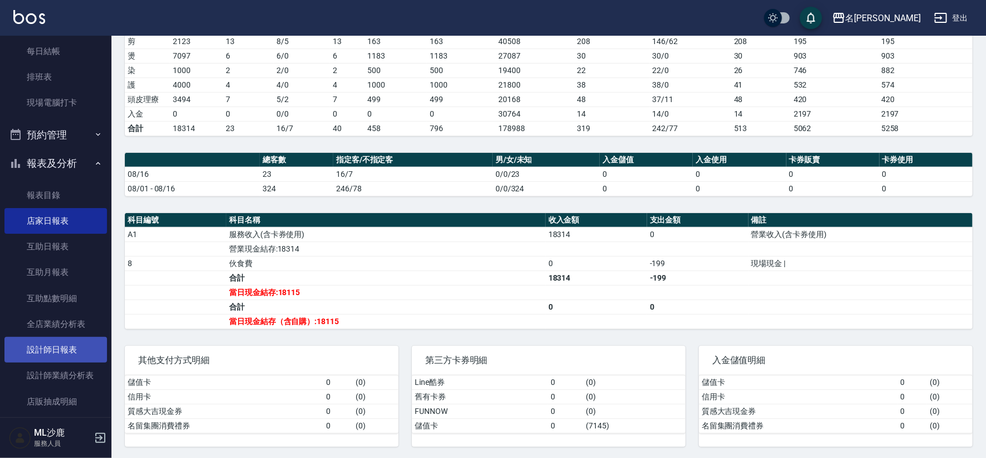
scroll to position [290, 0]
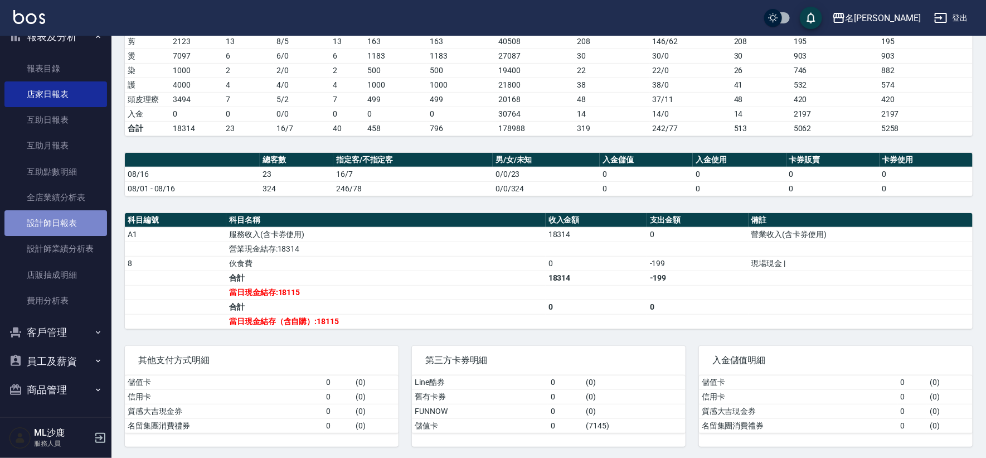
click at [69, 230] on link "設計師日報表" at bounding box center [55, 223] width 103 height 26
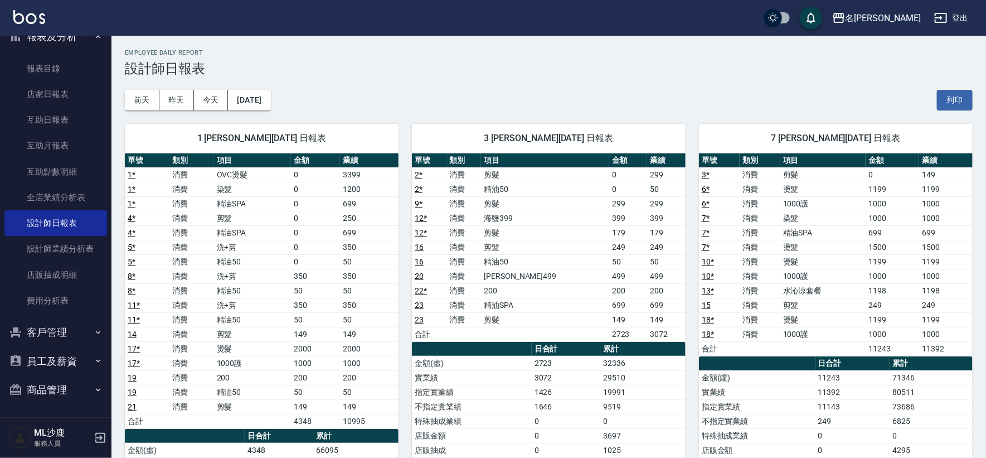
scroll to position [62, 0]
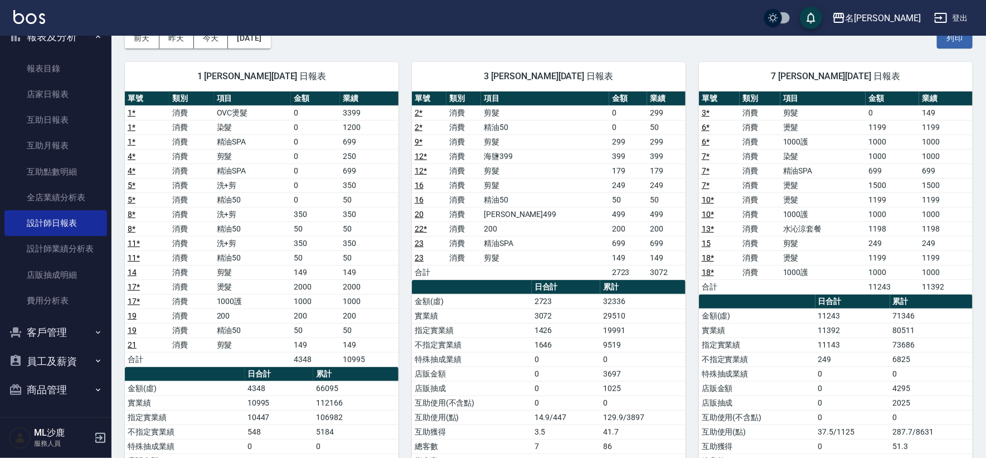
click at [135, 139] on link "1 *" at bounding box center [132, 141] width 8 height 9
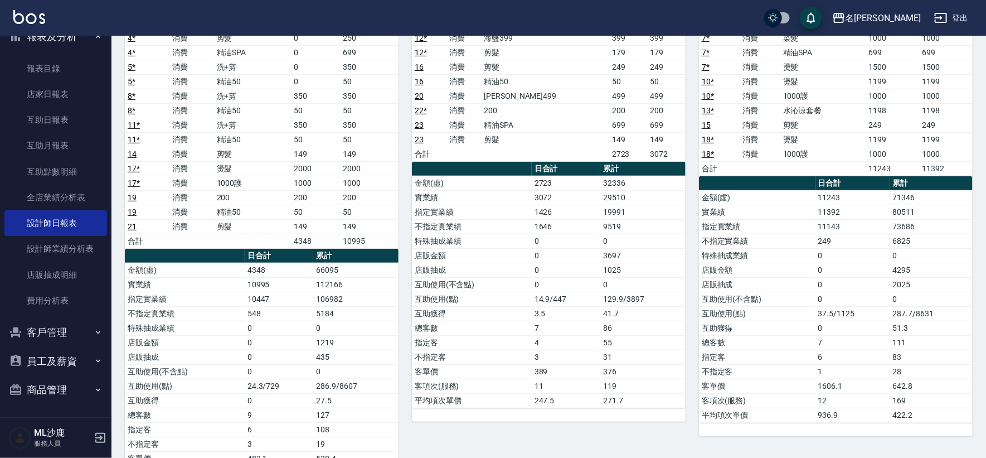
scroll to position [118, 0]
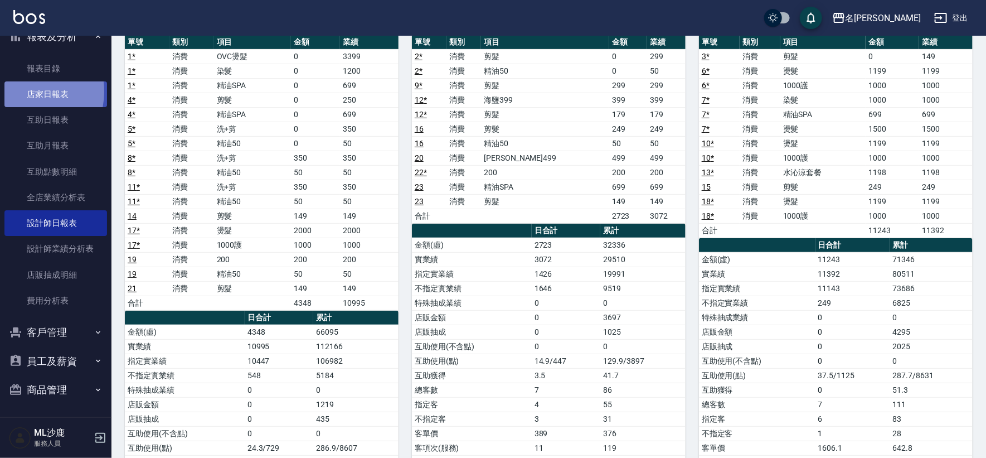
click at [21, 91] on link "店家日報表" at bounding box center [55, 94] width 103 height 26
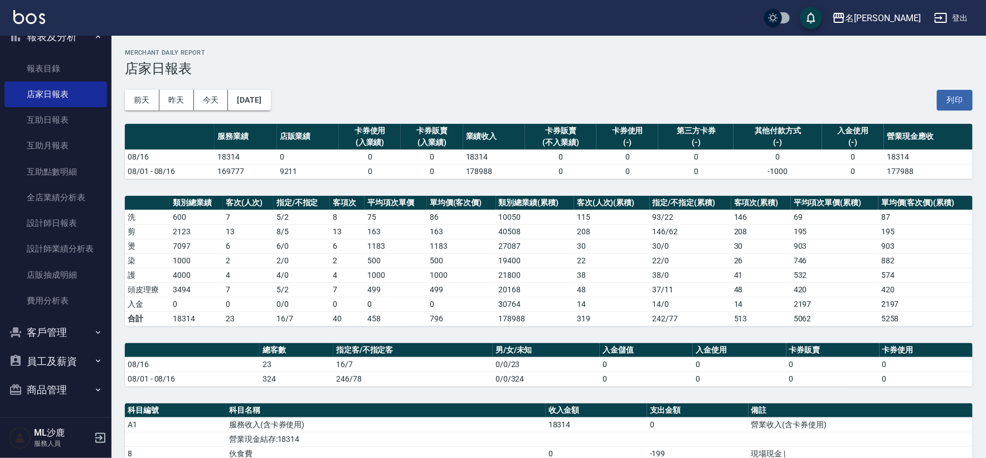
click at [412, 62] on h3 "店家日報表" at bounding box center [549, 69] width 848 height 16
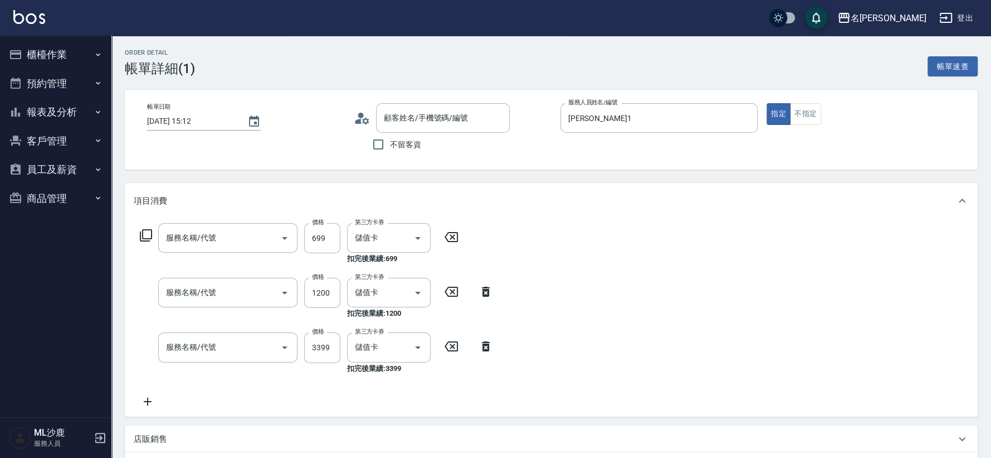
type input "[DATE] 15:12"
type input "[PERSON_NAME]1"
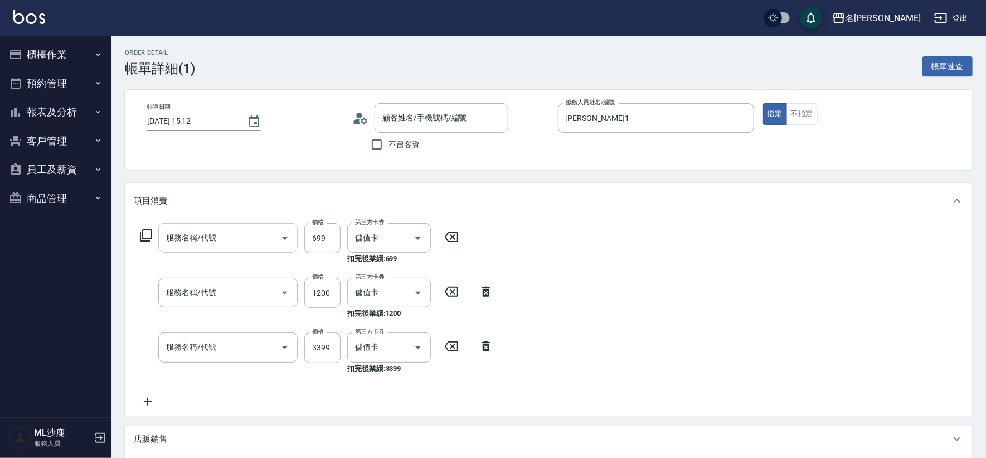
type input "精油SPA(0699)"
type input "染髮(501)"
type input "OVC燙髮(203)"
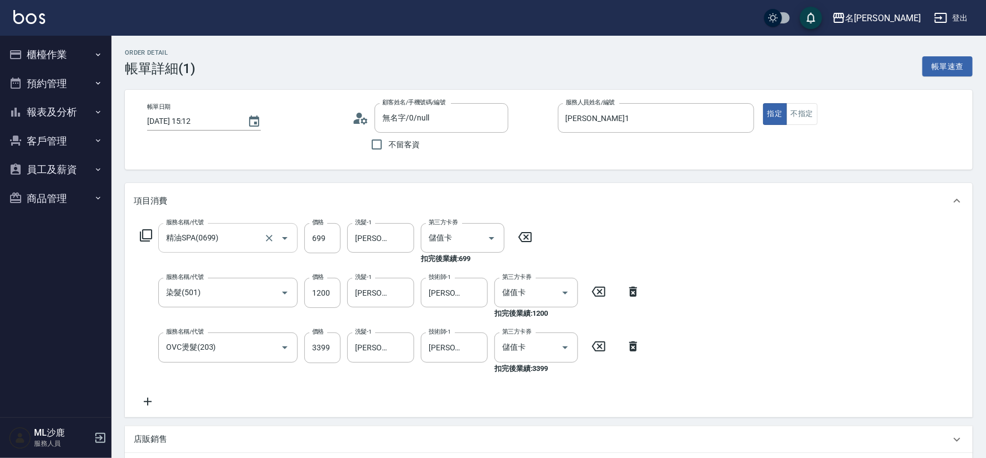
type input "無名字/0/null"
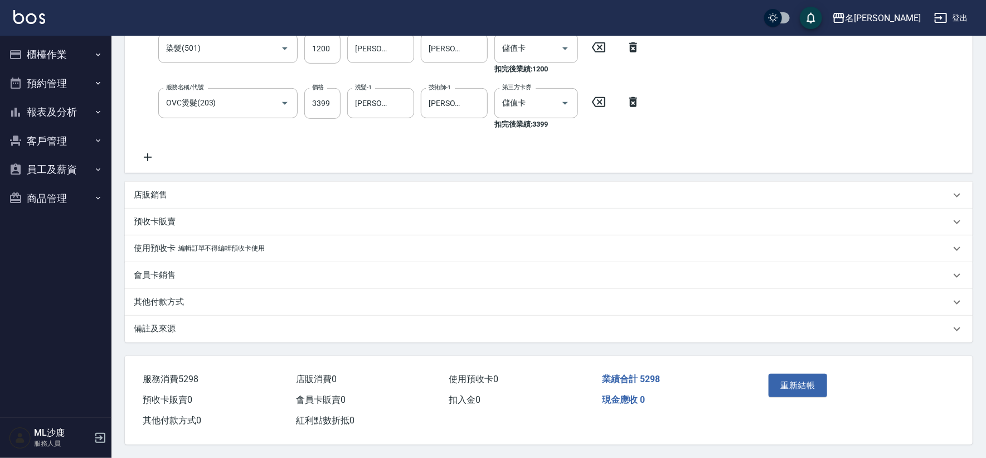
scroll to position [61, 0]
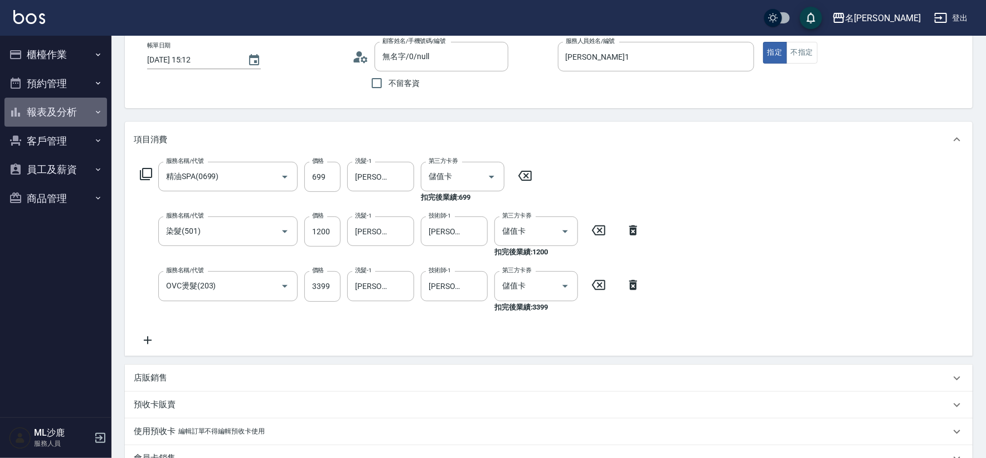
click at [73, 113] on button "報表及分析" at bounding box center [55, 112] width 103 height 29
